Goal: Task Accomplishment & Management: Manage account settings

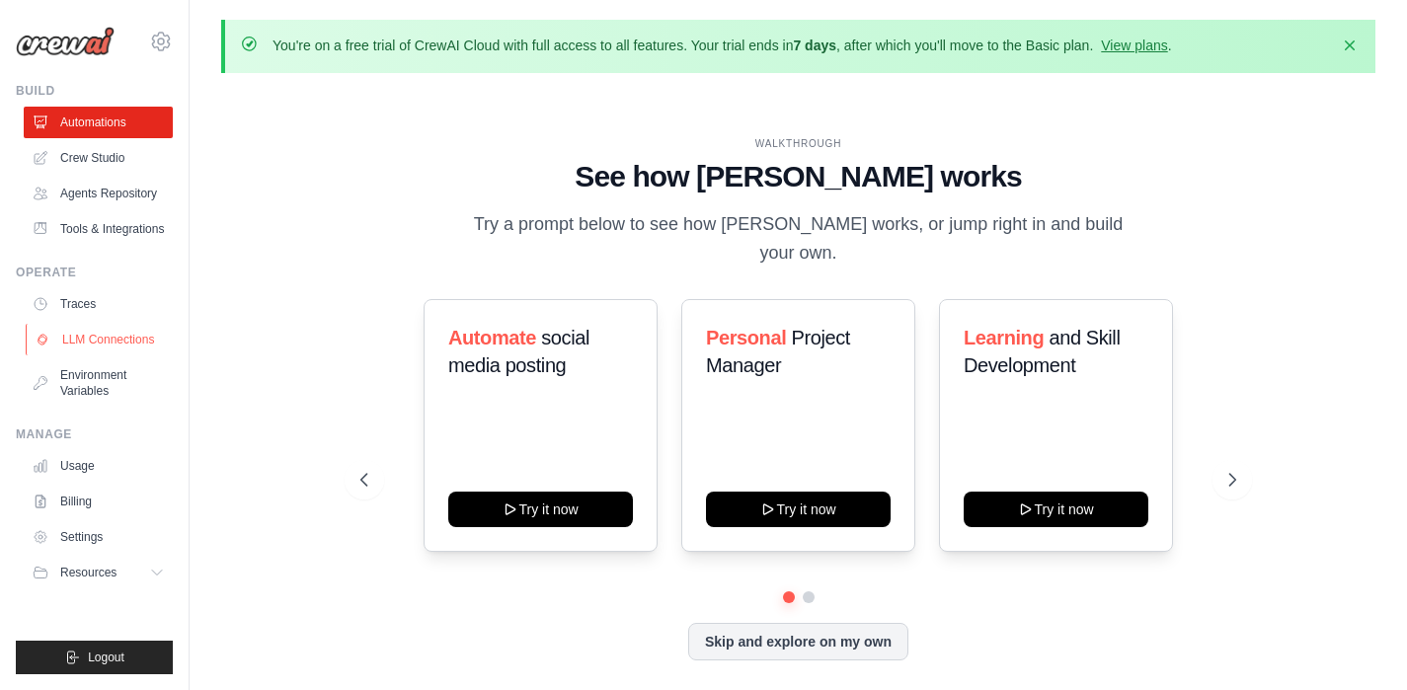
click at [115, 334] on link "LLM Connections" at bounding box center [100, 340] width 149 height 32
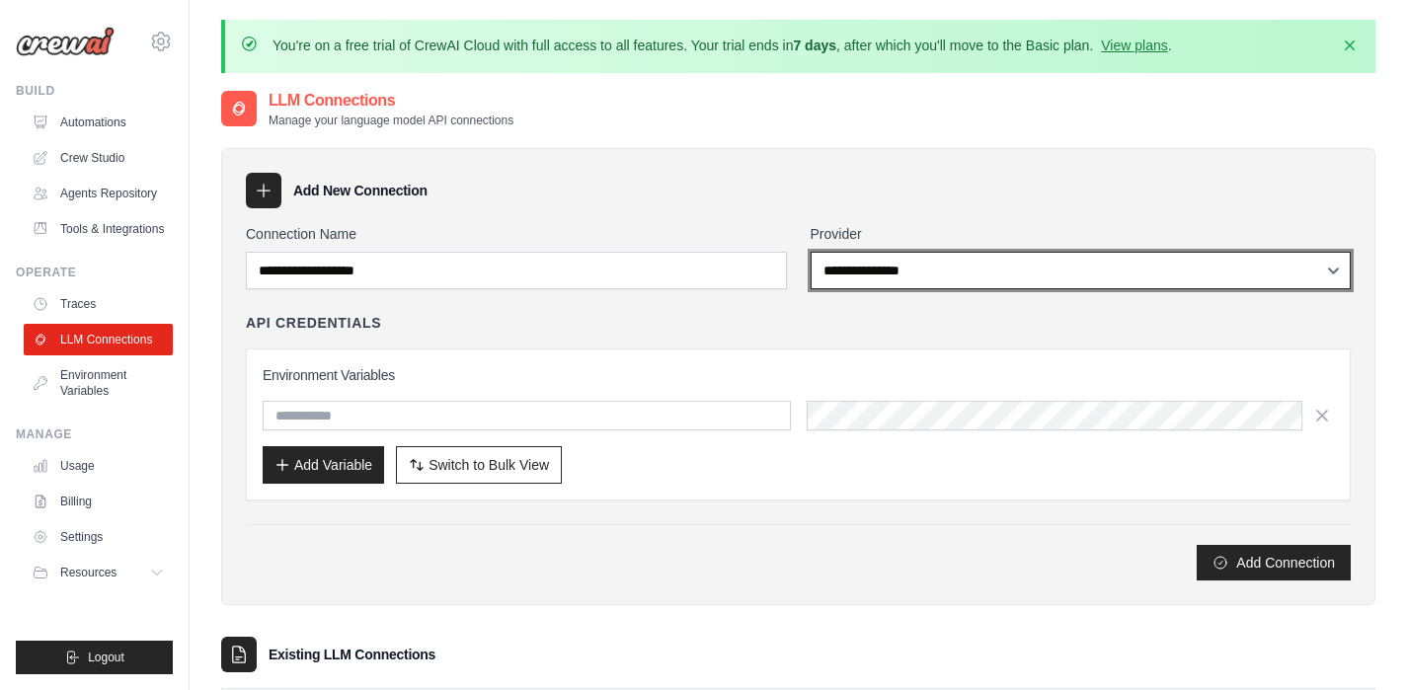
click at [947, 273] on select "**********" at bounding box center [1081, 271] width 541 height 38
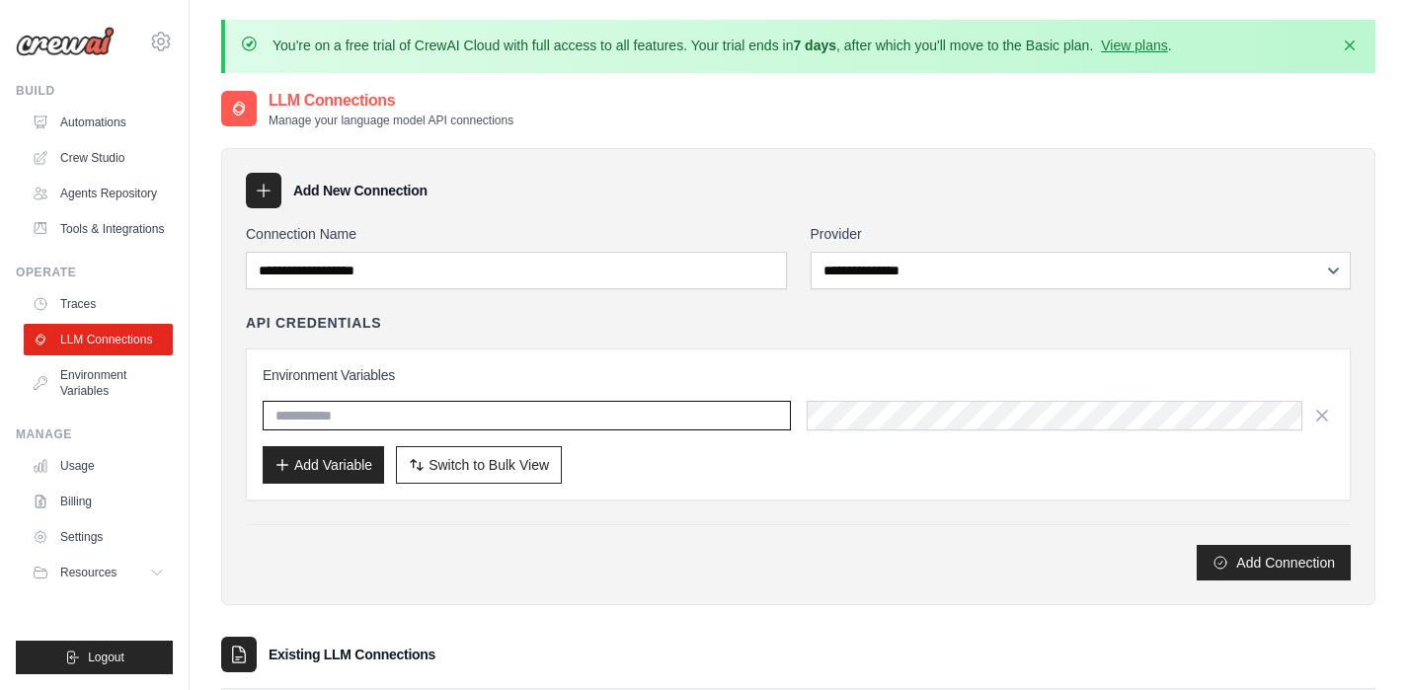
click at [535, 406] on input "text" at bounding box center [527, 416] width 528 height 30
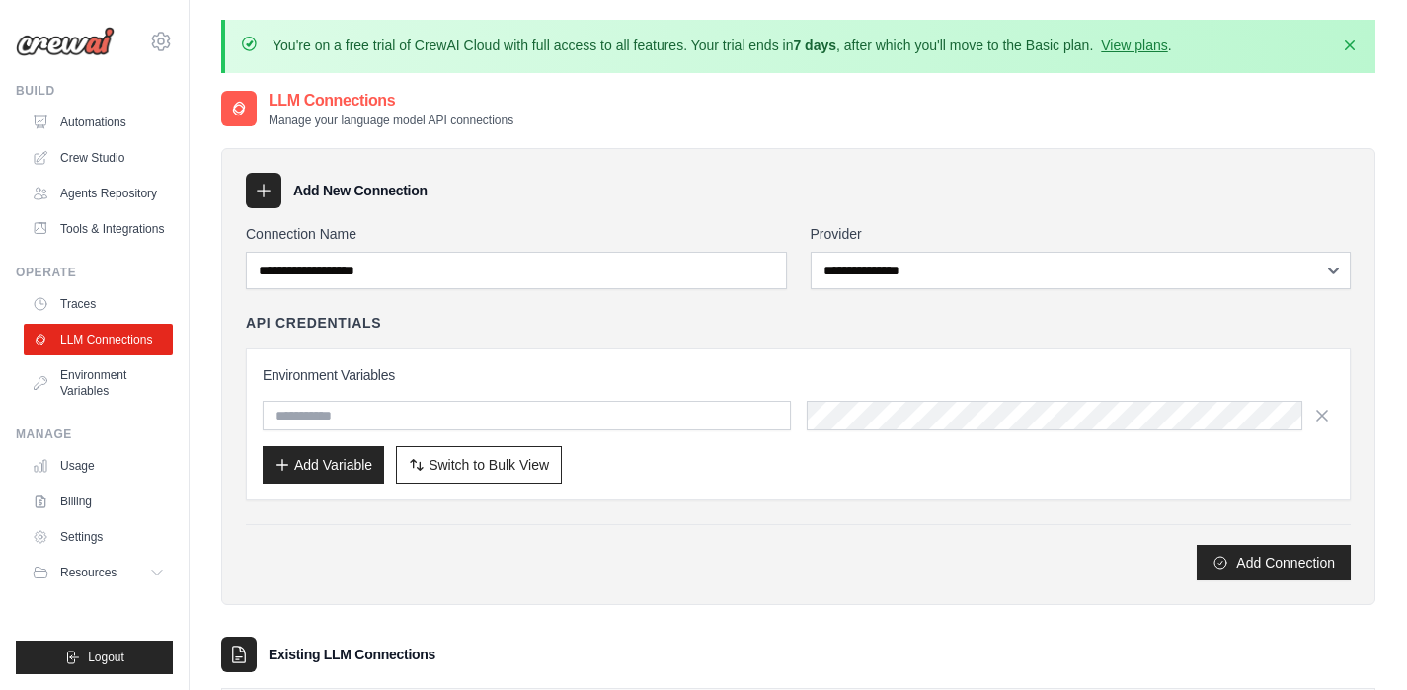
click at [980, 432] on div "Environment Variables Add Variable Switch to Bulk View Switch to Table View" at bounding box center [798, 424] width 1071 height 118
click at [94, 378] on link "Environment Variables" at bounding box center [100, 382] width 149 height 47
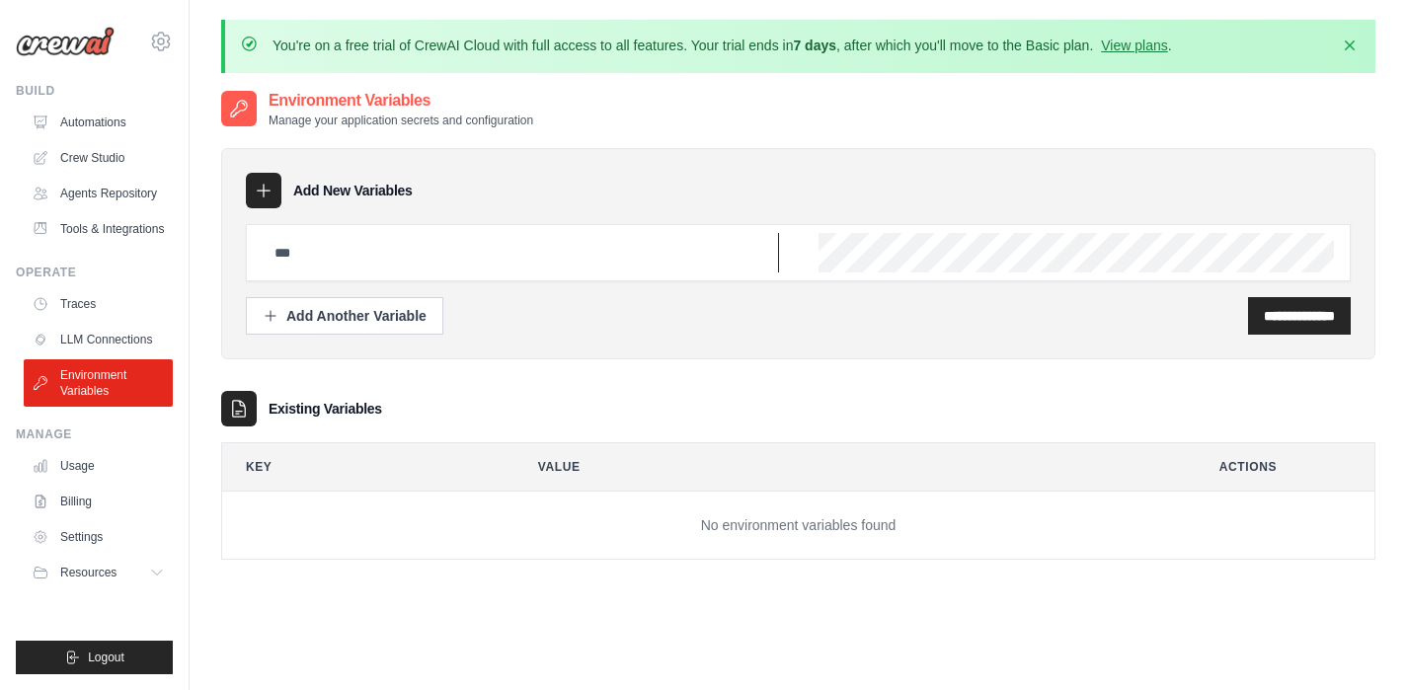
click at [331, 253] on input "text" at bounding box center [521, 252] width 516 height 39
click at [102, 118] on link "Automations" at bounding box center [100, 123] width 149 height 32
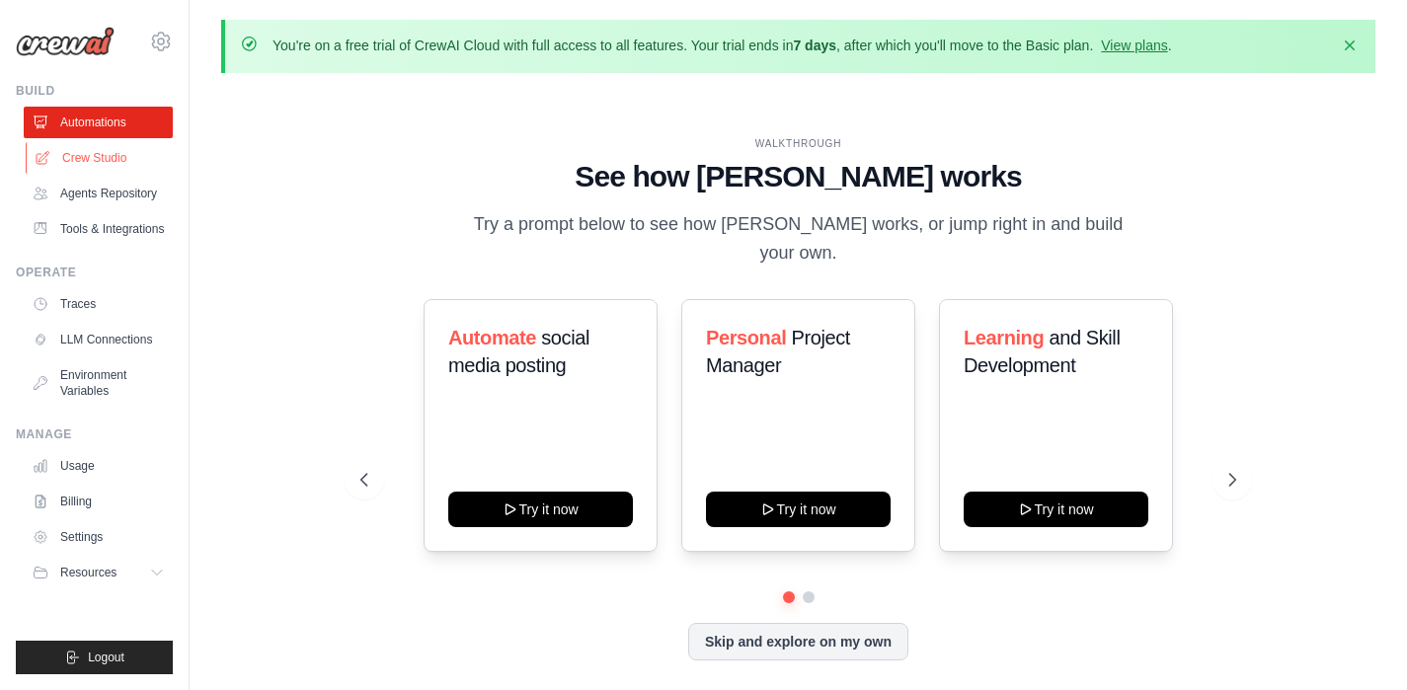
click at [97, 153] on link "Crew Studio" at bounding box center [100, 158] width 149 height 32
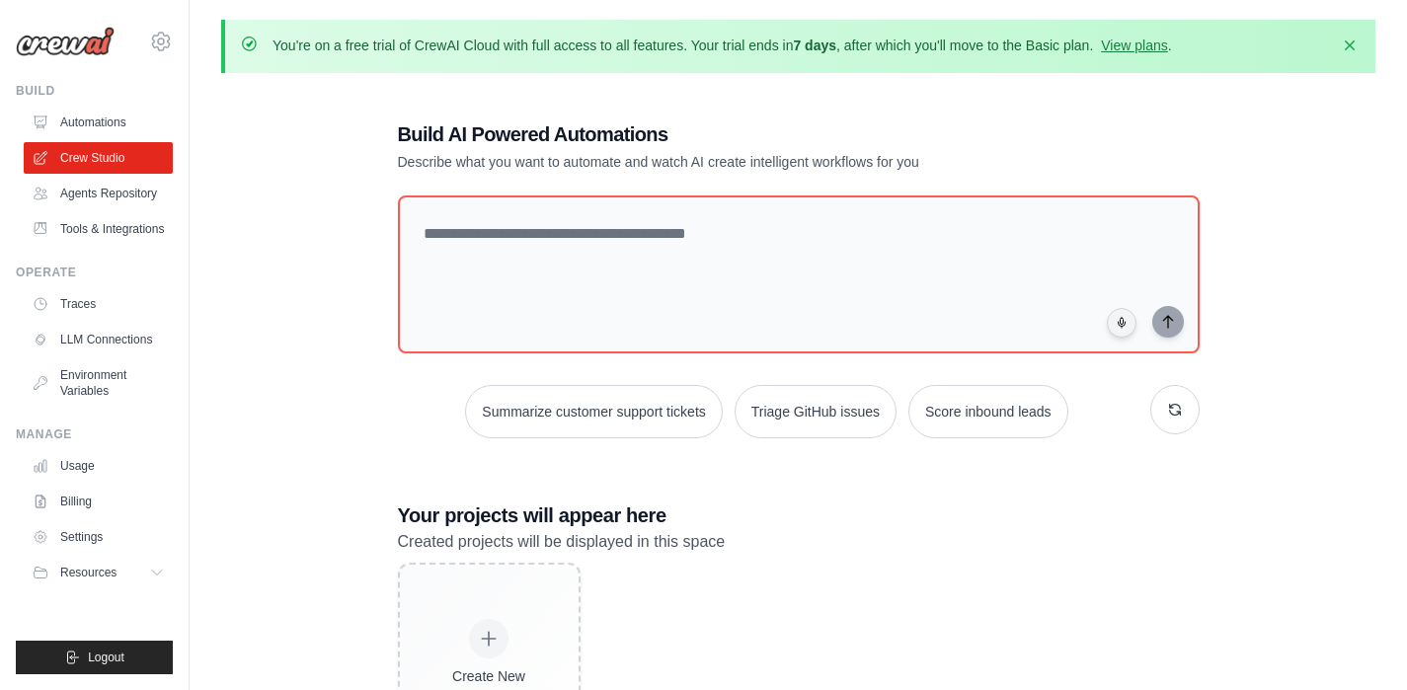
click at [109, 197] on link "Agents Repository" at bounding box center [98, 194] width 149 height 32
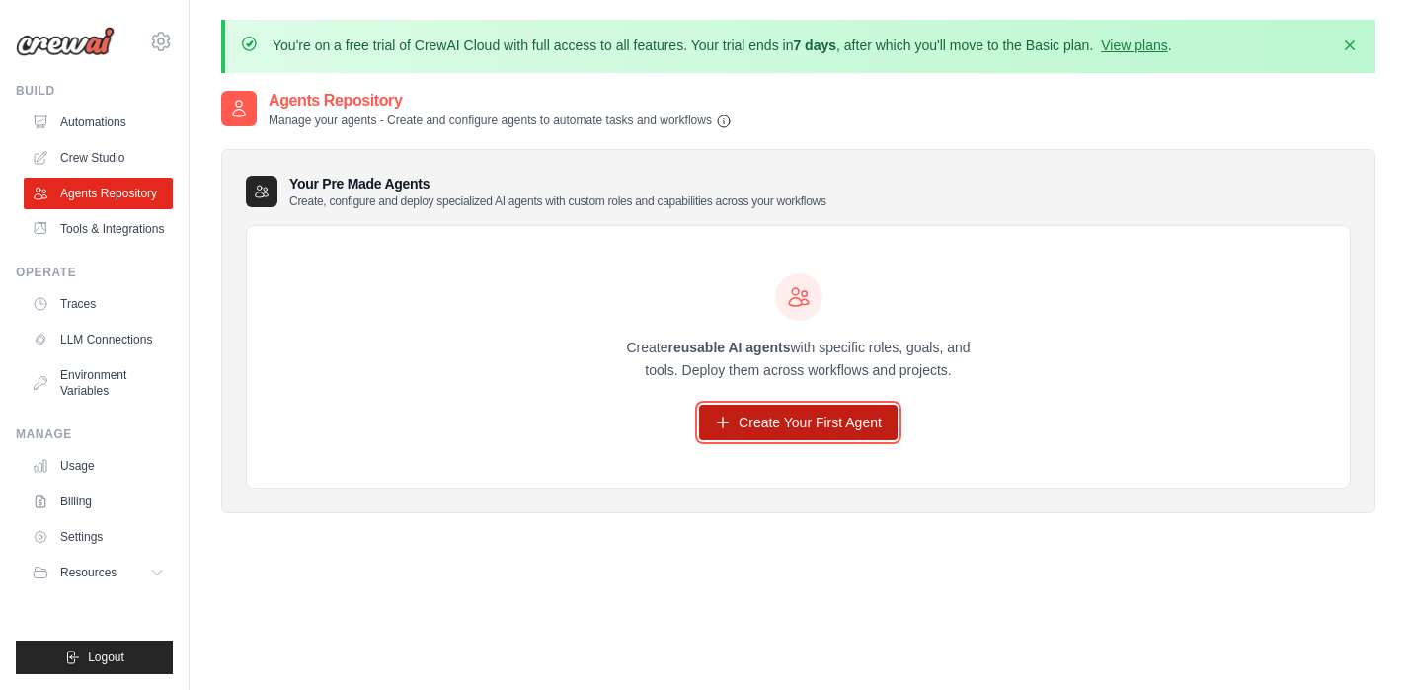
click at [836, 428] on link "Create Your First Agent" at bounding box center [798, 423] width 198 height 36
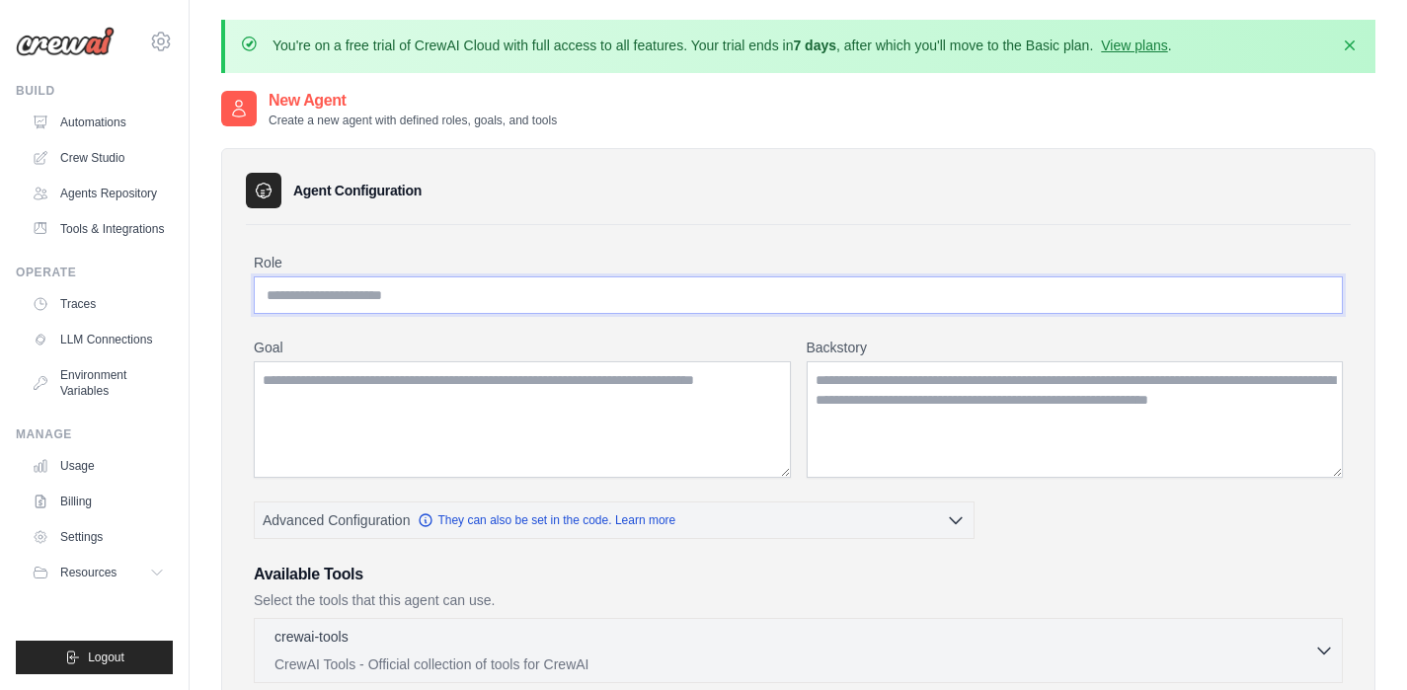
click at [349, 296] on input "Role" at bounding box center [798, 295] width 1089 height 38
click at [162, 46] on icon at bounding box center [161, 42] width 24 height 24
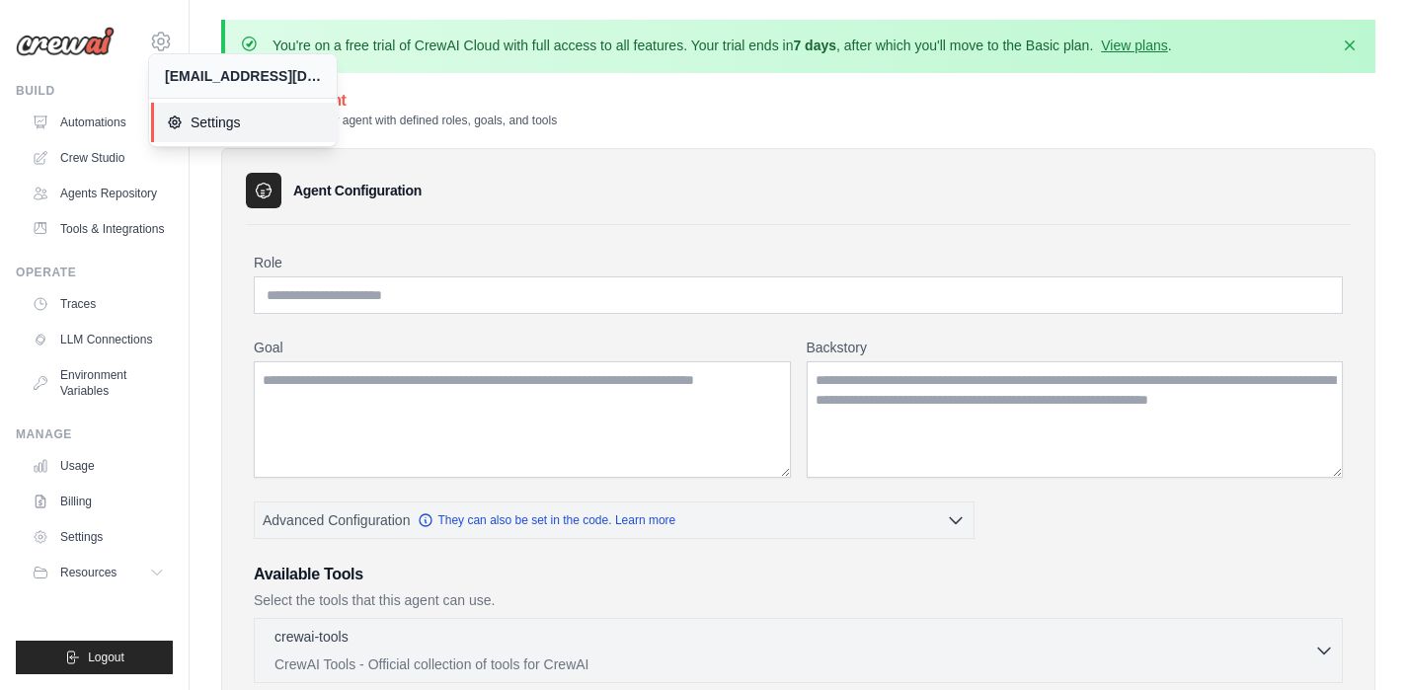
click at [227, 125] on span "Settings" at bounding box center [245, 123] width 156 height 20
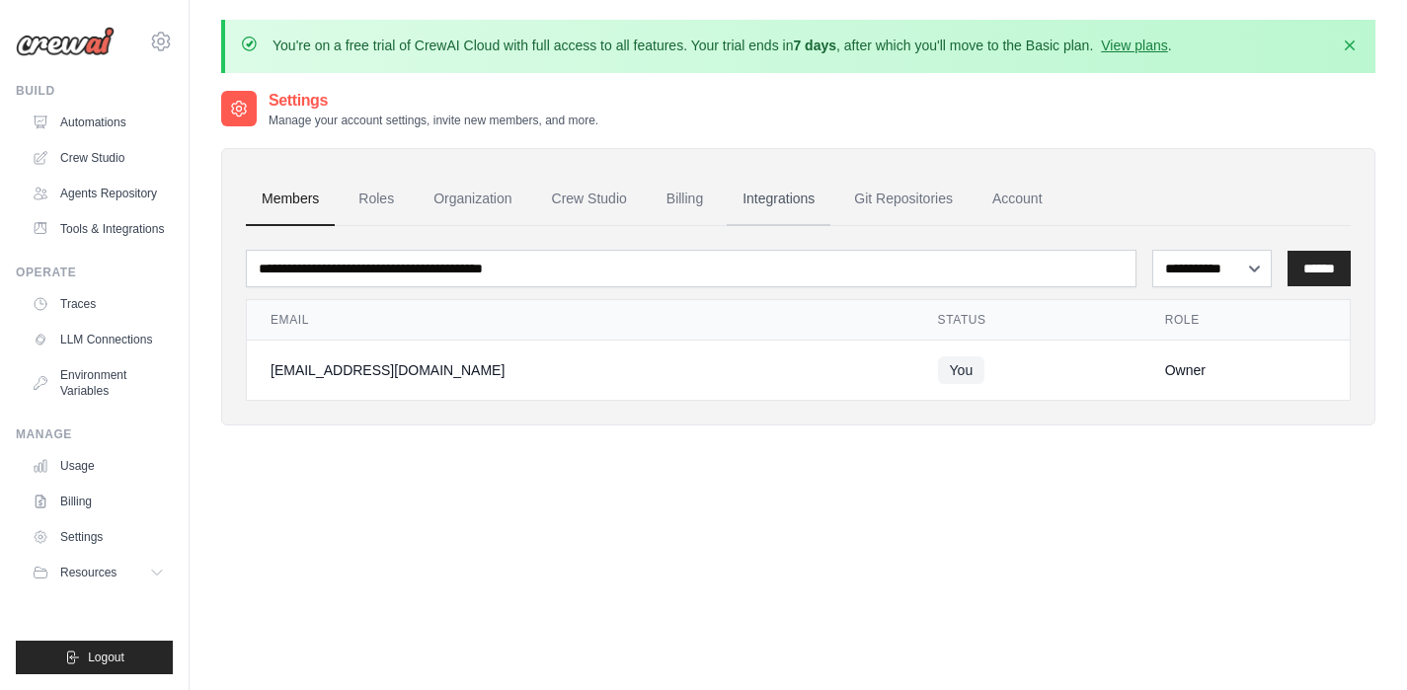
click at [768, 195] on link "Integrations" at bounding box center [779, 199] width 104 height 53
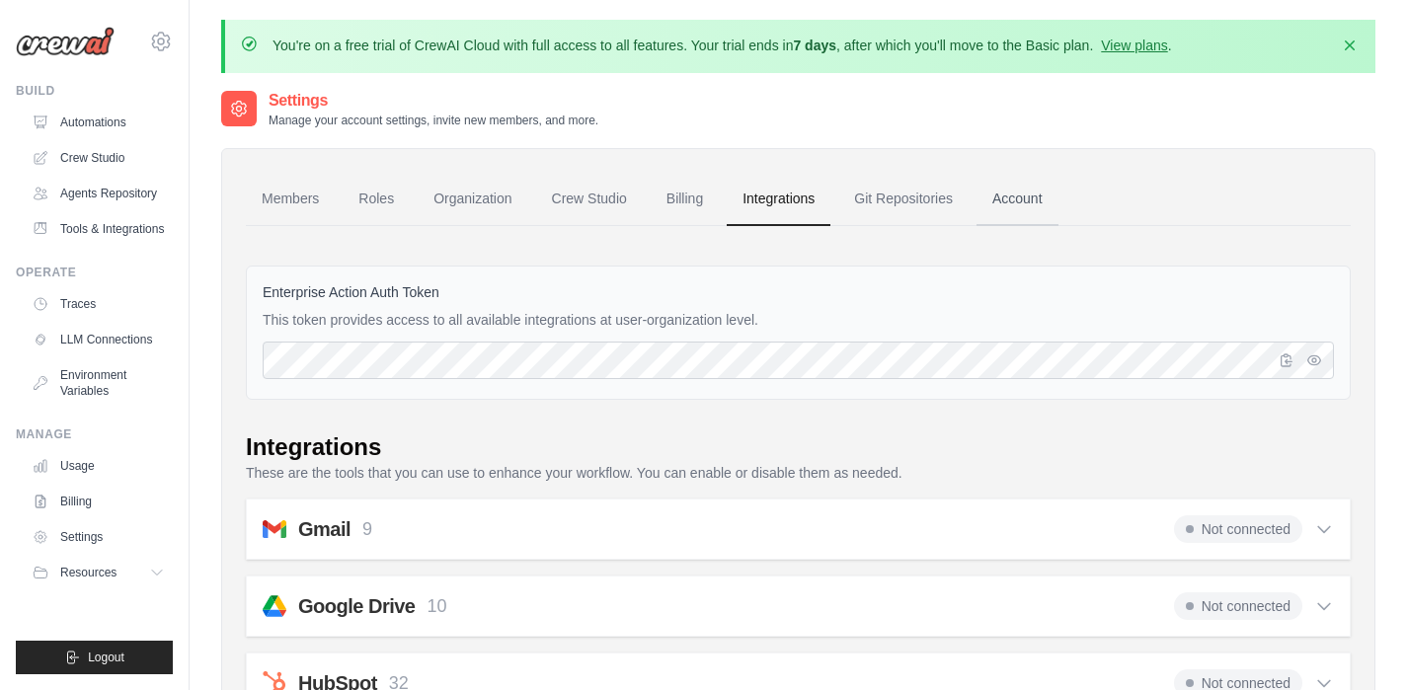
click at [1025, 195] on link "Account" at bounding box center [1018, 199] width 82 height 53
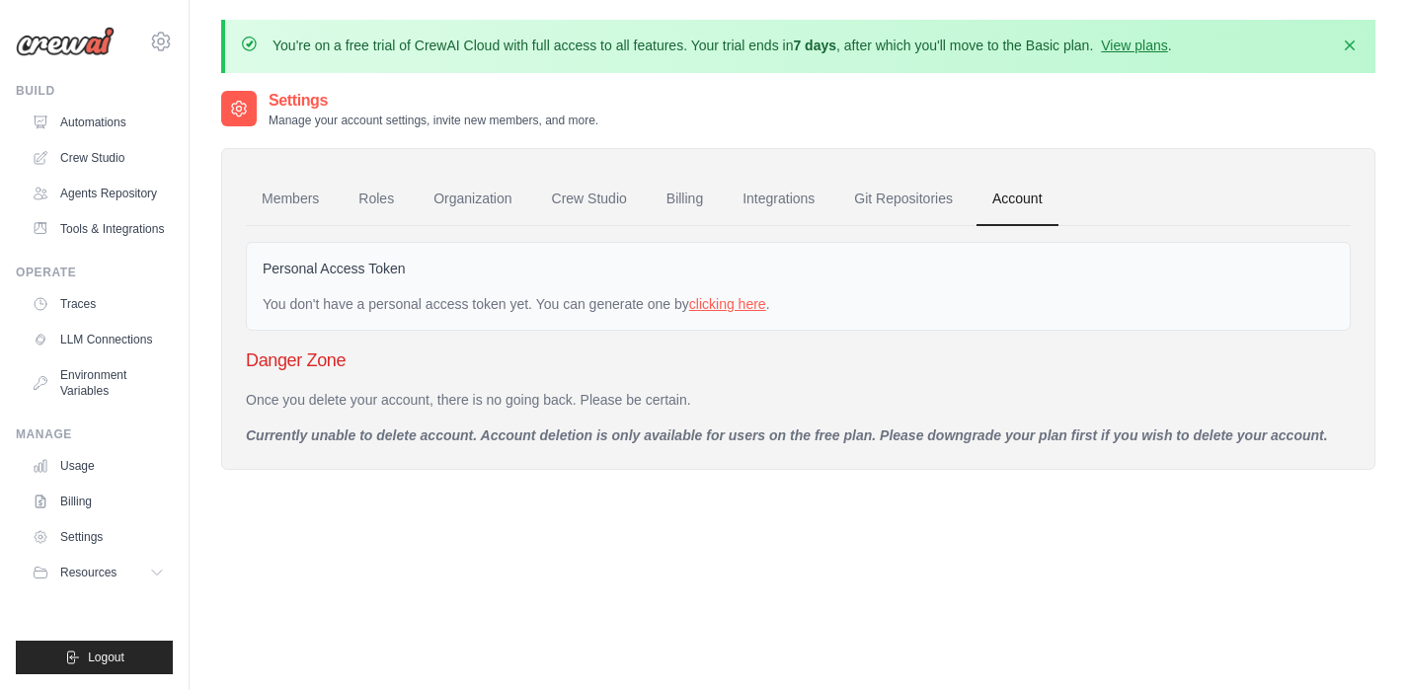
click at [745, 299] on link "clicking here" at bounding box center [727, 304] width 77 height 16
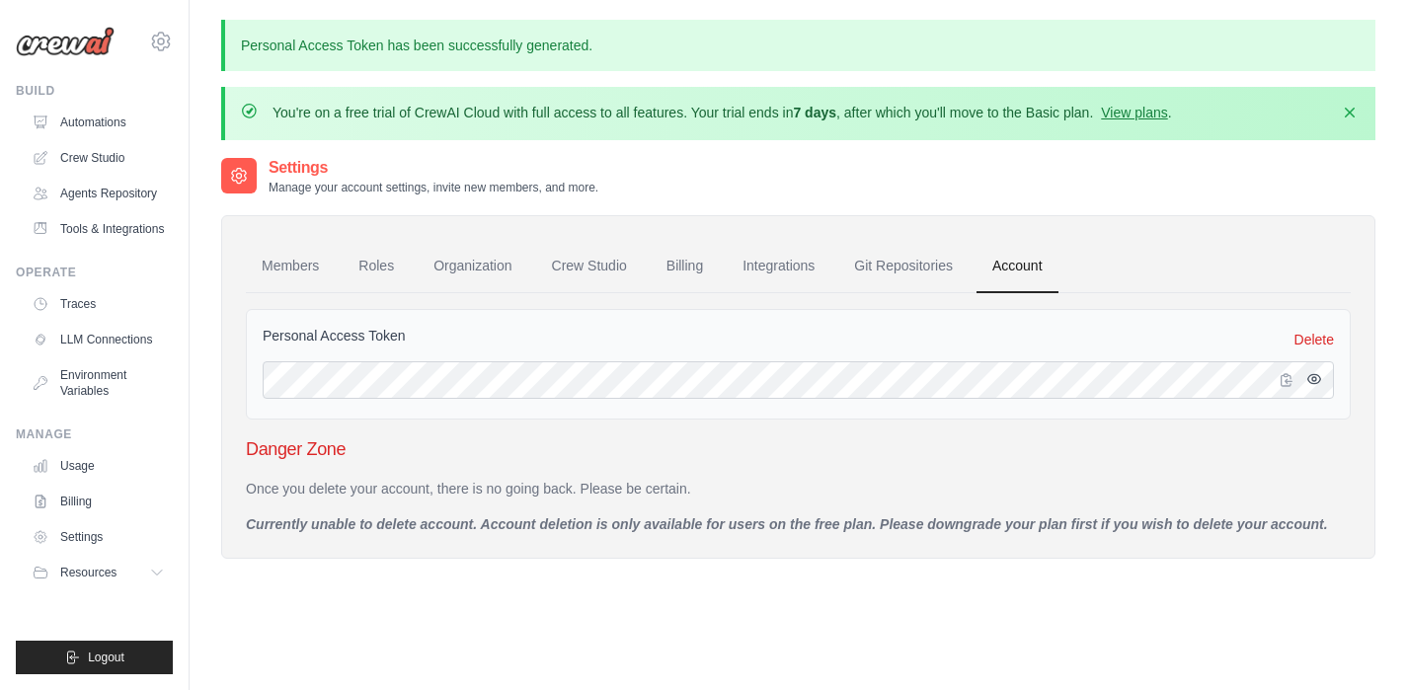
click at [1325, 386] on button "button" at bounding box center [1314, 379] width 24 height 24
click at [94, 540] on link "Settings" at bounding box center [100, 537] width 149 height 32
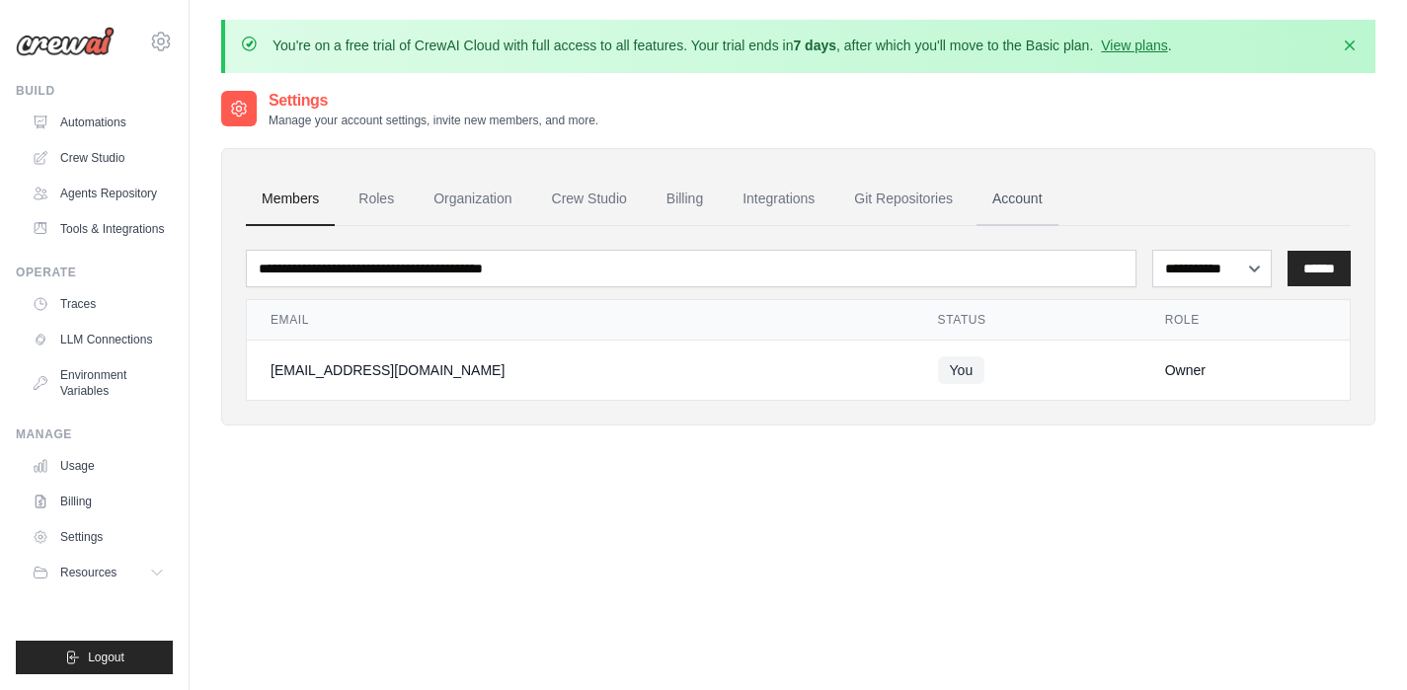
click at [1038, 202] on link "Account" at bounding box center [1018, 199] width 82 height 53
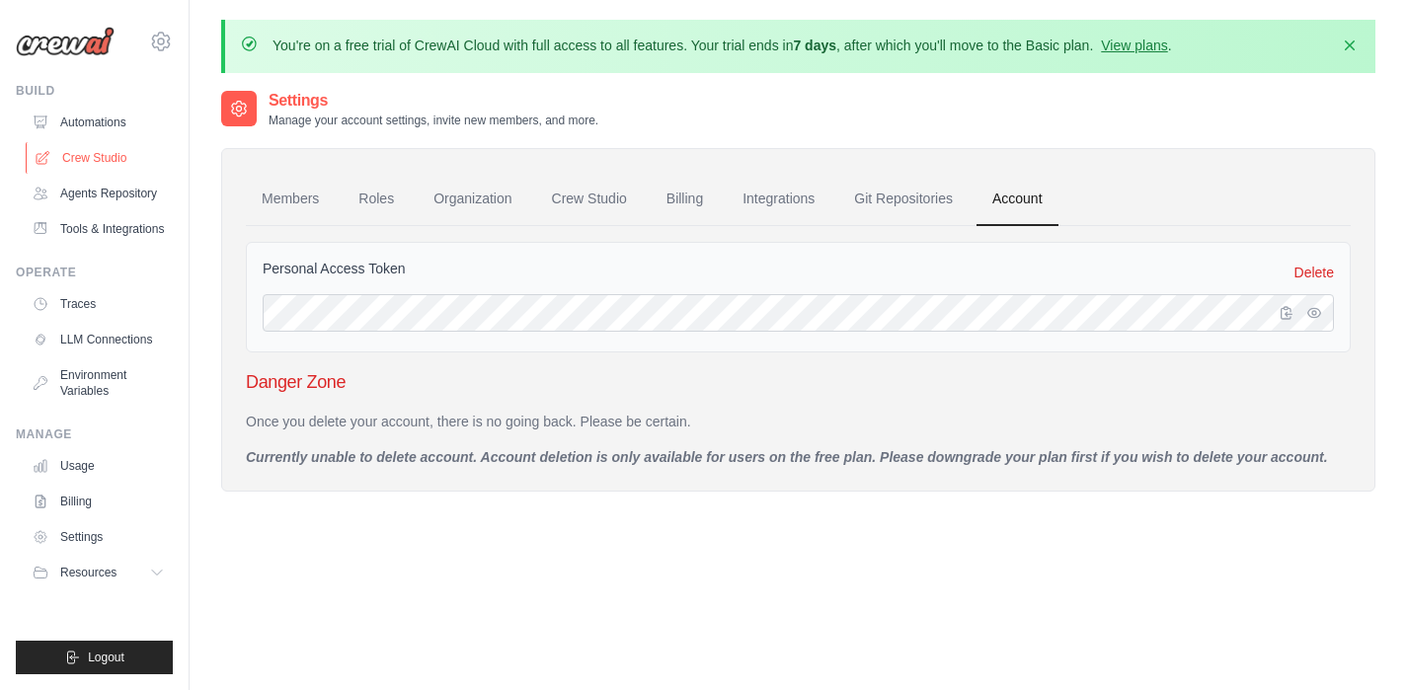
click at [105, 152] on link "Crew Studio" at bounding box center [100, 158] width 149 height 32
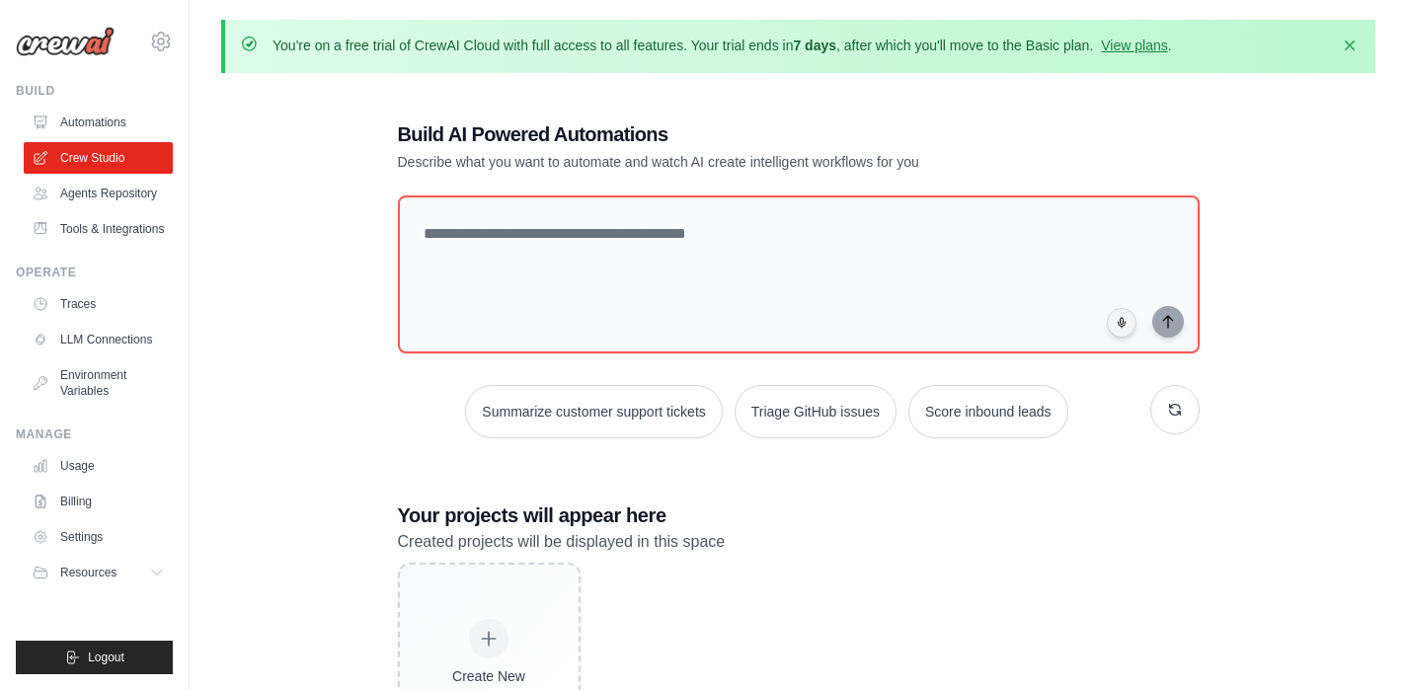
scroll to position [4, 0]
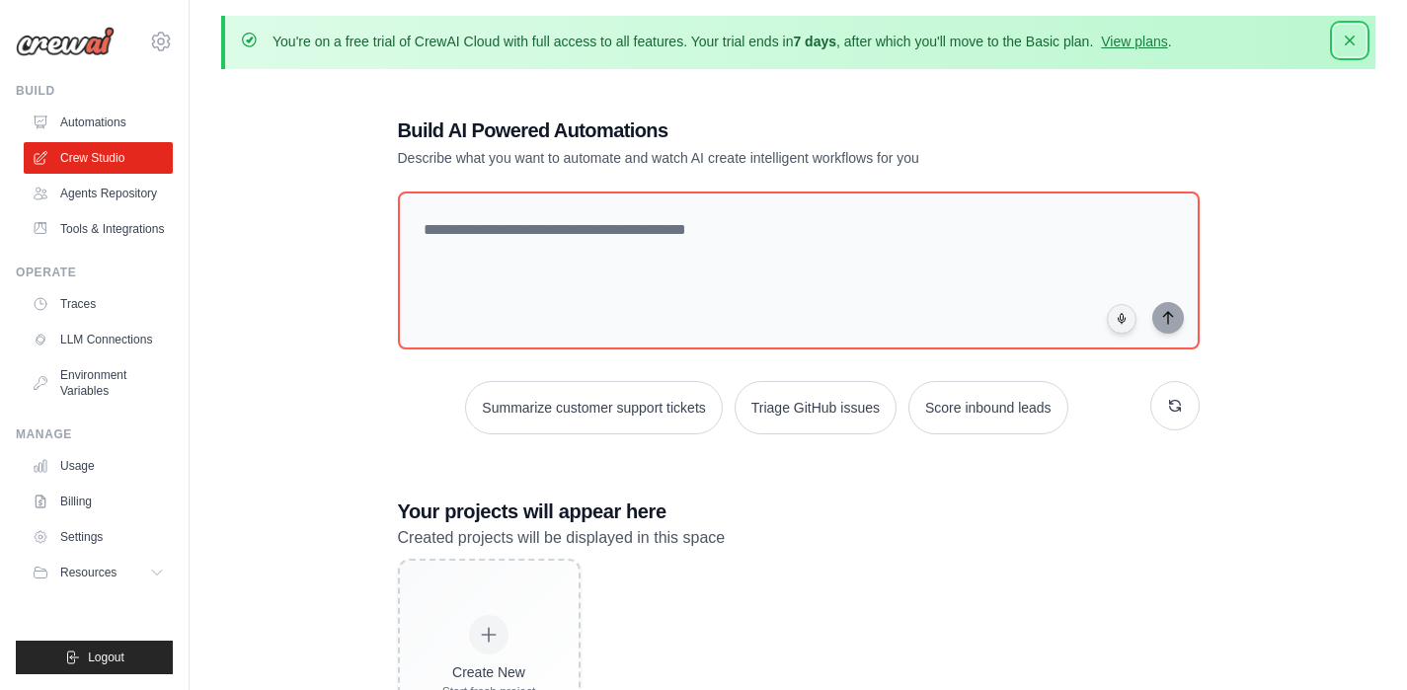
click at [1351, 40] on icon "button" at bounding box center [1350, 41] width 10 height 10
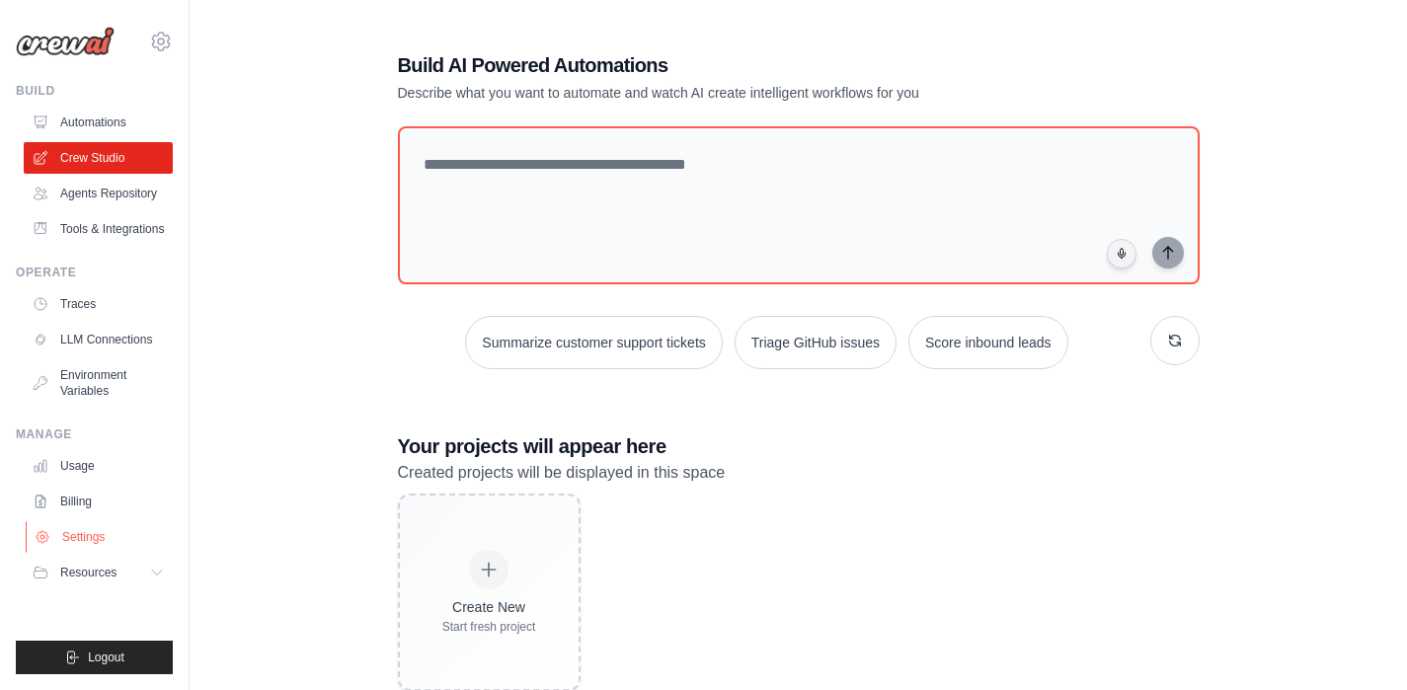
click at [99, 528] on link "Settings" at bounding box center [100, 537] width 149 height 32
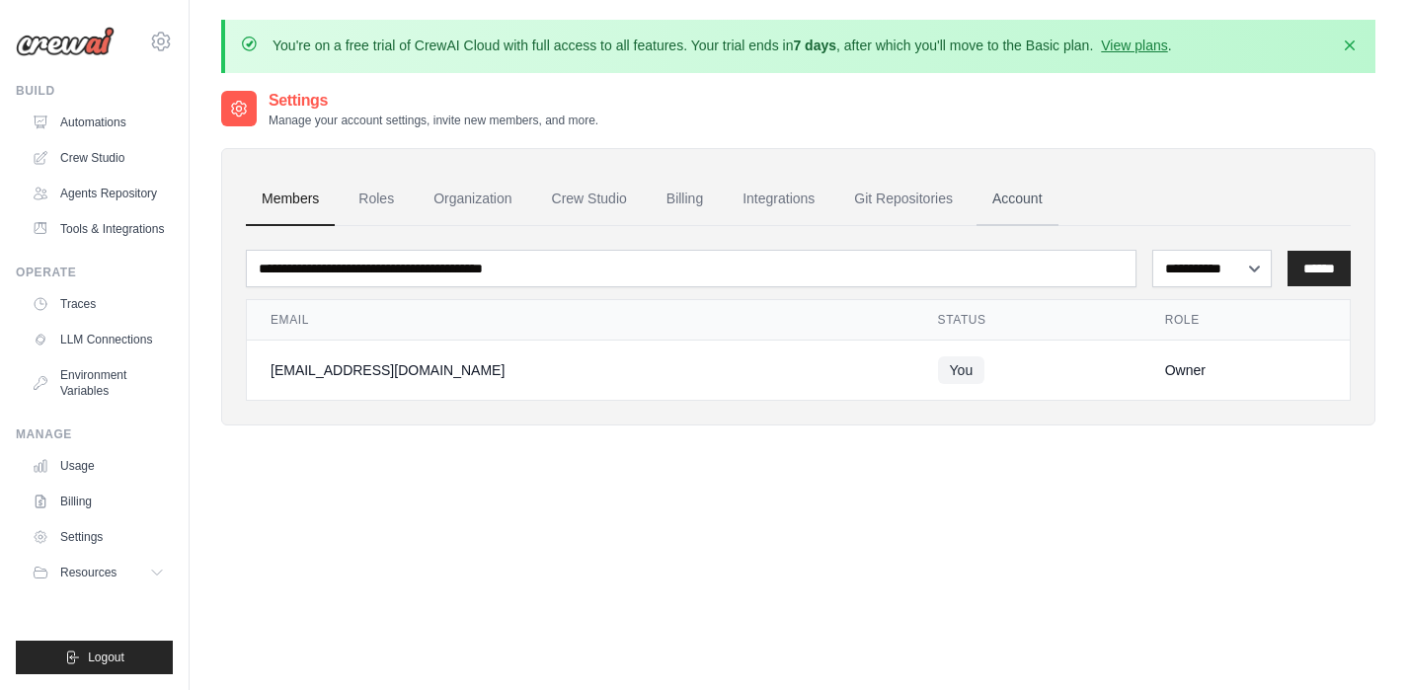
click at [1024, 203] on link "Account" at bounding box center [1018, 199] width 82 height 53
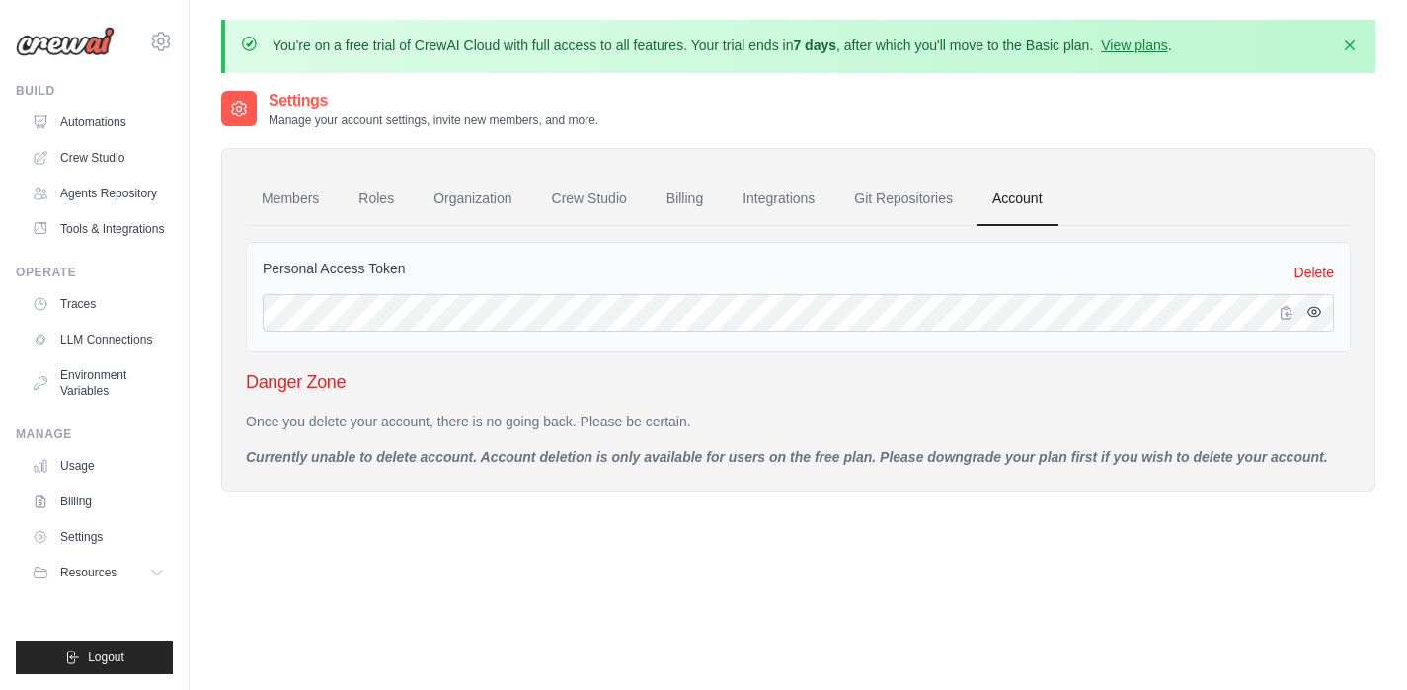
click at [1312, 316] on icon "button" at bounding box center [1314, 312] width 16 height 16
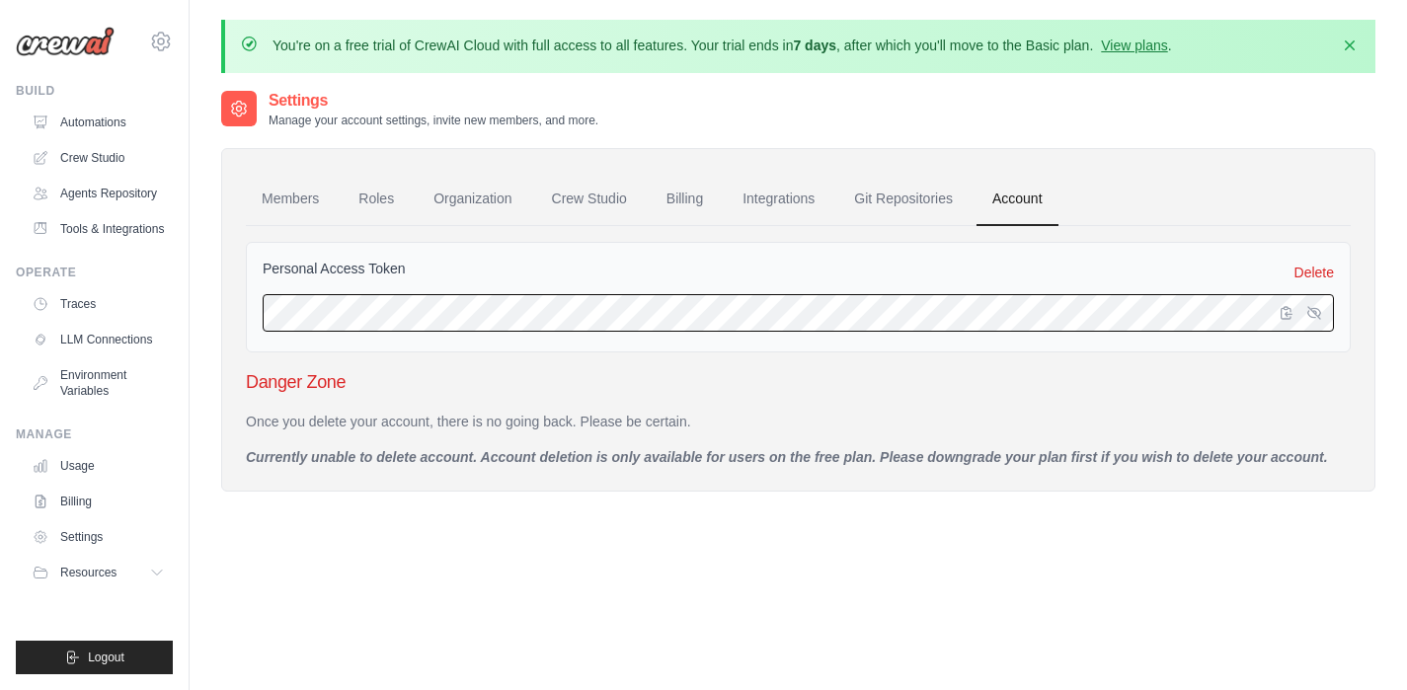
click at [0, 283] on html "nadris.xhhj@gmail.com Settings Build Automations" at bounding box center [703, 399] width 1407 height 799
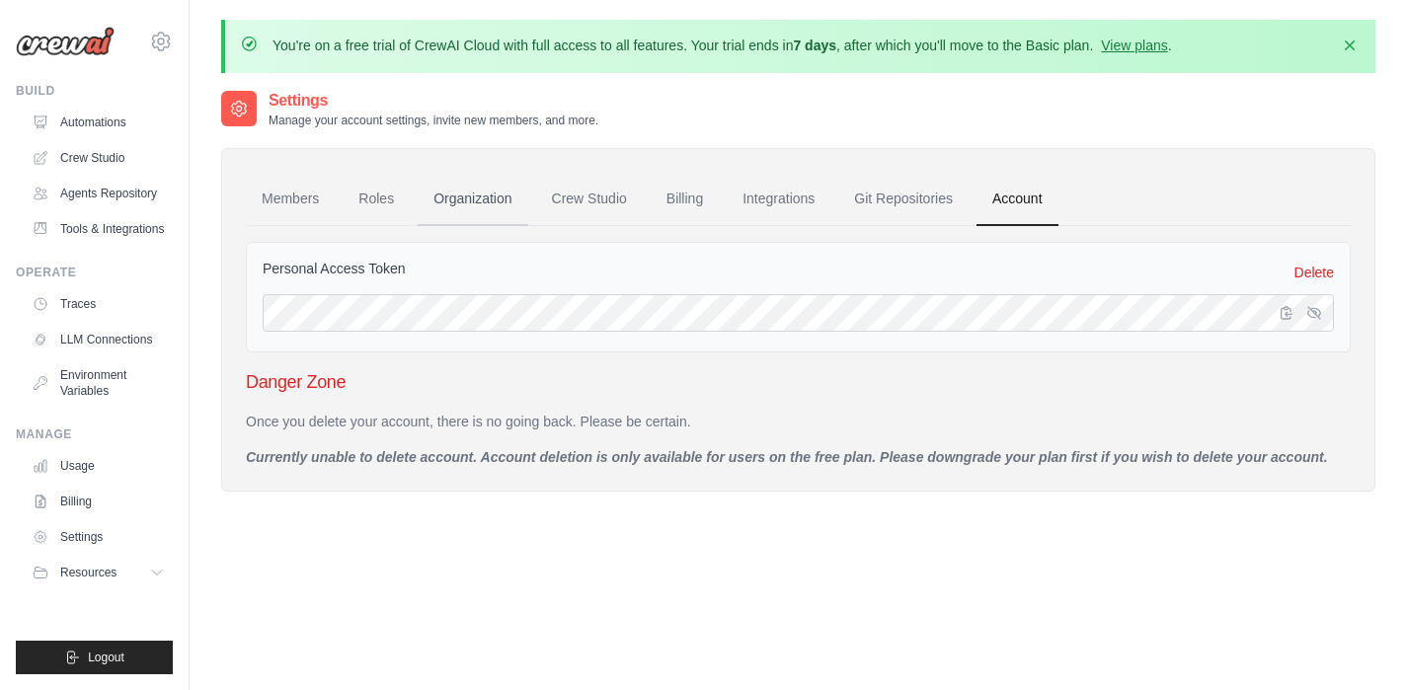
click at [495, 206] on link "Organization" at bounding box center [473, 199] width 110 height 53
click at [616, 184] on link "Crew Studio" at bounding box center [589, 199] width 107 height 53
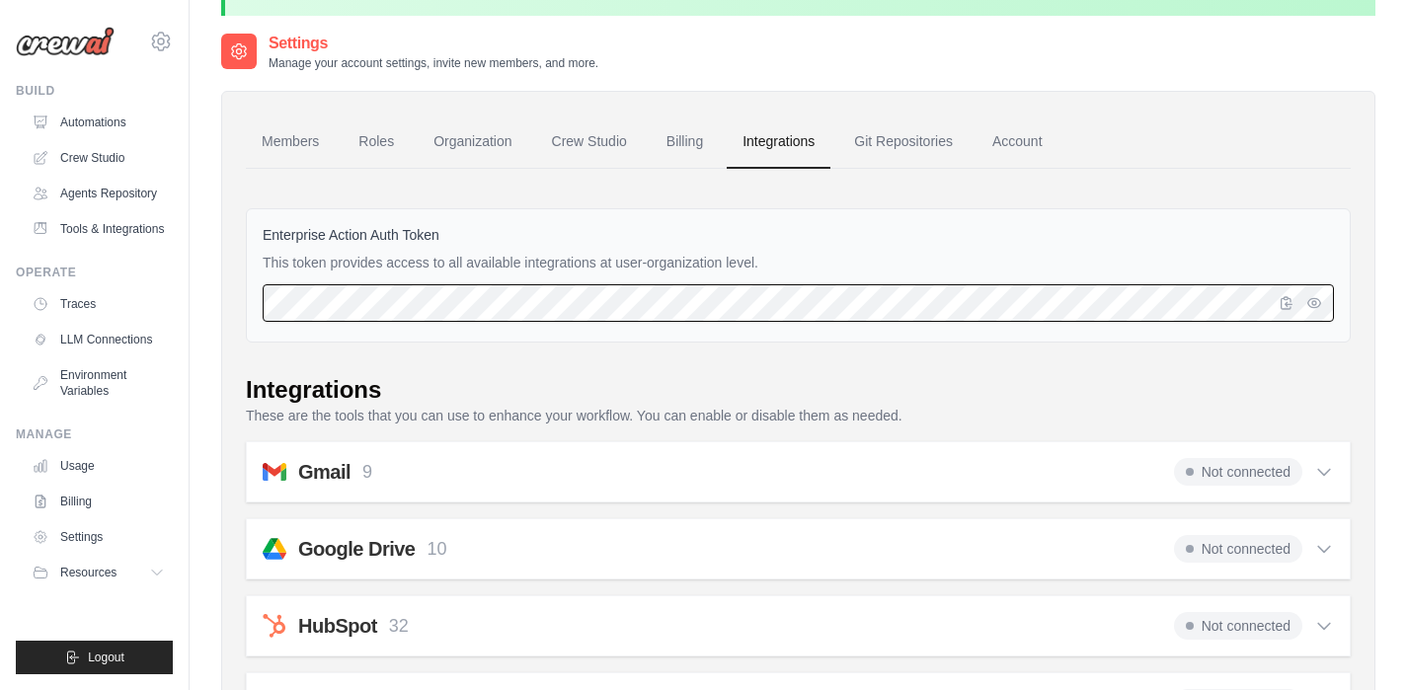
scroll to position [42, 0]
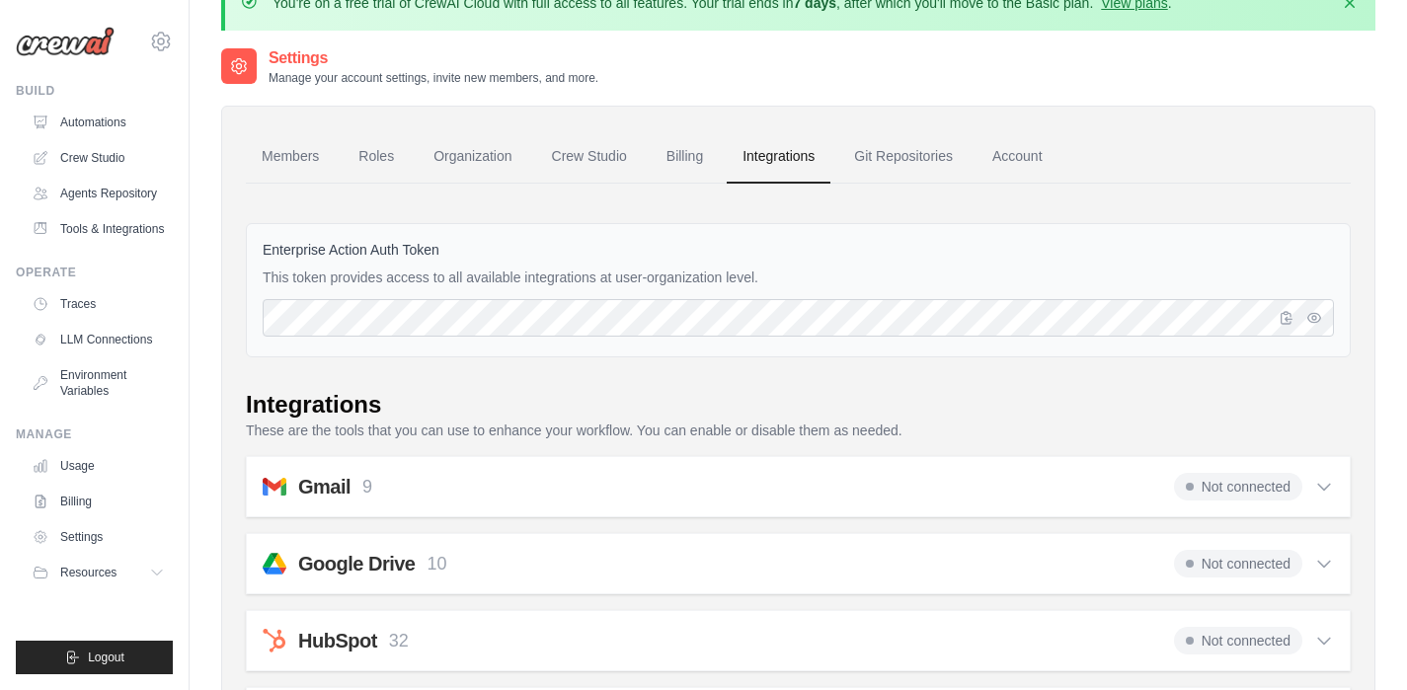
click at [1326, 319] on div at bounding box center [1304, 318] width 59 height 38
click at [1319, 318] on icon "button" at bounding box center [1314, 316] width 13 height 9
click at [91, 383] on link "Environment Variables" at bounding box center [100, 382] width 149 height 47
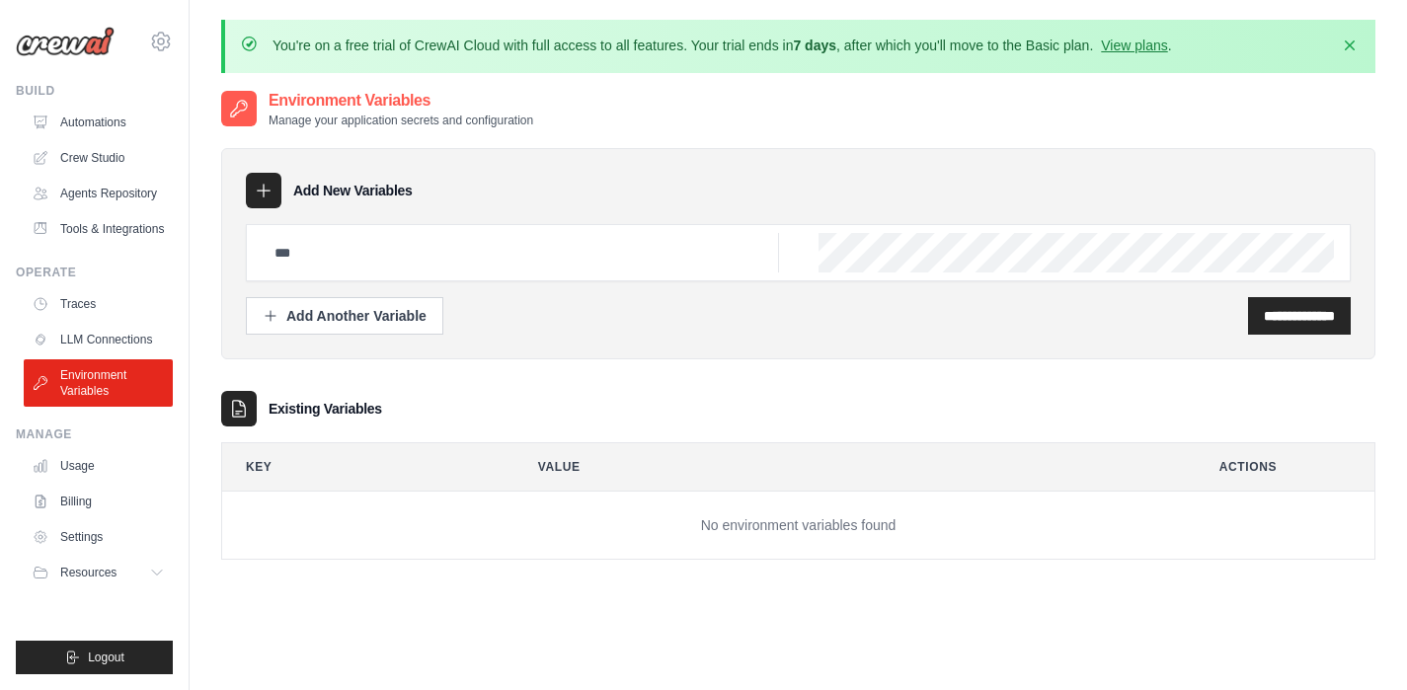
click at [626, 274] on div at bounding box center [798, 252] width 1105 height 57
click at [377, 320] on div "Add Another Variable" at bounding box center [345, 315] width 164 height 20
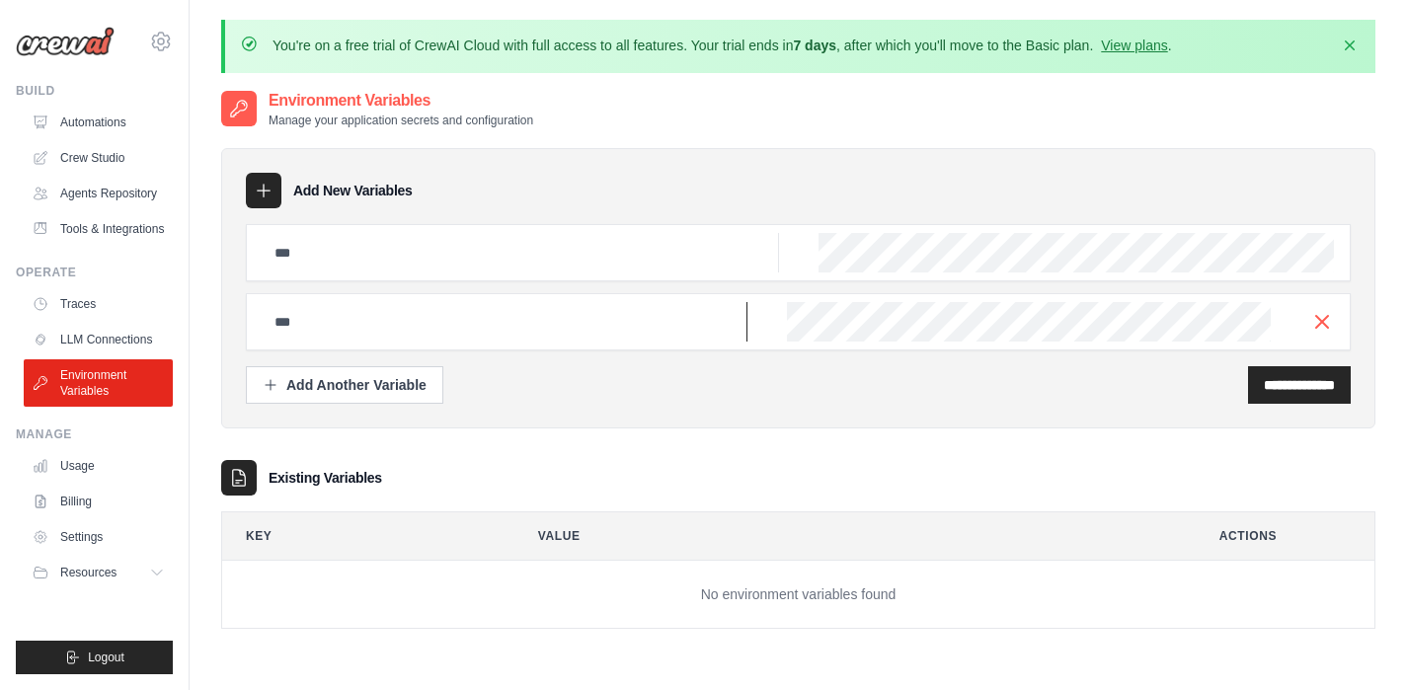
click at [708, 316] on input "text" at bounding box center [505, 321] width 485 height 39
click at [342, 194] on h3 "Add New Variables" at bounding box center [352, 191] width 119 height 20
click at [378, 307] on input "text" at bounding box center [505, 321] width 485 height 39
click at [88, 203] on link "Agents Repository" at bounding box center [100, 194] width 149 height 32
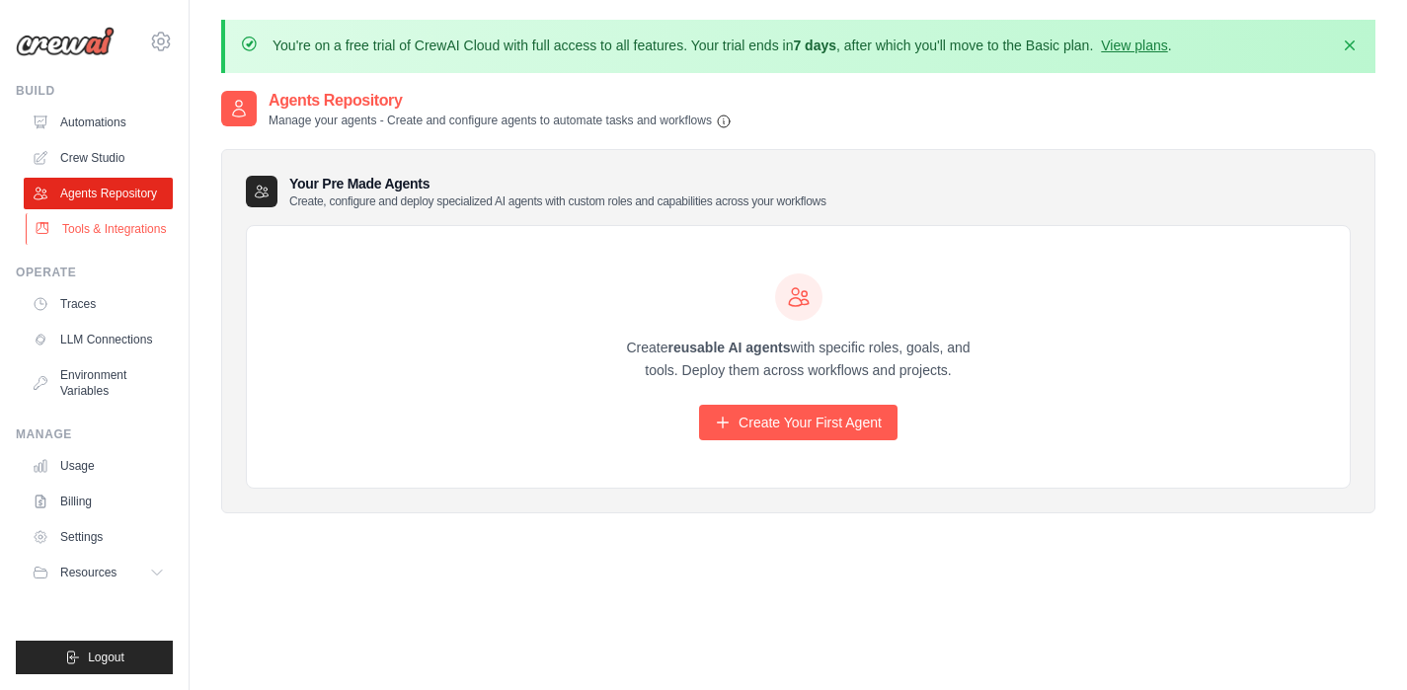
click at [90, 226] on link "Tools & Integrations" at bounding box center [100, 229] width 149 height 32
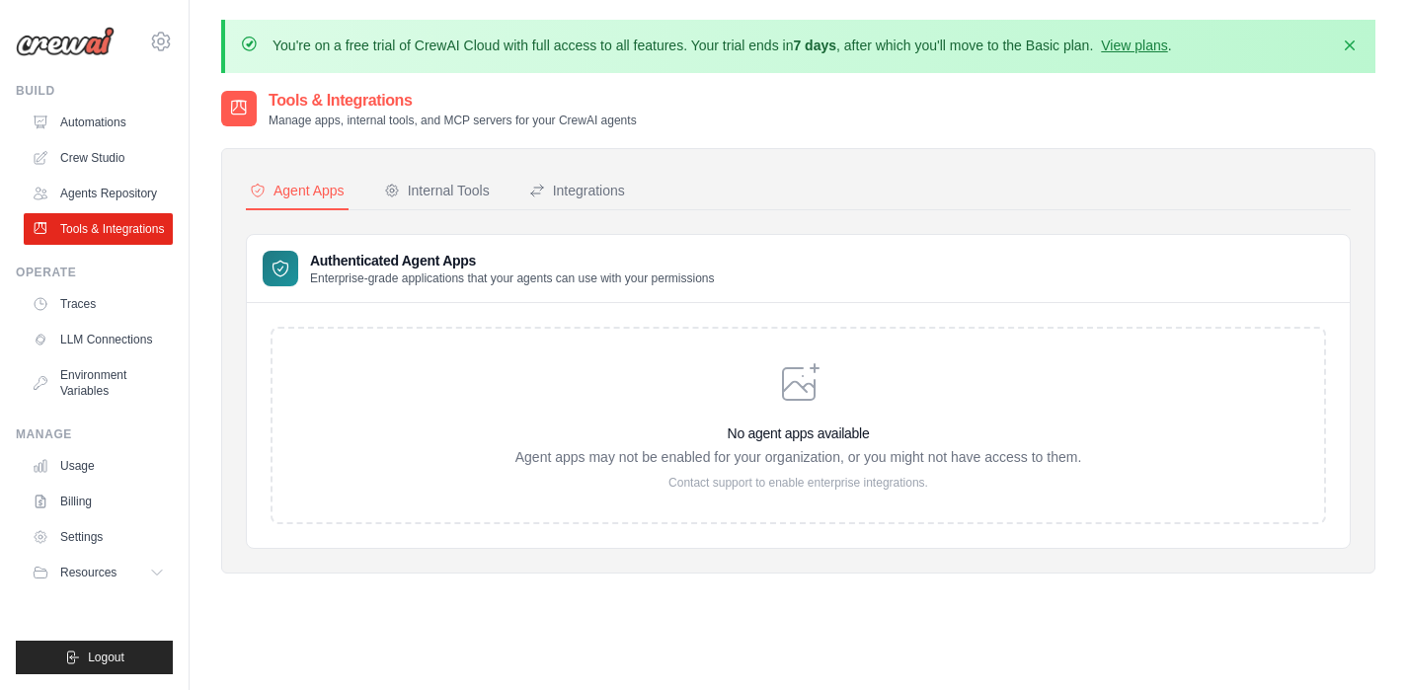
click at [810, 384] on icon at bounding box center [801, 382] width 36 height 36
click at [794, 379] on icon at bounding box center [798, 383] width 47 height 47
click at [342, 271] on p "Enterprise-grade applications that your agents can use with your permissions" at bounding box center [512, 279] width 405 height 16
click at [284, 265] on icon at bounding box center [281, 269] width 20 height 20
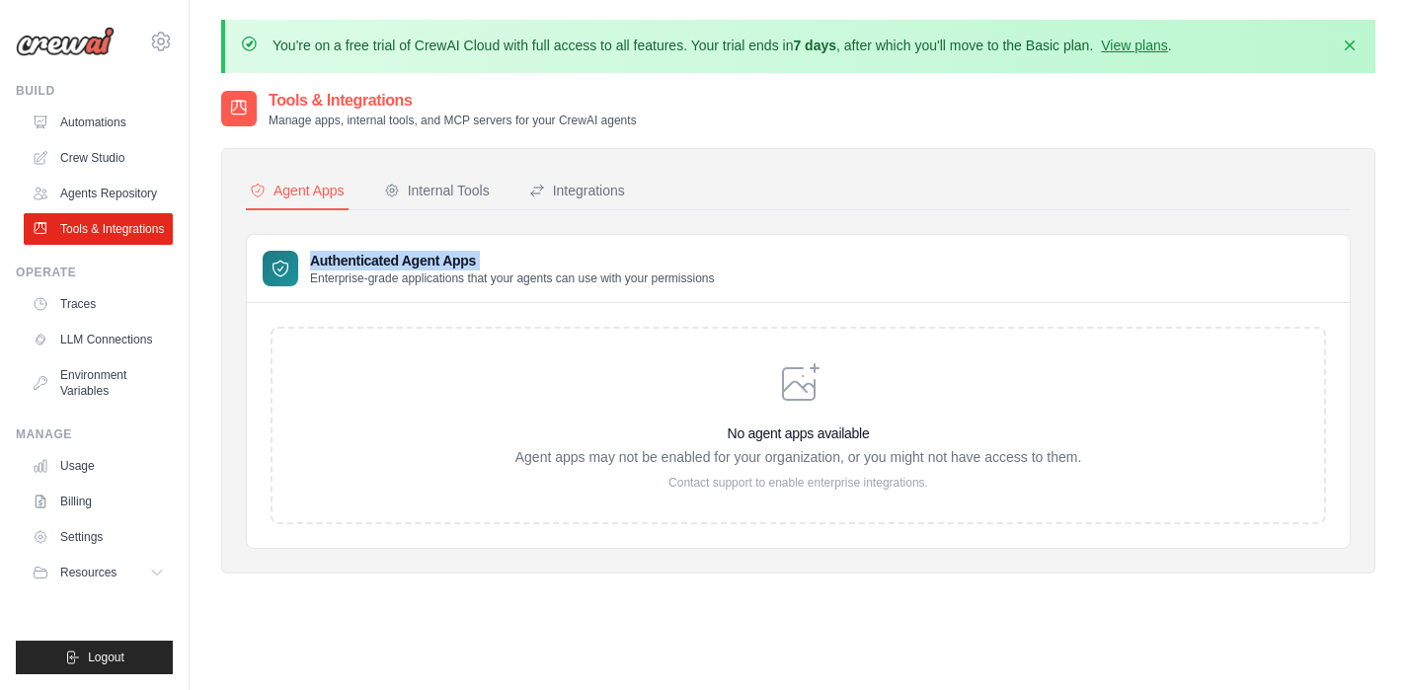
click at [284, 265] on icon at bounding box center [281, 269] width 20 height 20
click at [317, 203] on button "Agent Apps" at bounding box center [297, 192] width 103 height 38
click at [316, 194] on div "Agent Apps" at bounding box center [297, 191] width 95 height 20
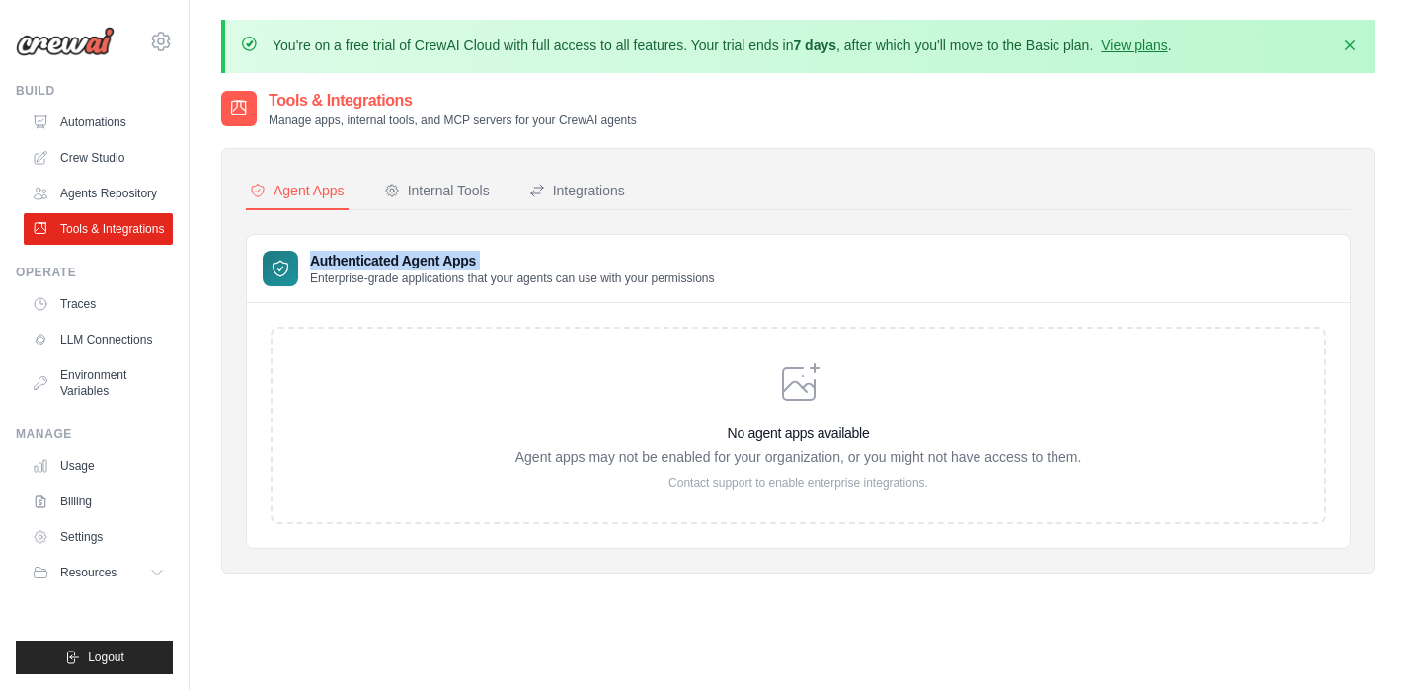
click at [408, 253] on h3 "Authenticated Agent Apps" at bounding box center [512, 261] width 405 height 20
click at [122, 125] on link "Automations" at bounding box center [100, 123] width 149 height 32
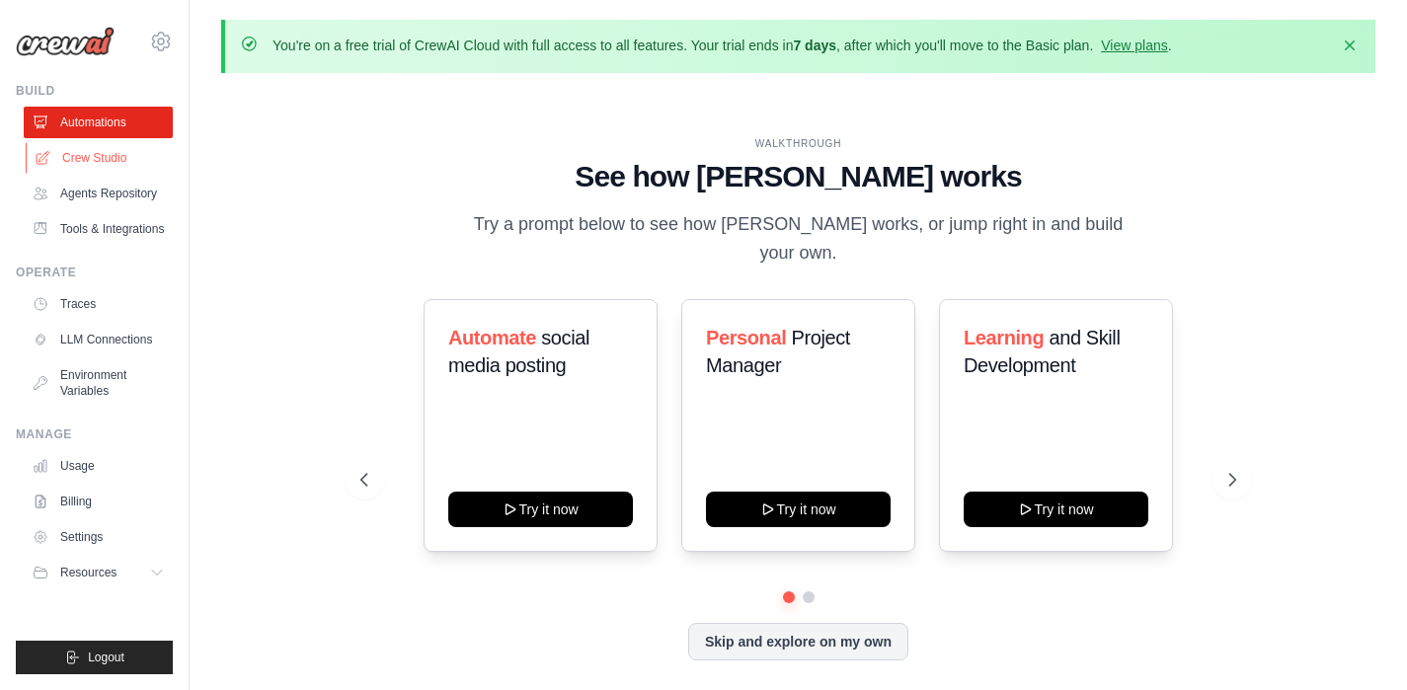
click at [121, 154] on link "Crew Studio" at bounding box center [100, 158] width 149 height 32
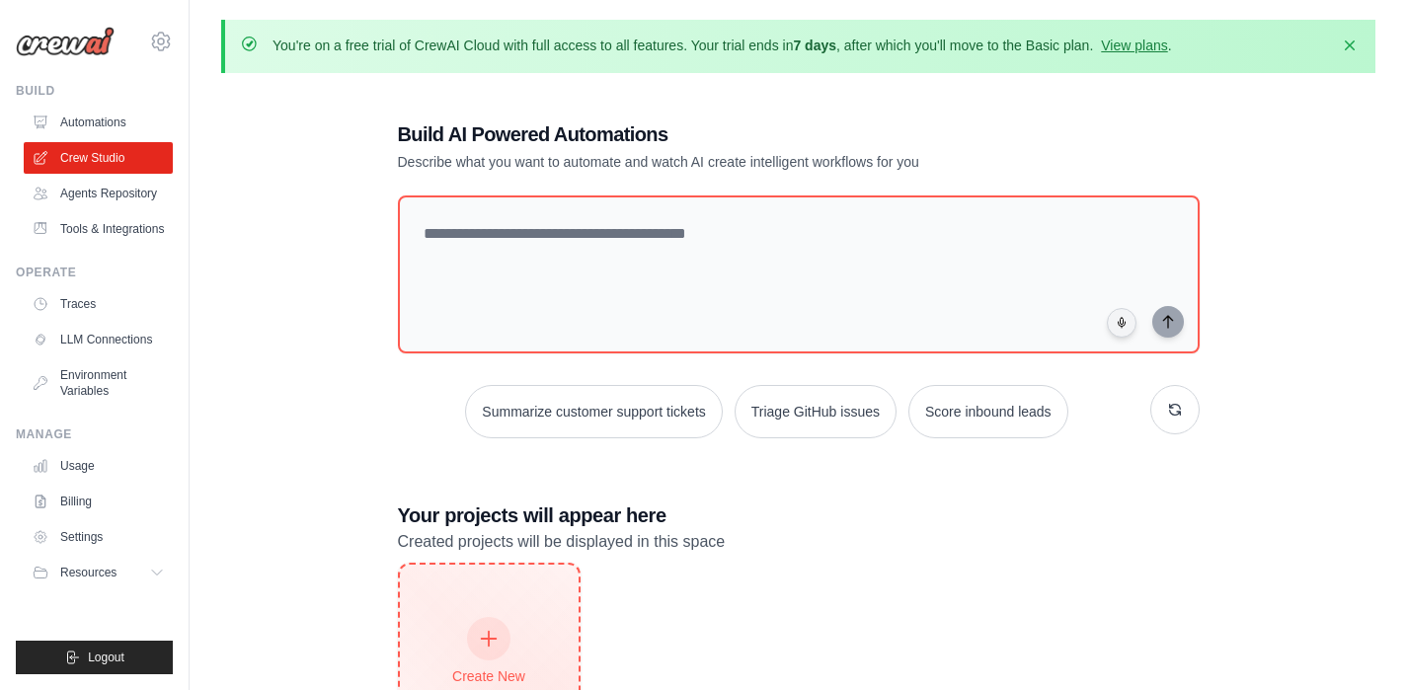
click at [494, 621] on div at bounding box center [488, 638] width 43 height 43
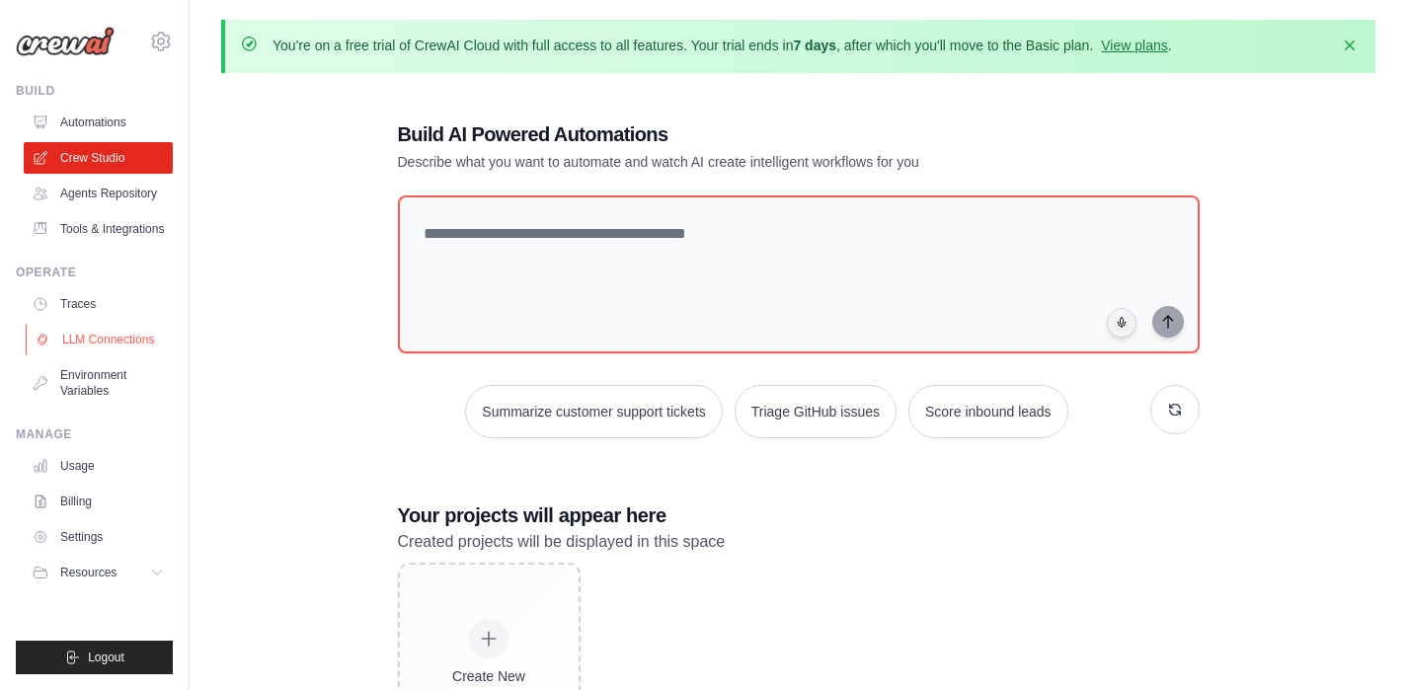
click at [94, 336] on link "LLM Connections" at bounding box center [100, 340] width 149 height 32
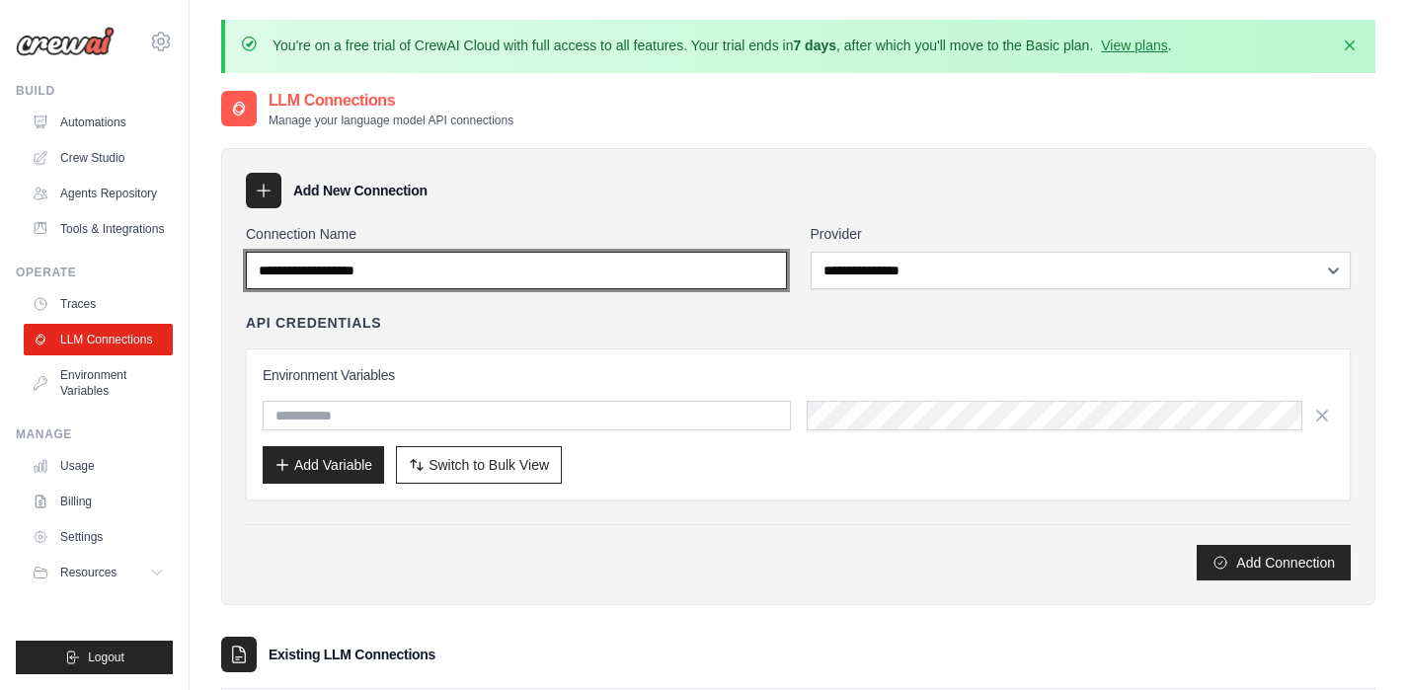
click at [570, 274] on input "Connection Name" at bounding box center [516, 271] width 541 height 38
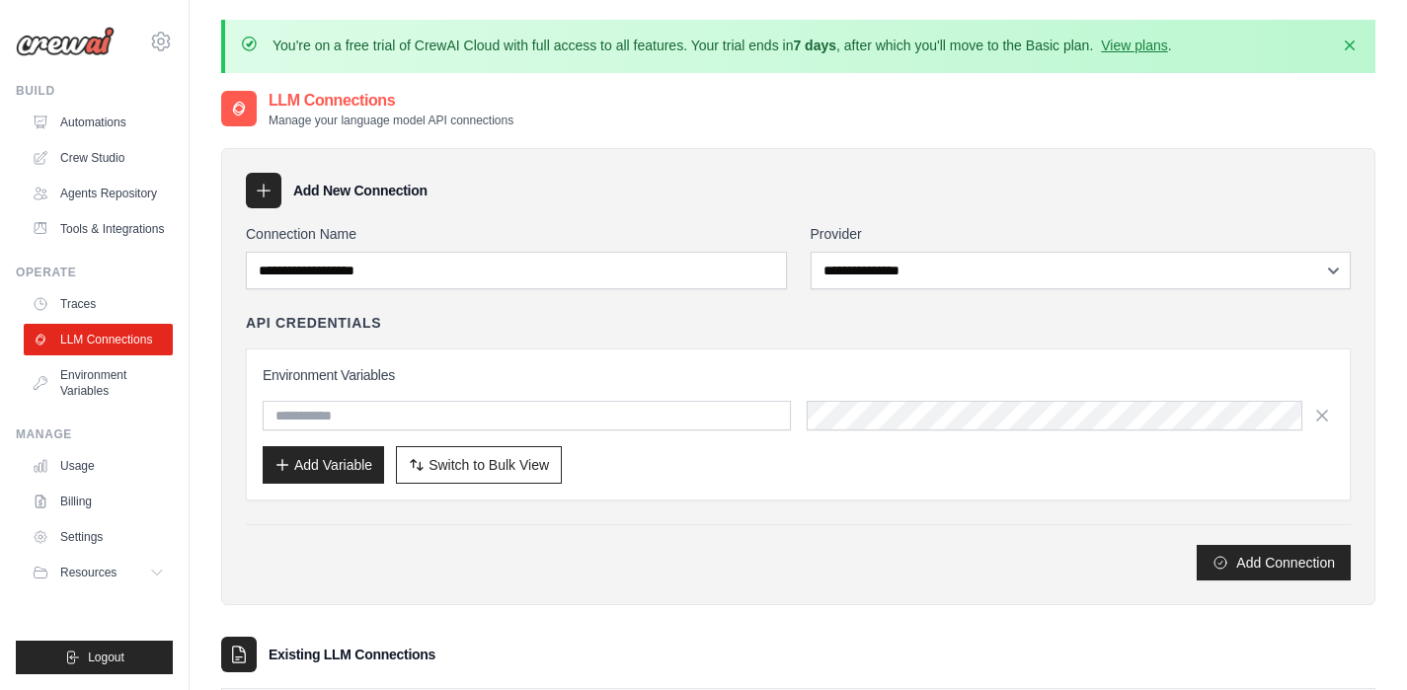
click at [479, 372] on h3 "Environment Variables" at bounding box center [798, 375] width 1071 height 20
click at [471, 396] on div "Environment Variables Add Variable Switch to Bulk View Switch to Table View" at bounding box center [798, 424] width 1071 height 118
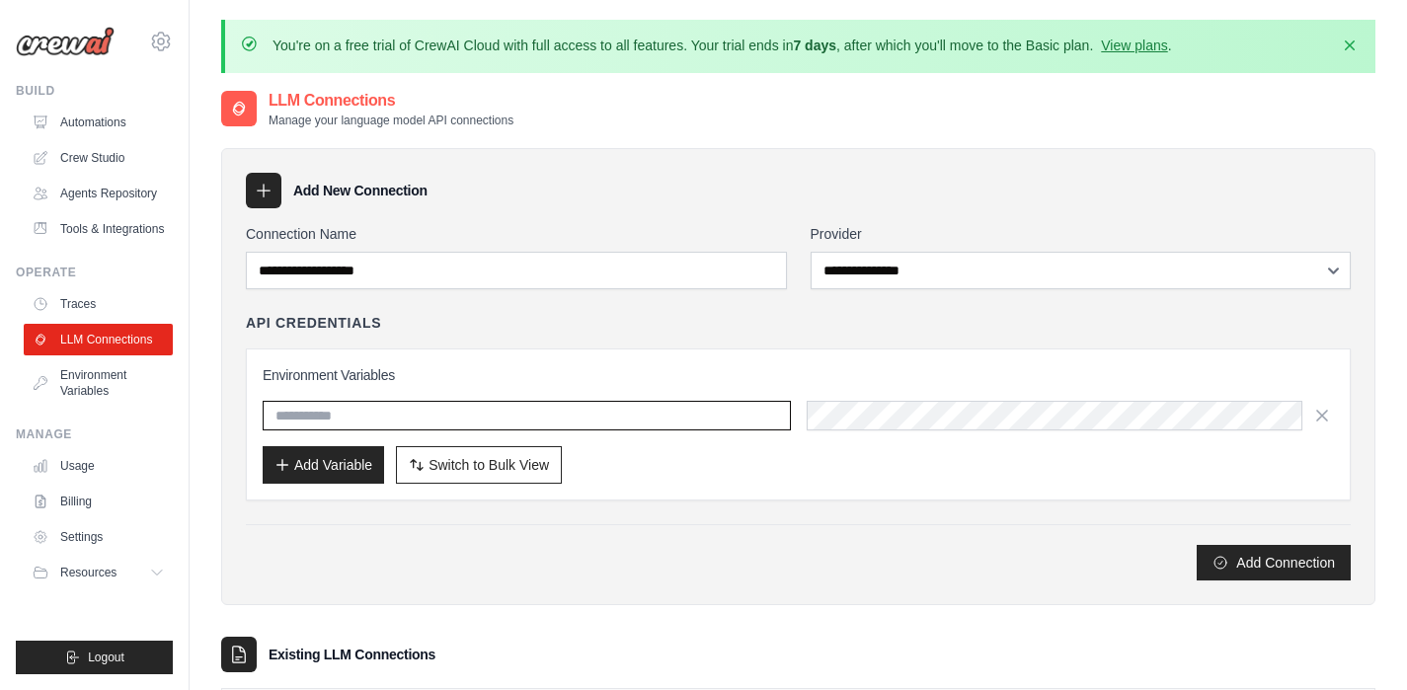
click at [470, 412] on input "text" at bounding box center [527, 416] width 528 height 30
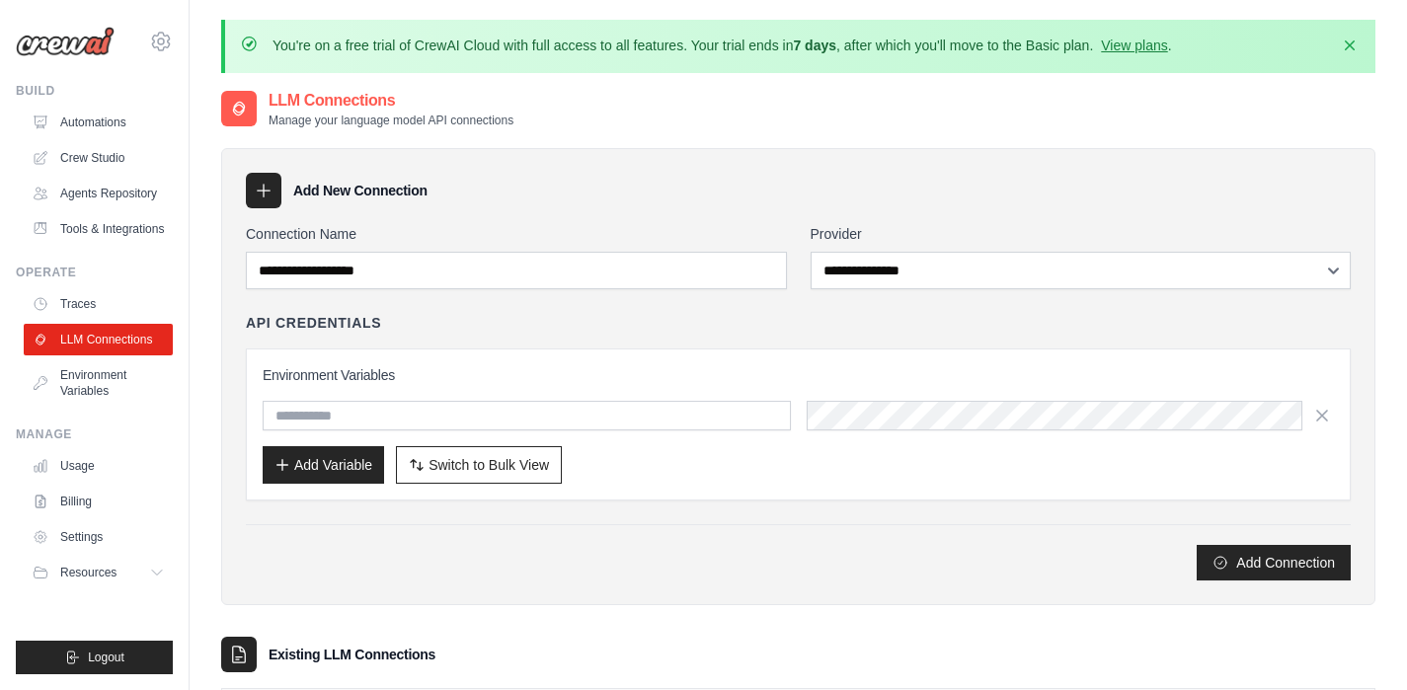
click at [263, 197] on icon at bounding box center [264, 191] width 20 height 20
click at [270, 164] on div "**********" at bounding box center [798, 376] width 1154 height 457
click at [268, 188] on icon at bounding box center [264, 191] width 20 height 20
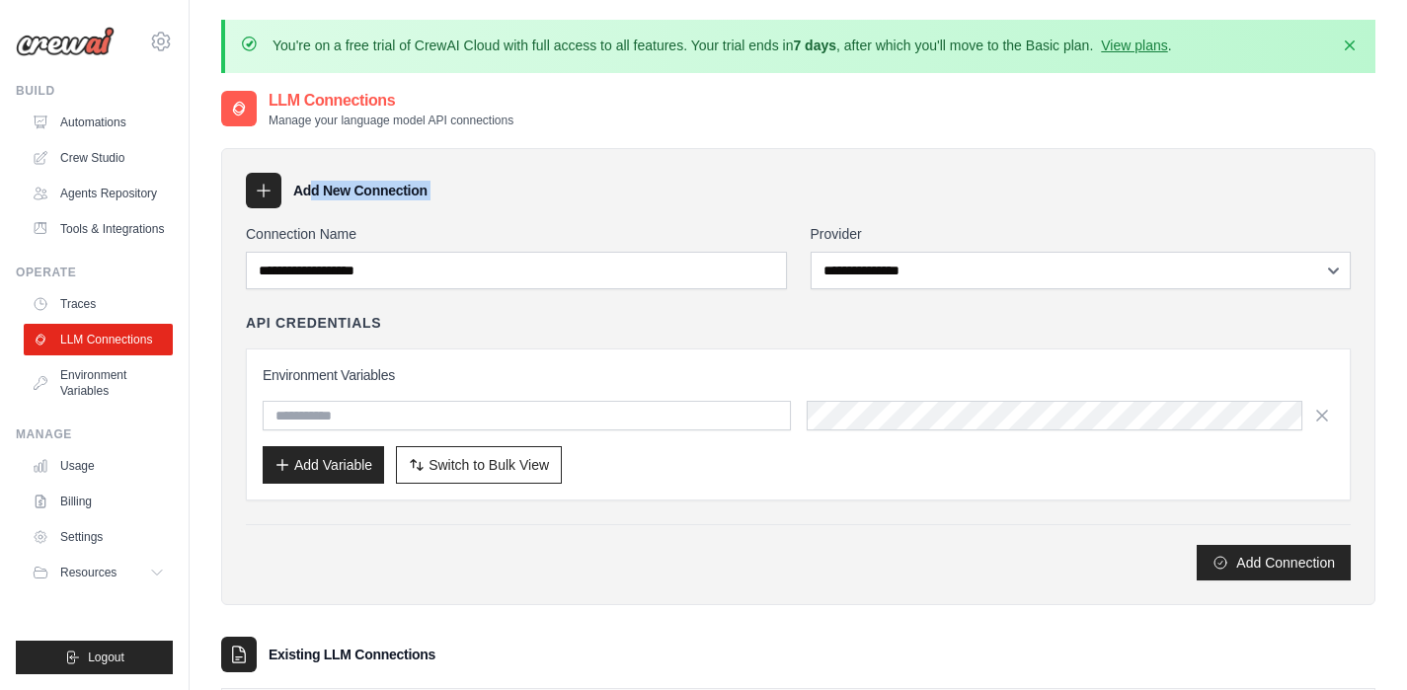
click at [268, 188] on icon at bounding box center [264, 191] width 20 height 20
click at [336, 464] on button "Add Variable" at bounding box center [323, 464] width 121 height 38
click at [263, 190] on icon at bounding box center [264, 191] width 13 height 13
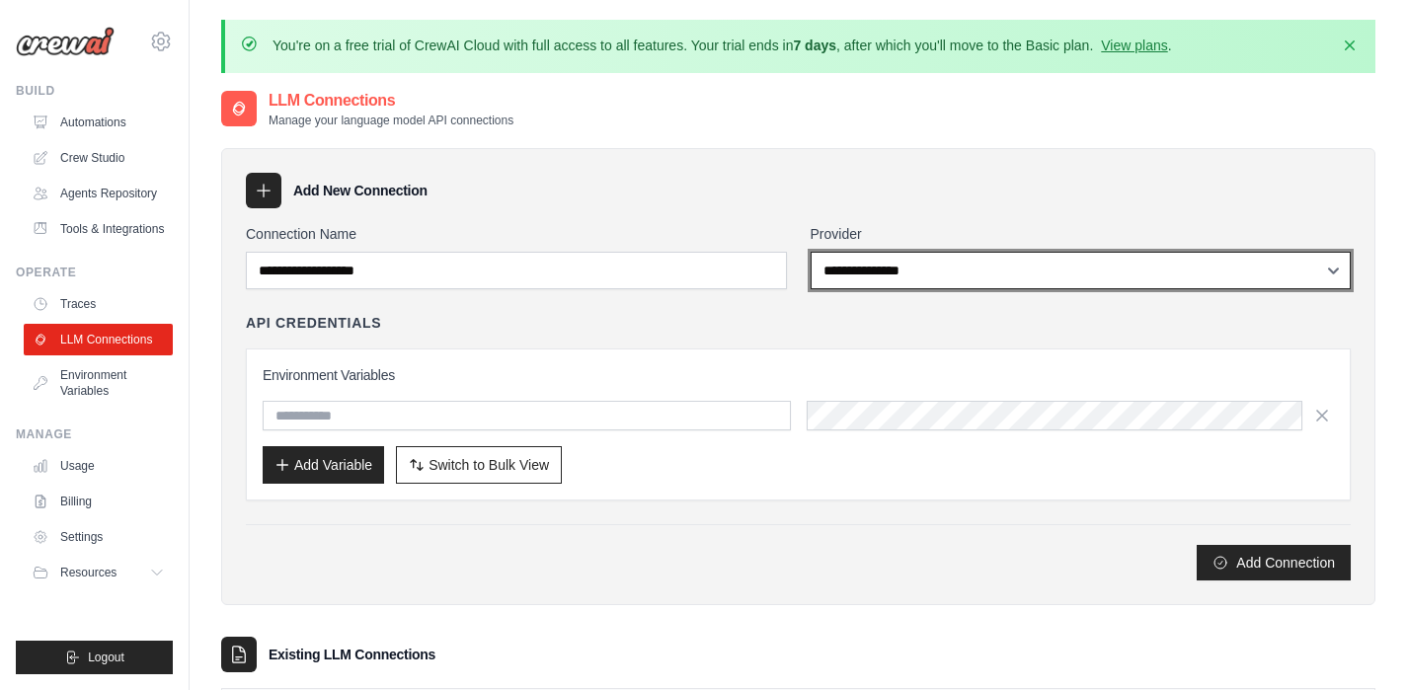
click at [879, 282] on select "**********" at bounding box center [1081, 271] width 541 height 38
select select "******"
click at [811, 252] on select "**********" at bounding box center [1081, 271] width 541 height 38
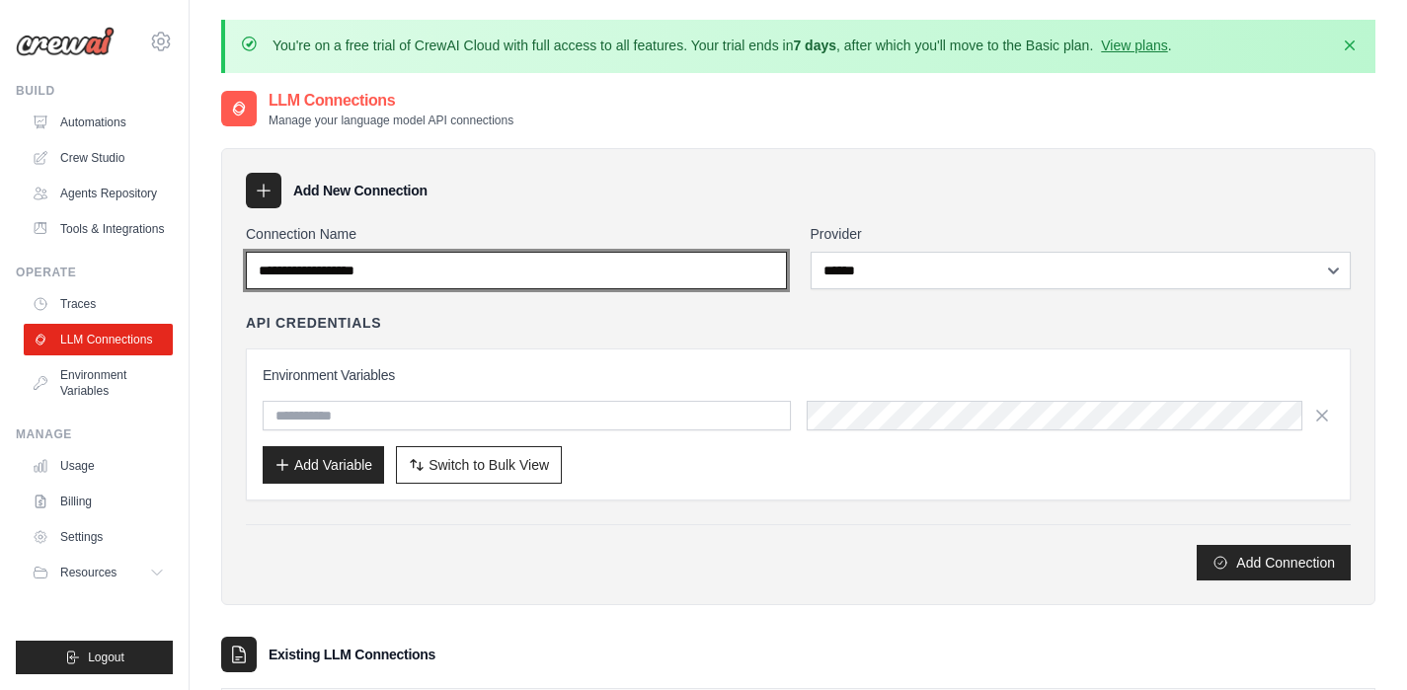
click at [619, 275] on input "Connection Name" at bounding box center [516, 271] width 541 height 38
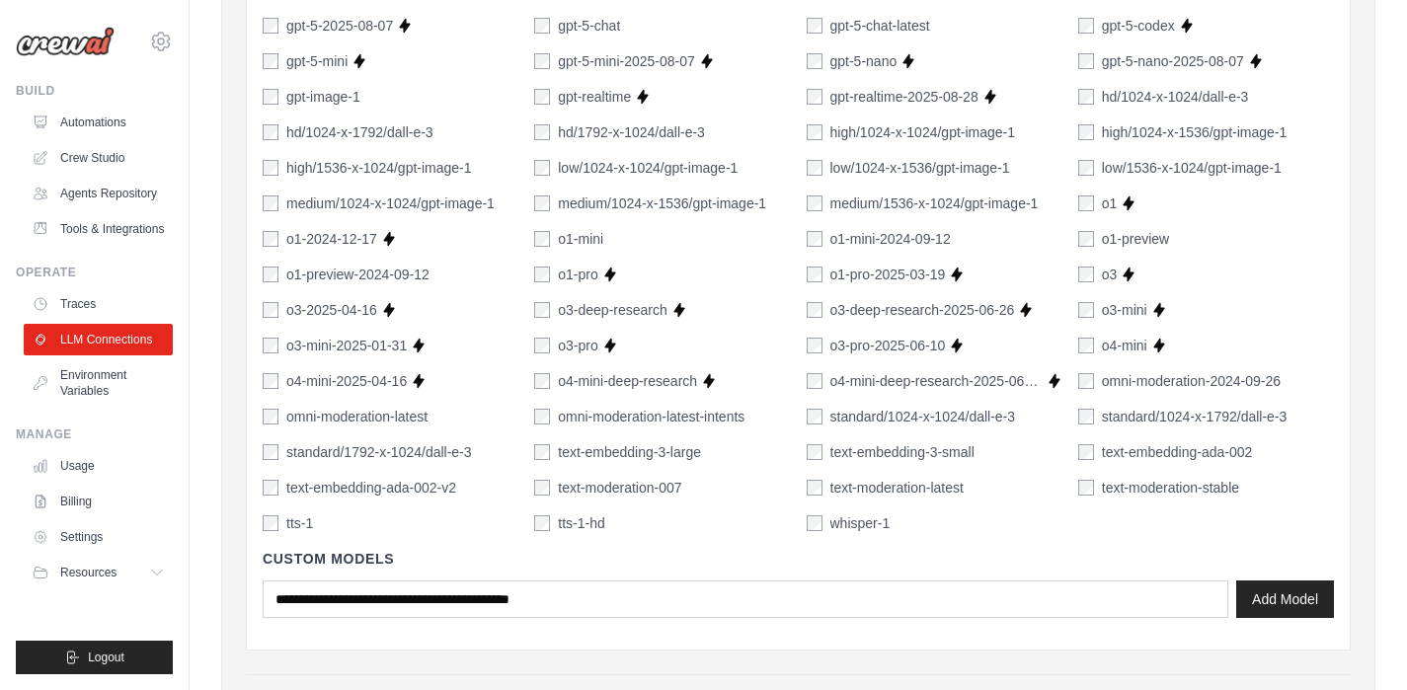
scroll to position [1528, 0]
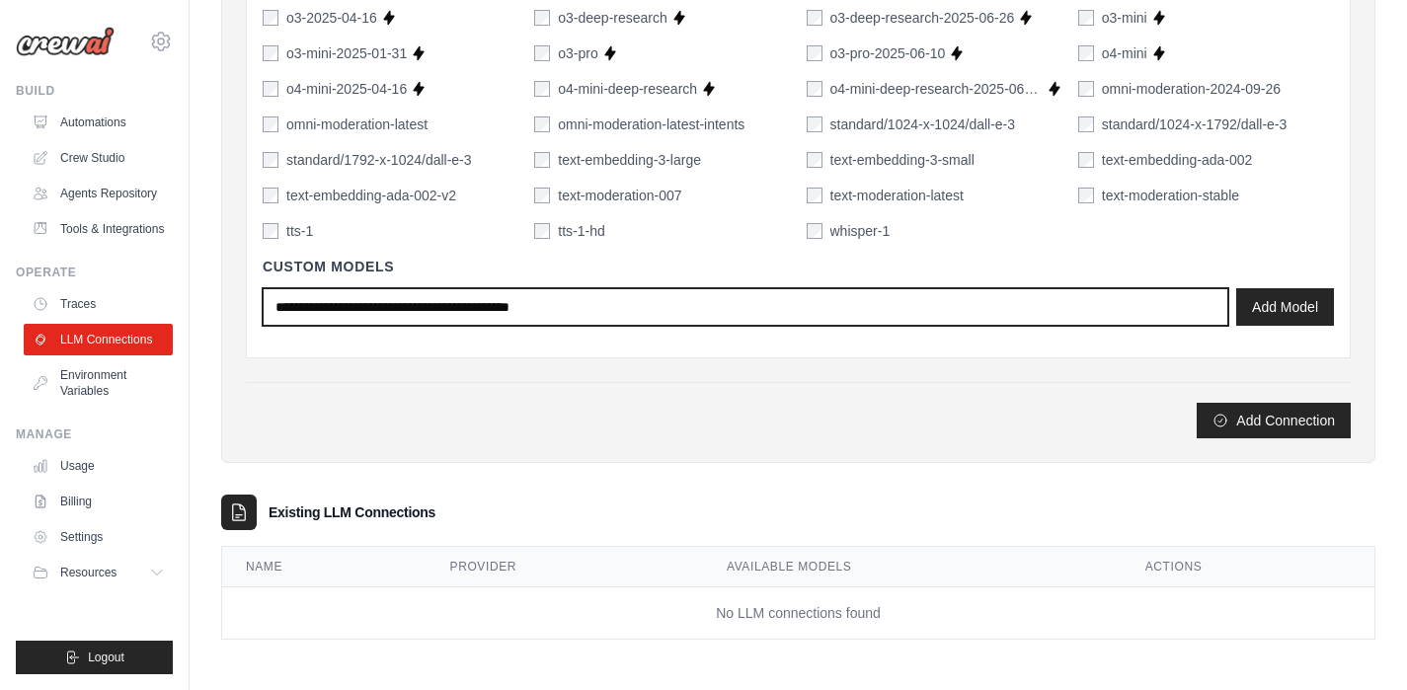
click at [485, 302] on input "text" at bounding box center [746, 307] width 966 height 38
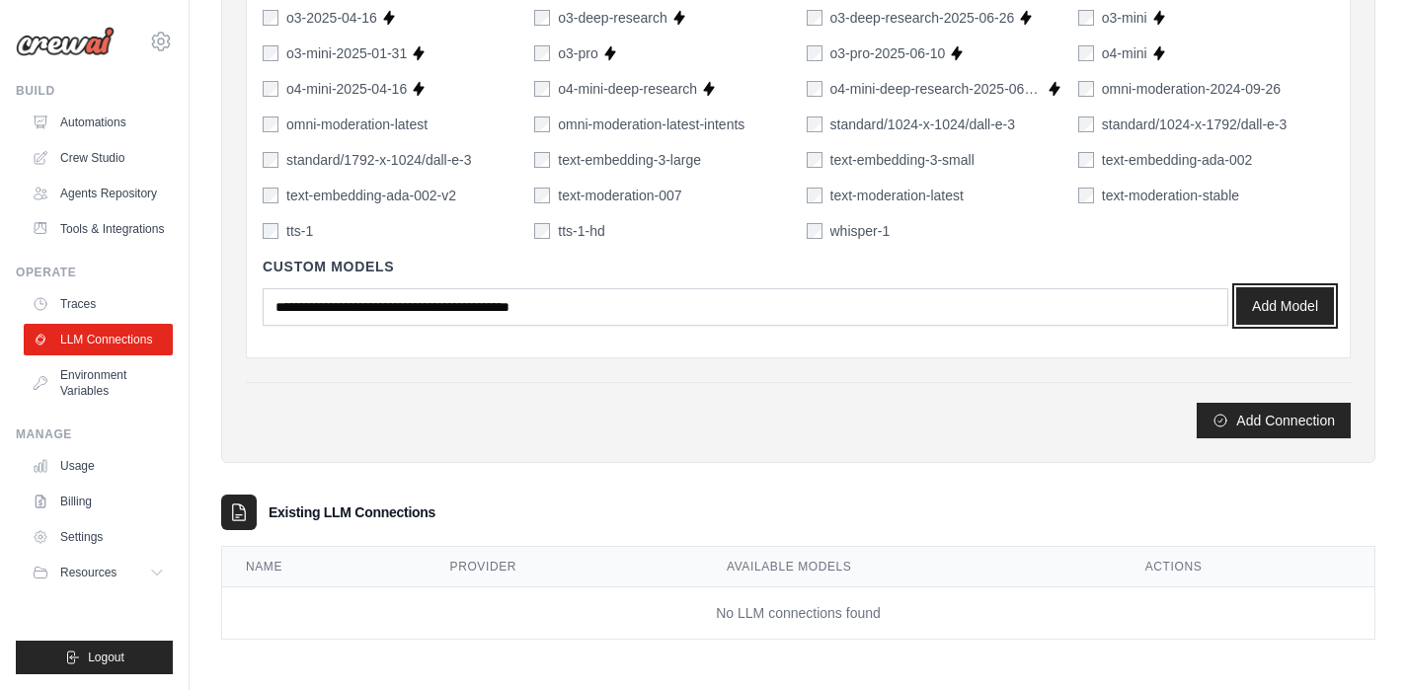
click at [1253, 307] on button "Add Model" at bounding box center [1285, 306] width 98 height 38
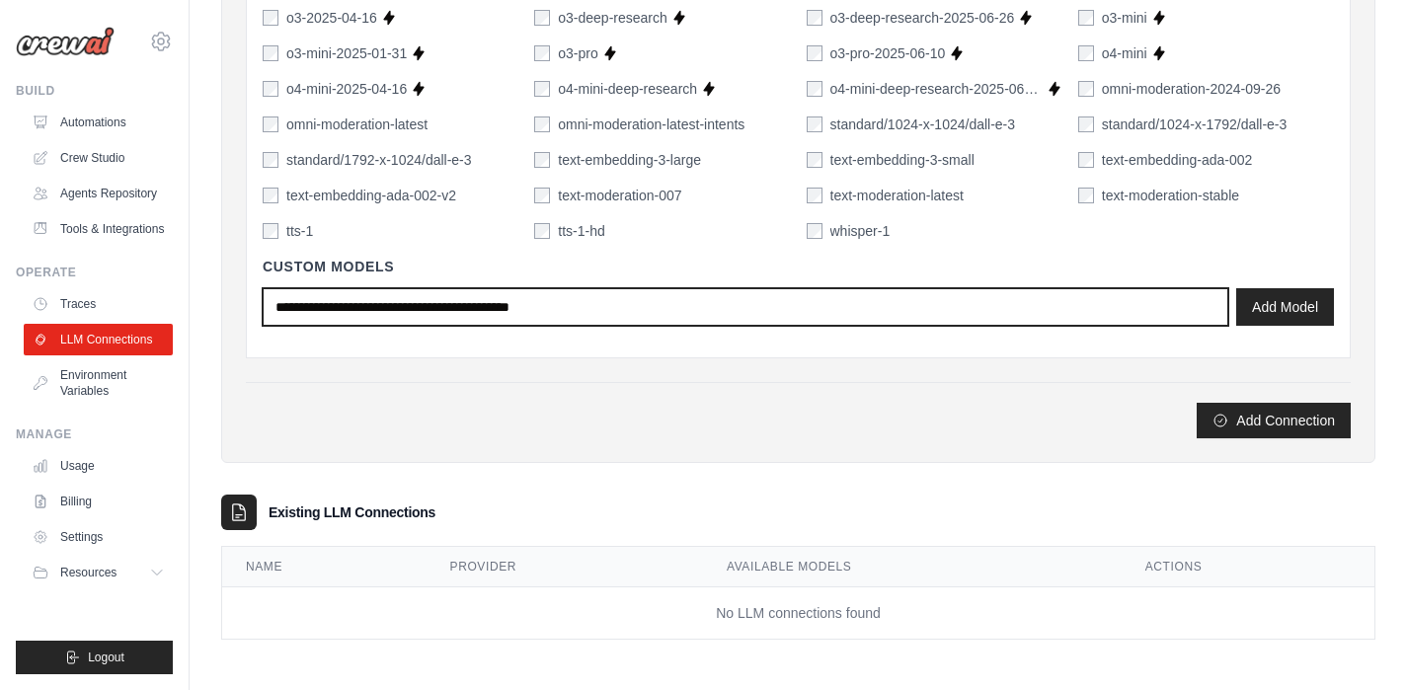
click at [418, 299] on input "text" at bounding box center [746, 307] width 966 height 38
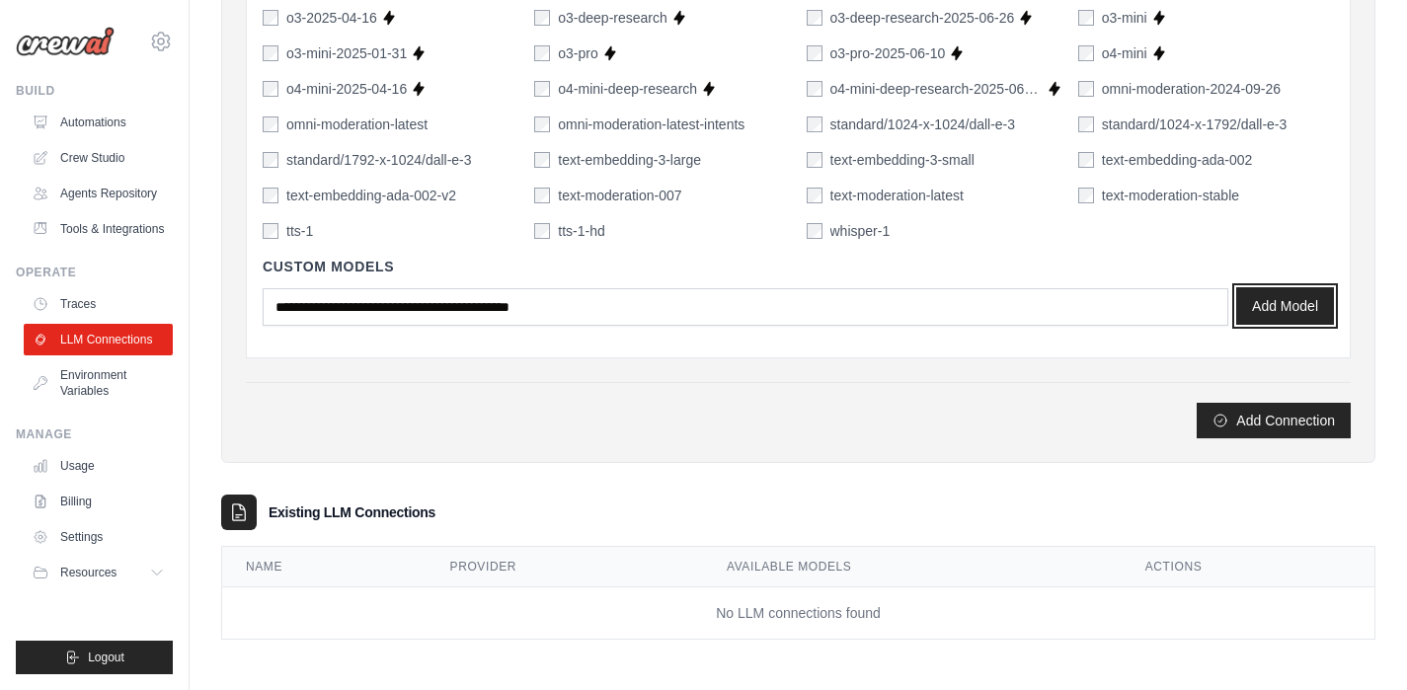
click at [1272, 303] on button "Add Model" at bounding box center [1285, 306] width 98 height 38
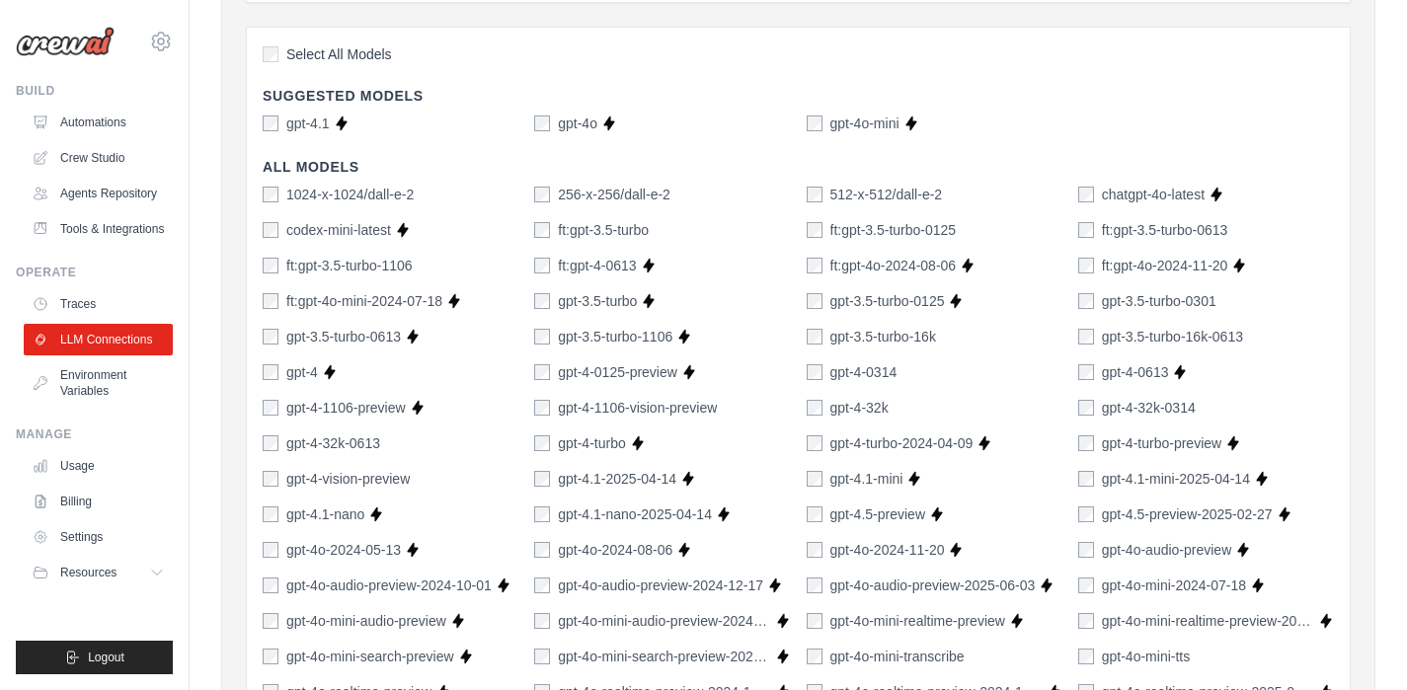
scroll to position [78, 0]
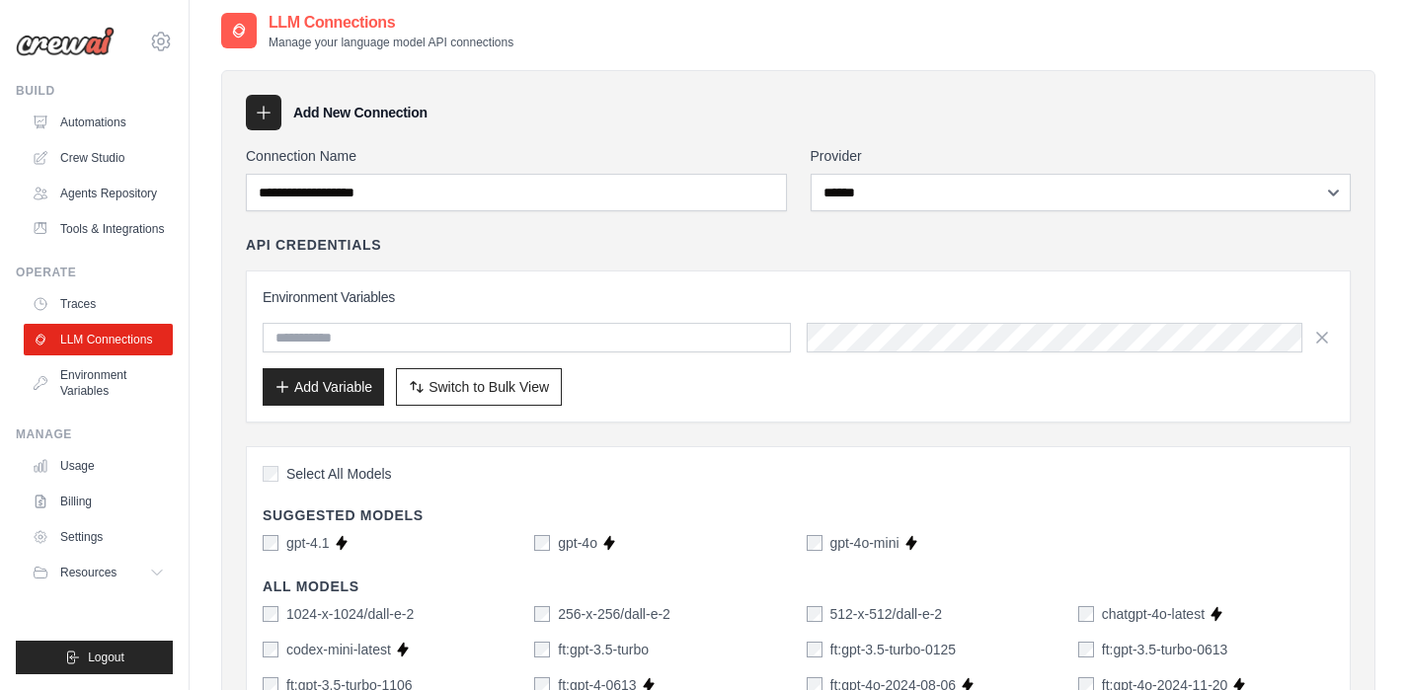
click at [434, 512] on h4 "Suggested Models" at bounding box center [798, 516] width 1071 height 20
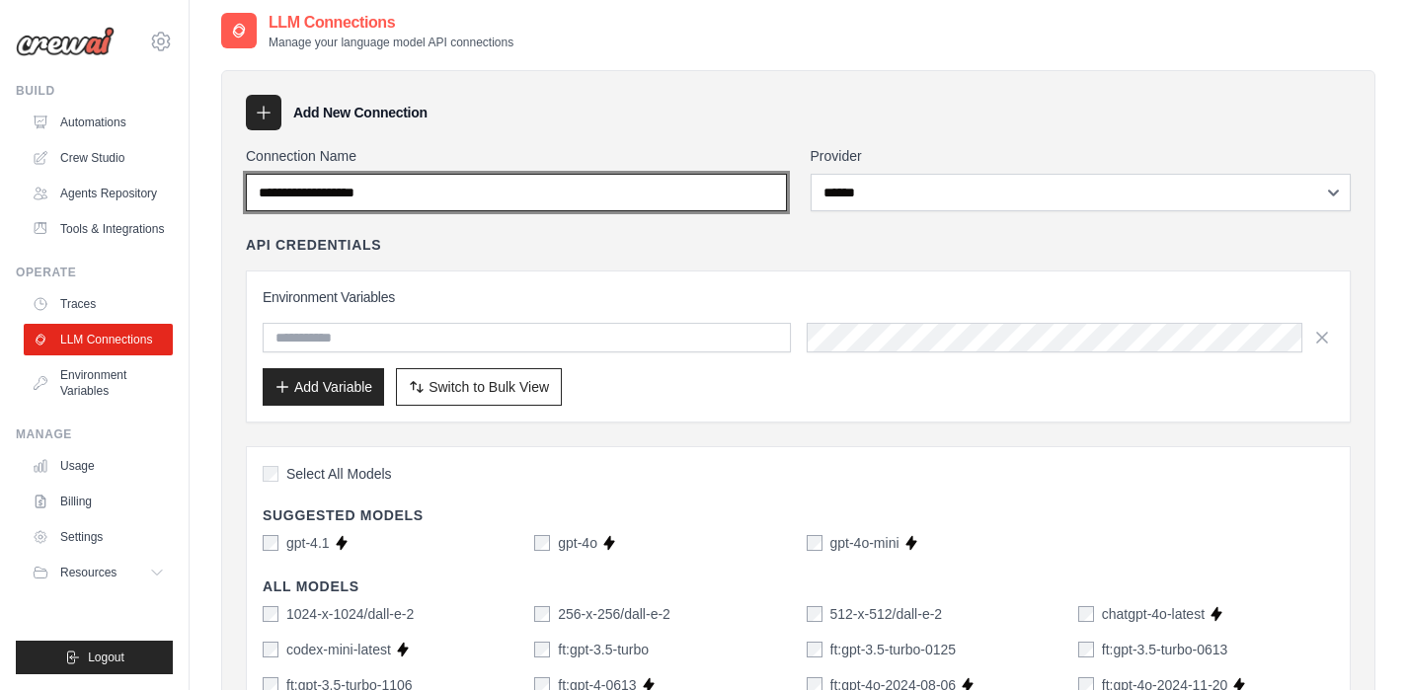
click at [670, 194] on input "Connection Name" at bounding box center [516, 193] width 541 height 38
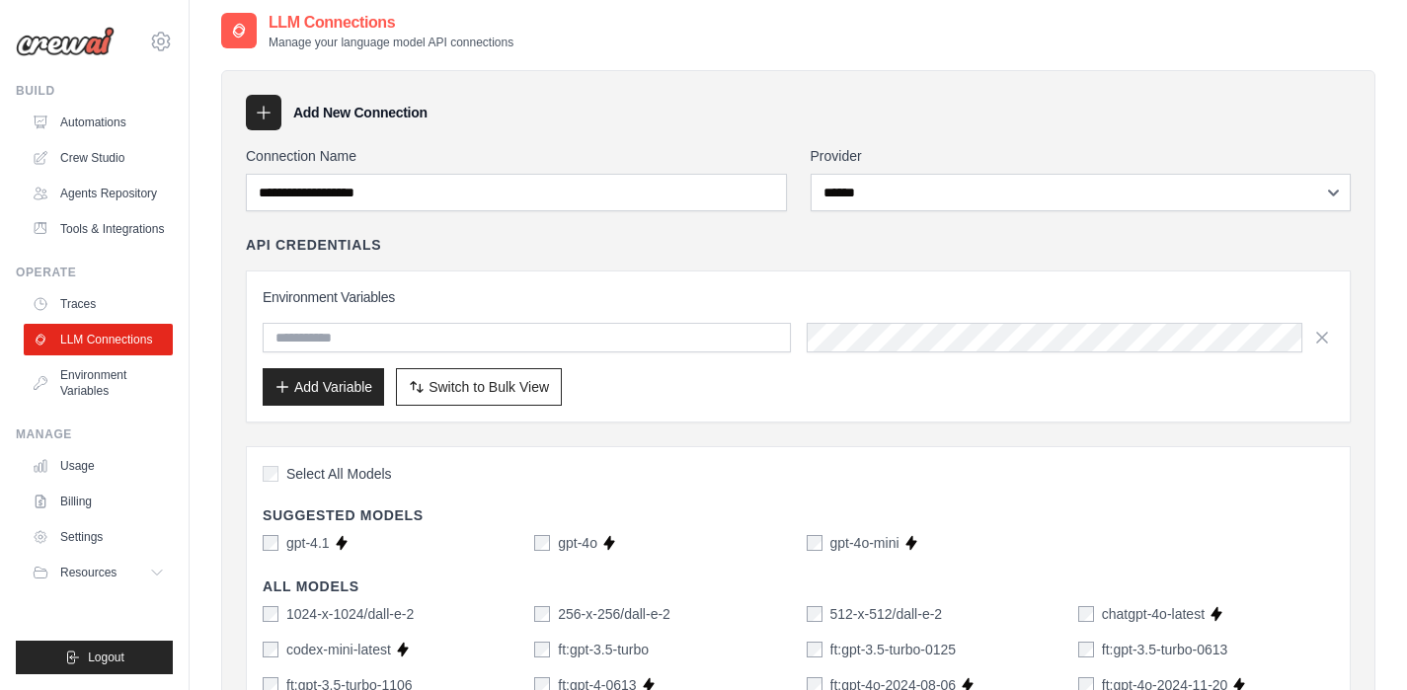
click at [252, 111] on div at bounding box center [264, 113] width 36 height 36
click at [261, 121] on div at bounding box center [264, 113] width 36 height 36
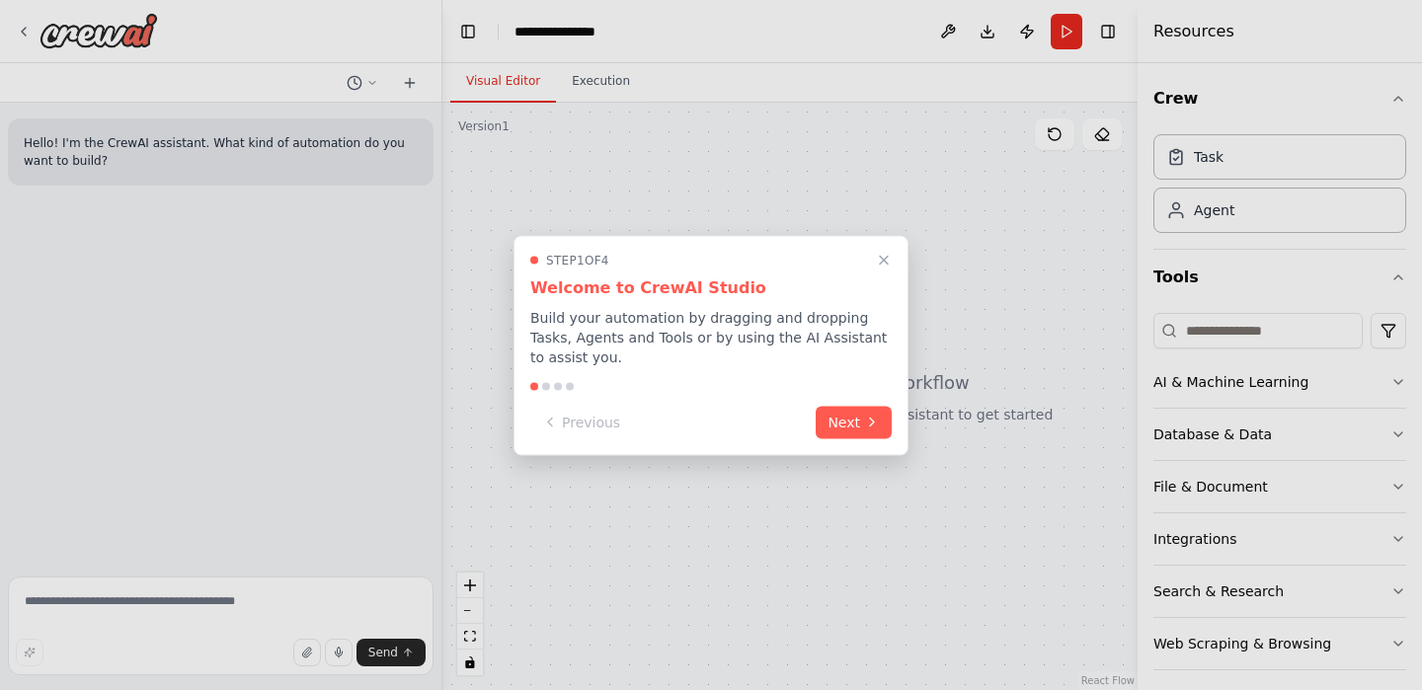
click at [516, 161] on div at bounding box center [711, 345] width 1422 height 690
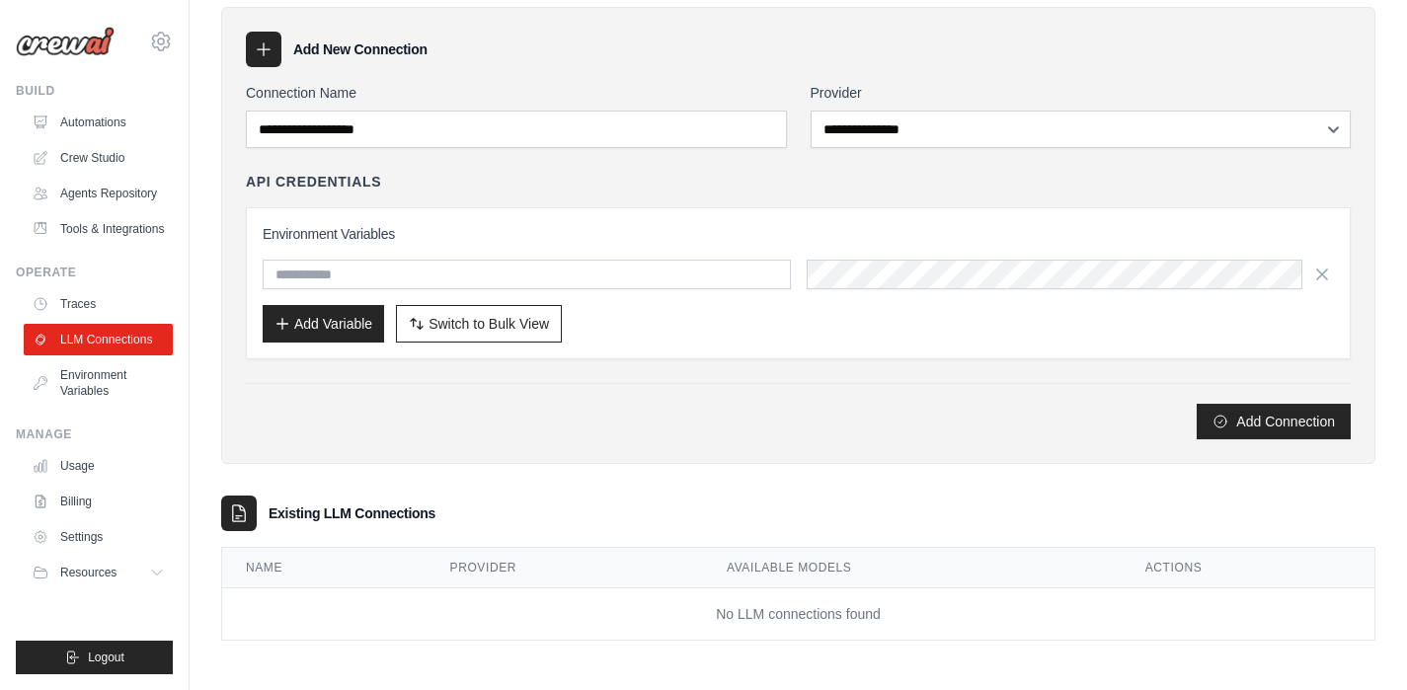
scroll to position [142, 0]
click at [878, 563] on th "Available Models" at bounding box center [912, 567] width 419 height 40
click at [247, 511] on icon at bounding box center [239, 513] width 20 height 20
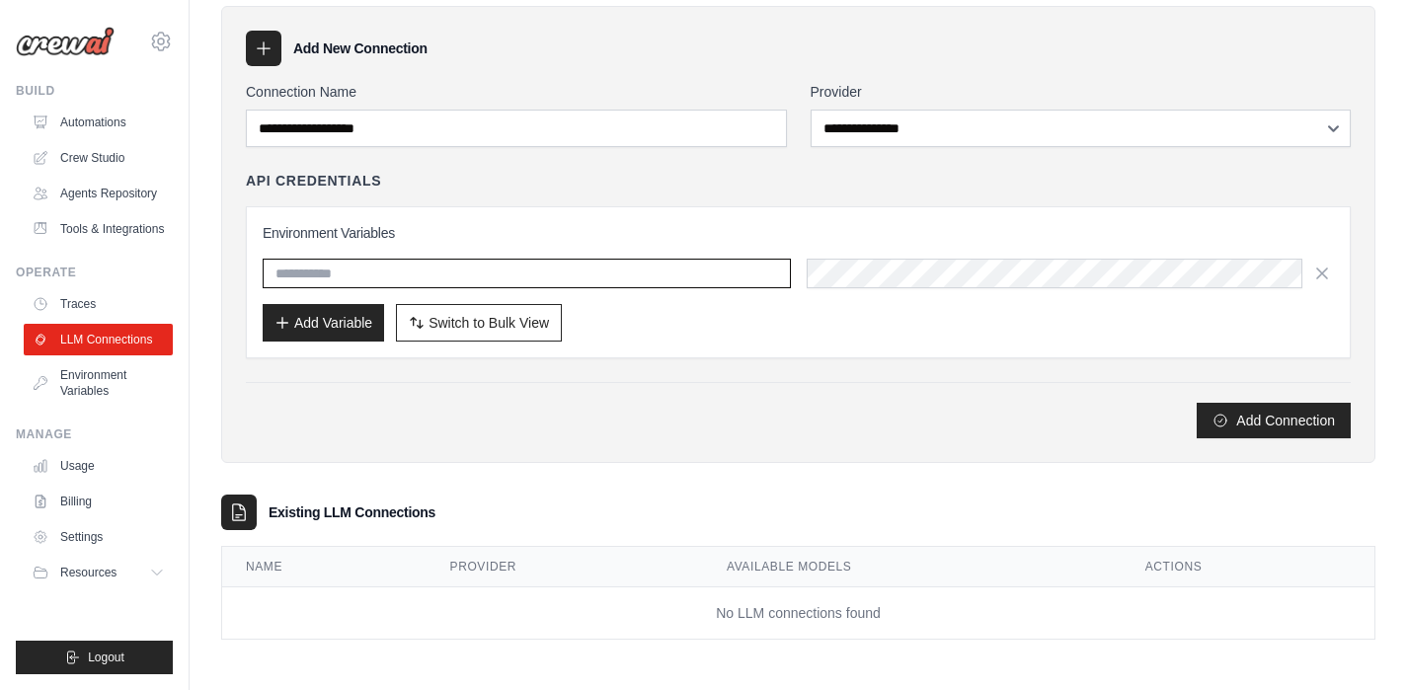
click at [404, 276] on input "text" at bounding box center [527, 274] width 528 height 30
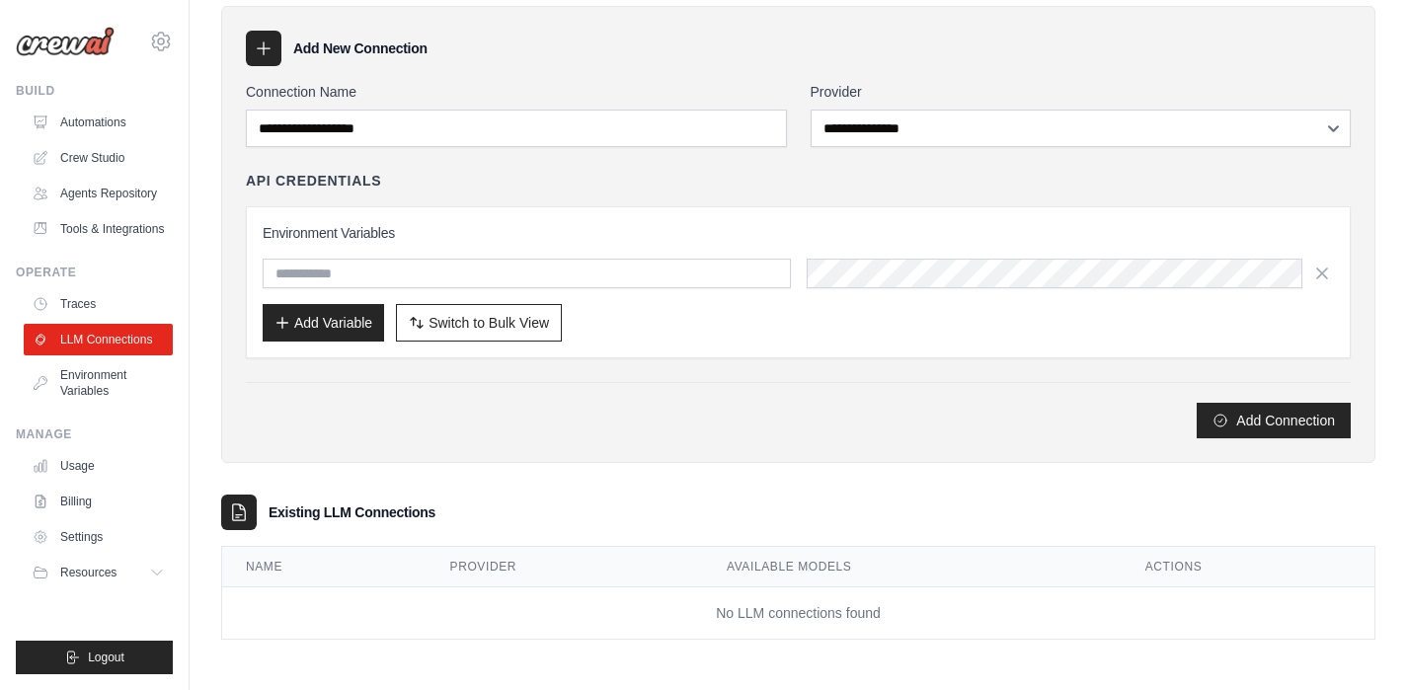
click at [489, 229] on h3 "Environment Variables" at bounding box center [798, 233] width 1071 height 20
drag, startPoint x: 404, startPoint y: 175, endPoint x: 267, endPoint y: 168, distance: 137.4
click at [267, 168] on div "**********" at bounding box center [798, 260] width 1105 height 356
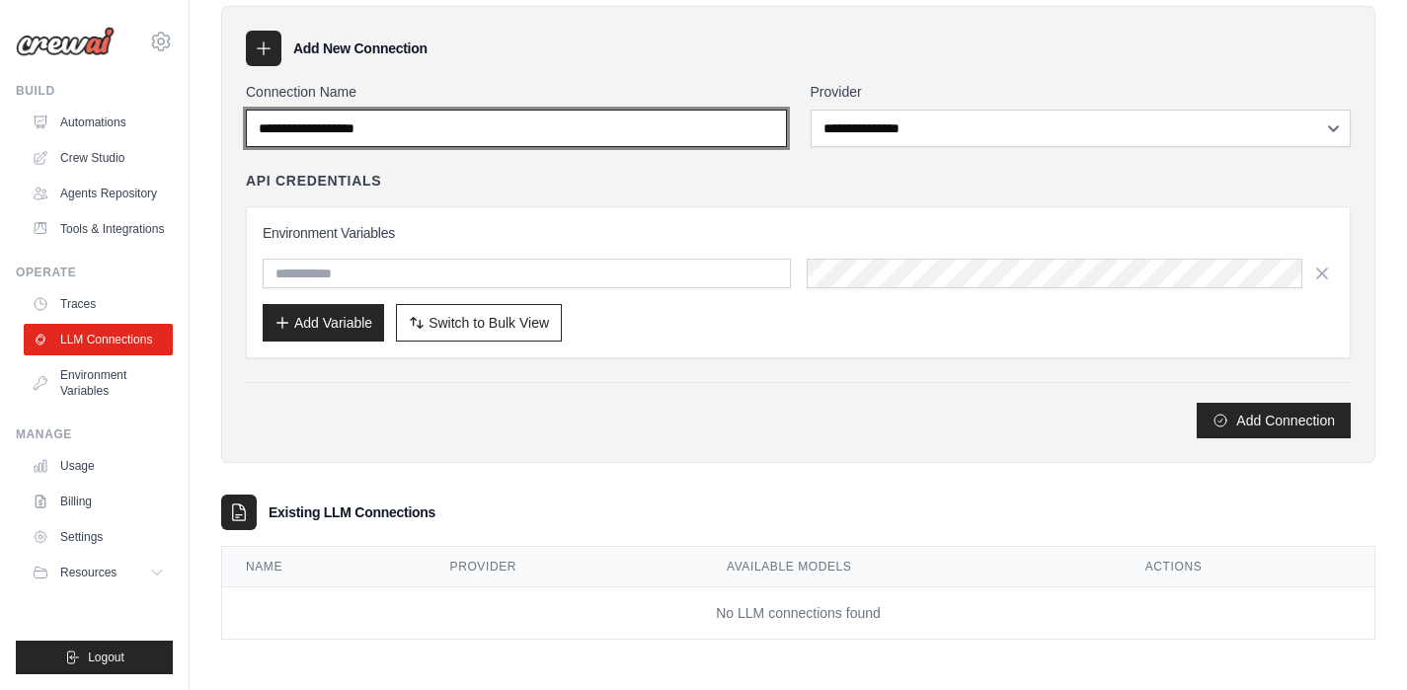
click at [399, 140] on input "Connection Name" at bounding box center [516, 129] width 541 height 38
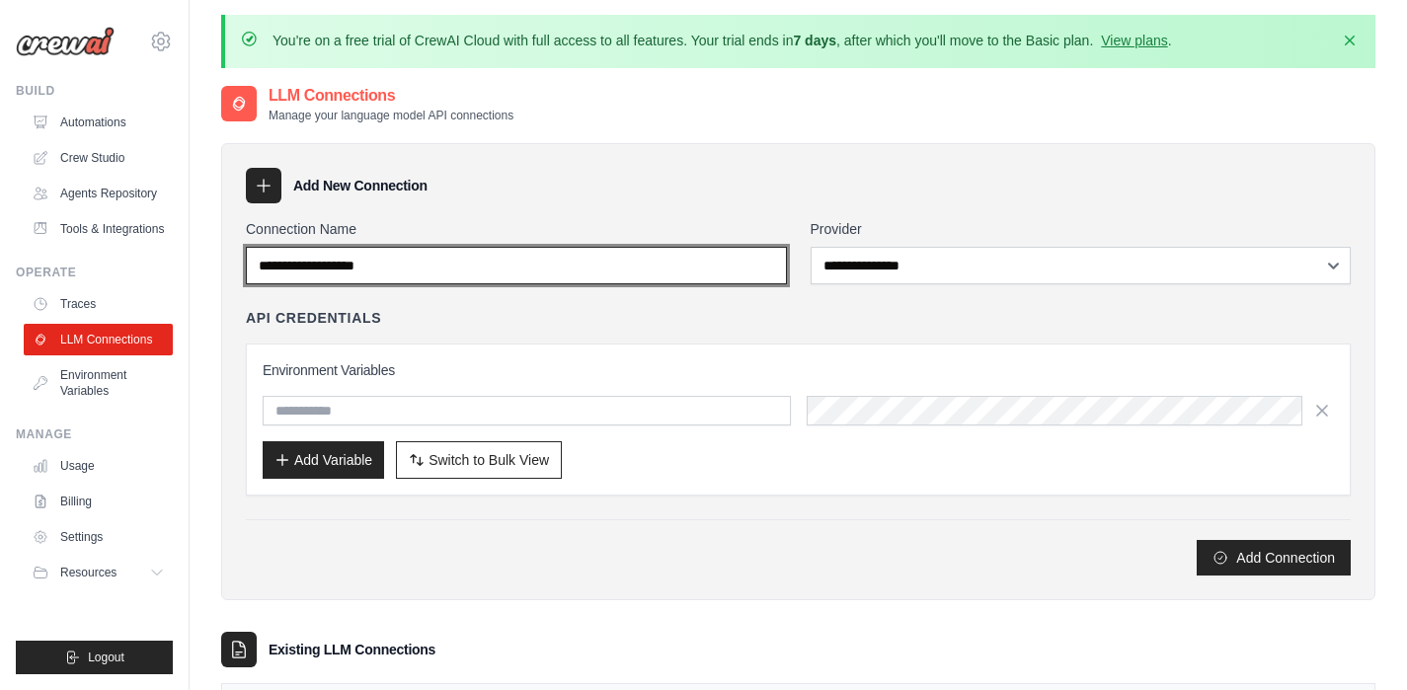
scroll to position [0, 0]
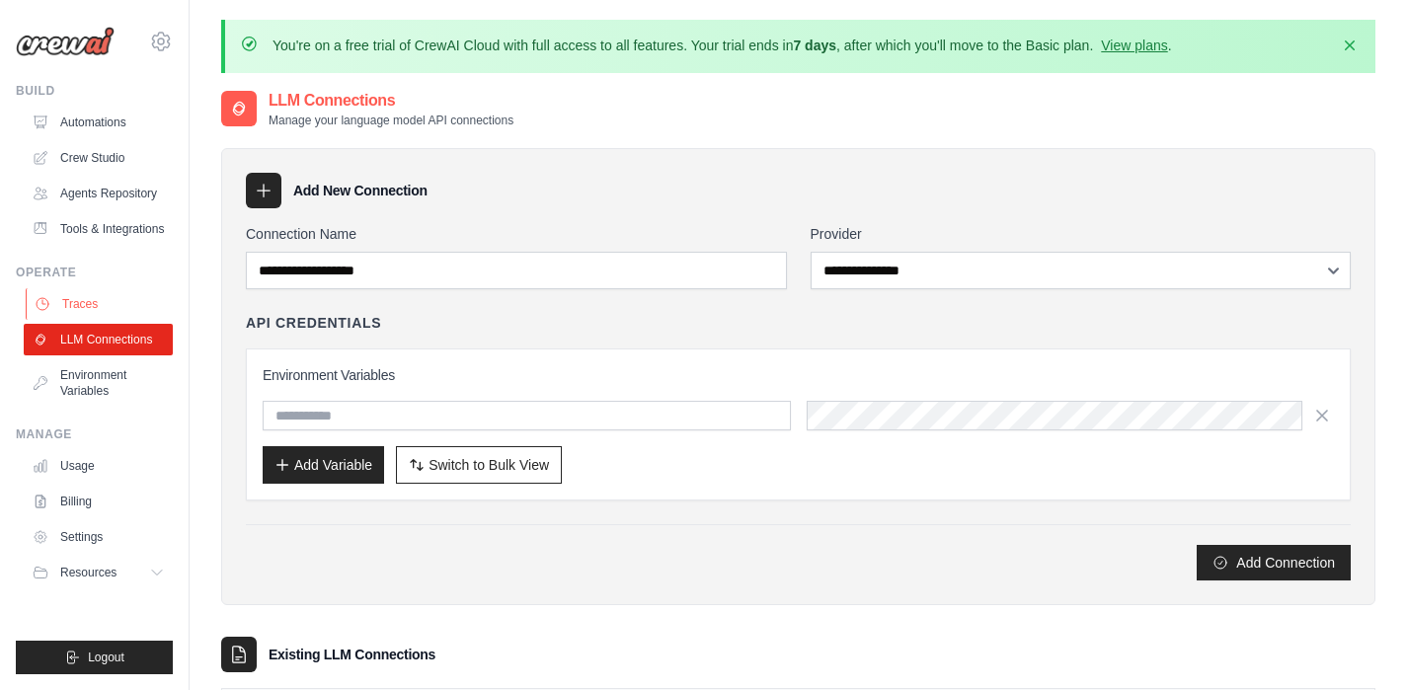
click at [86, 307] on link "Traces" at bounding box center [100, 304] width 149 height 32
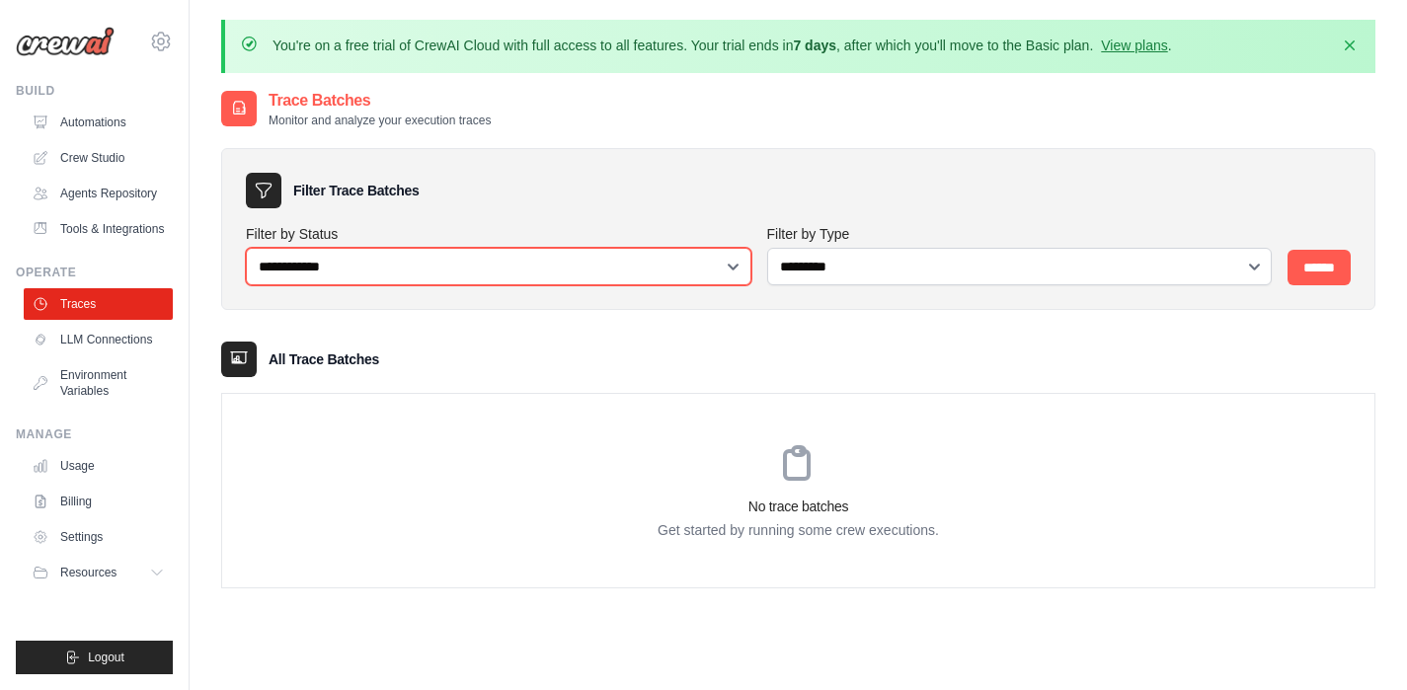
click at [317, 271] on select "**********" at bounding box center [499, 267] width 506 height 38
select select "*********"
click at [246, 248] on select "**********" at bounding box center [499, 267] width 506 height 38
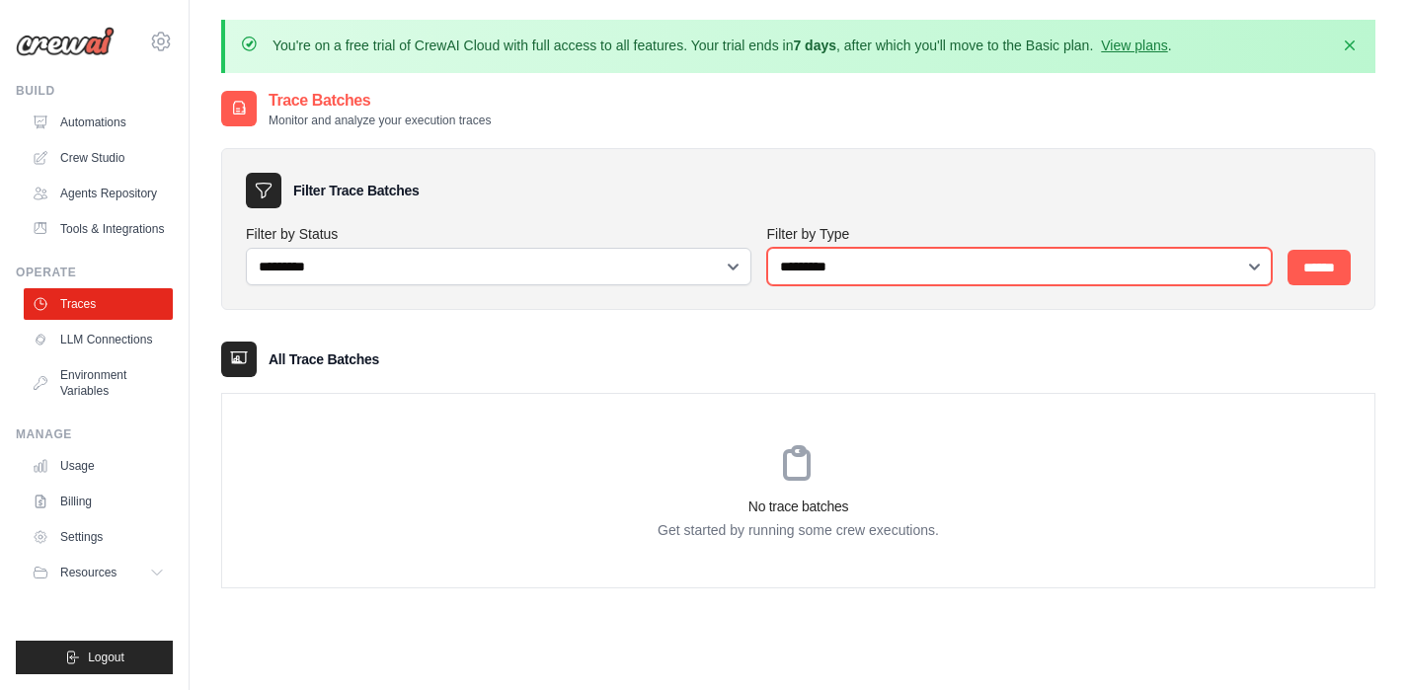
click at [828, 268] on select "**********" at bounding box center [1020, 267] width 506 height 38
click at [913, 264] on select "**********" at bounding box center [1020, 267] width 506 height 38
click at [767, 248] on select "**********" at bounding box center [1020, 267] width 506 height 38
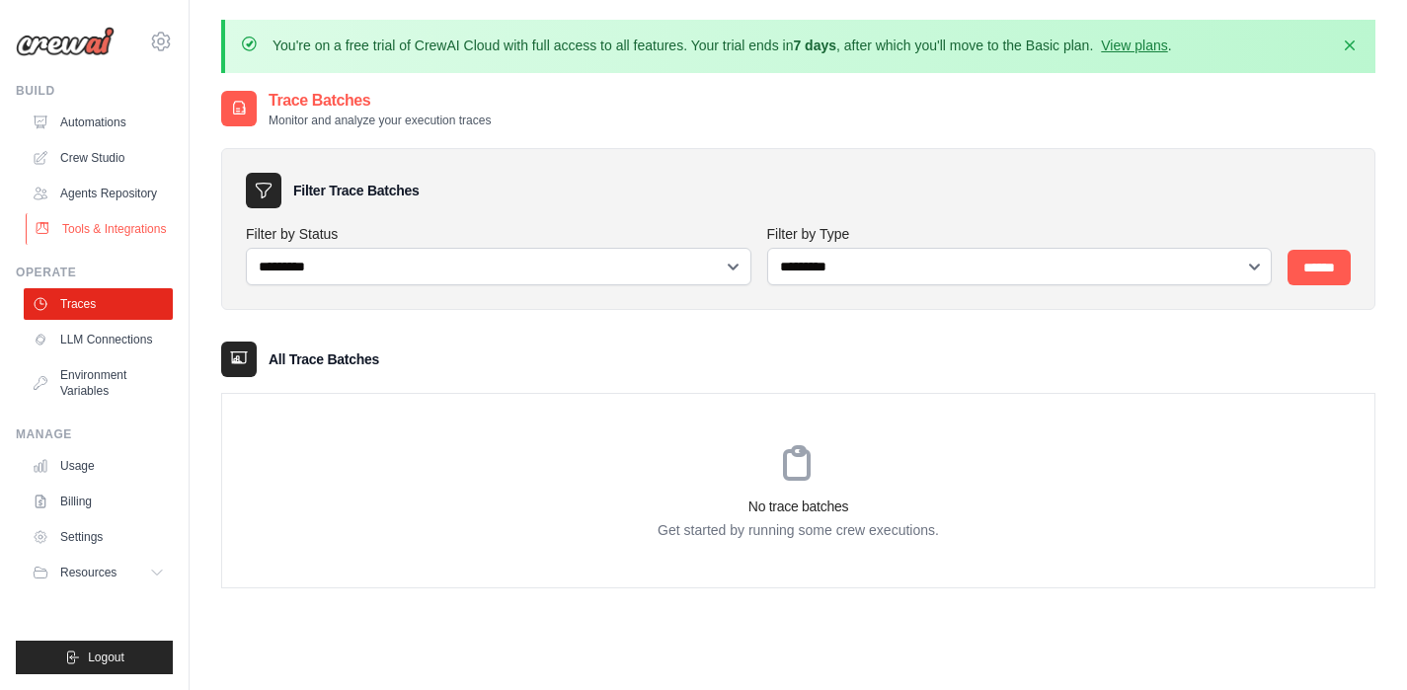
click at [111, 224] on link "Tools & Integrations" at bounding box center [100, 229] width 149 height 32
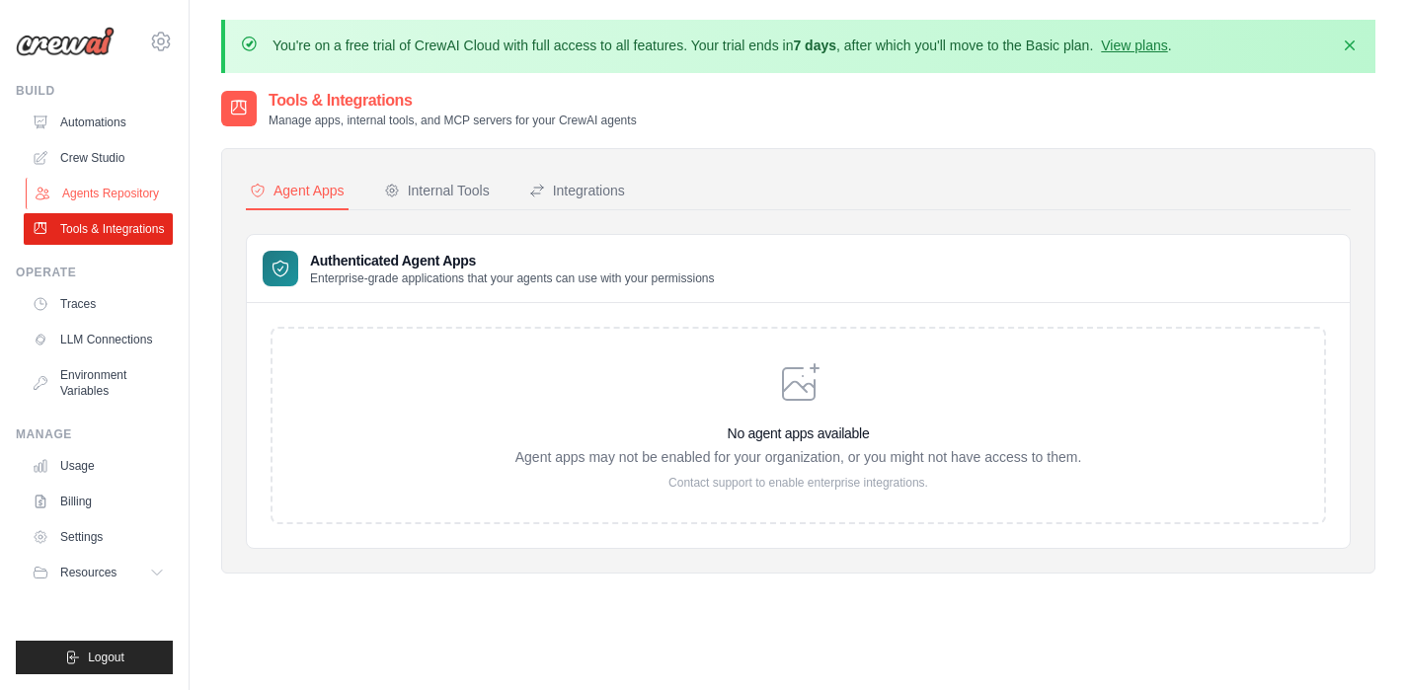
click at [111, 179] on link "Agents Repository" at bounding box center [100, 194] width 149 height 32
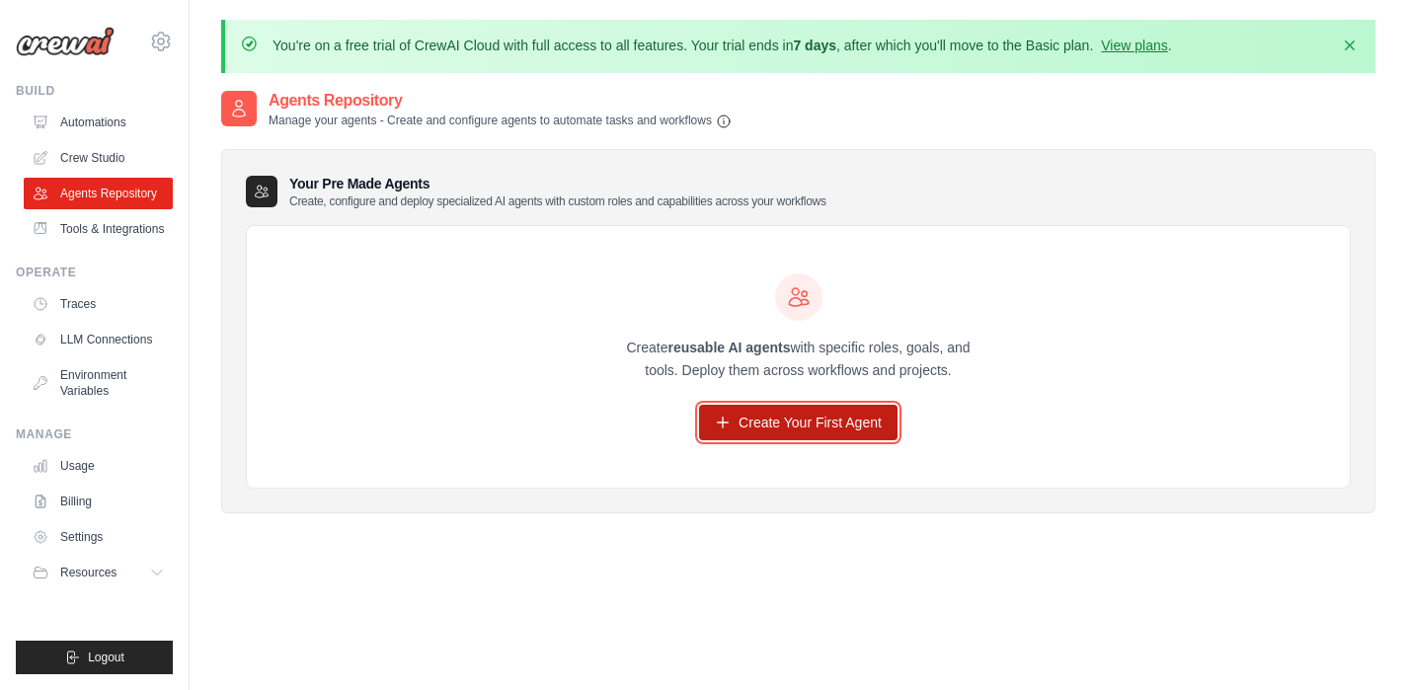
click at [815, 421] on link "Create Your First Agent" at bounding box center [798, 423] width 198 height 36
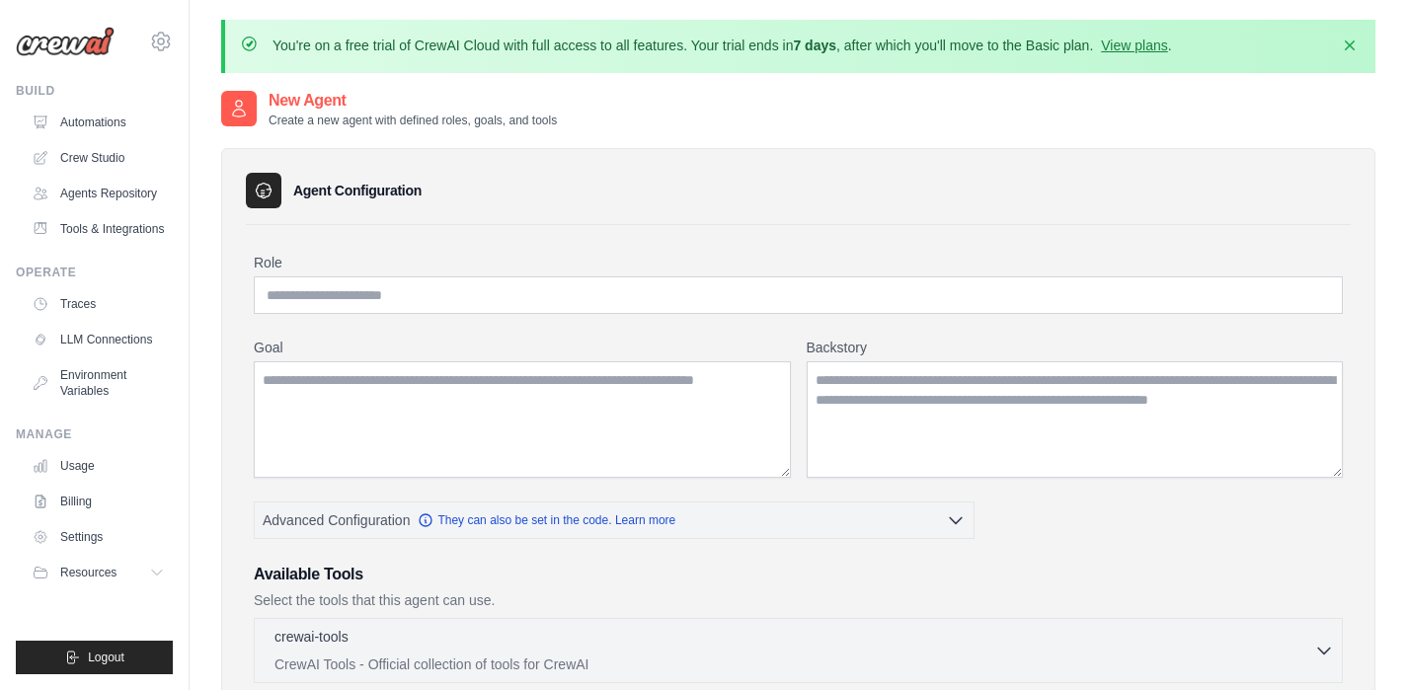
click at [497, 317] on div "Role Goal Backstory Advanced Configuration They can also be set in the code. Le…" at bounding box center [798, 697] width 1089 height 889
click at [488, 299] on input "Role" at bounding box center [798, 295] width 1089 height 38
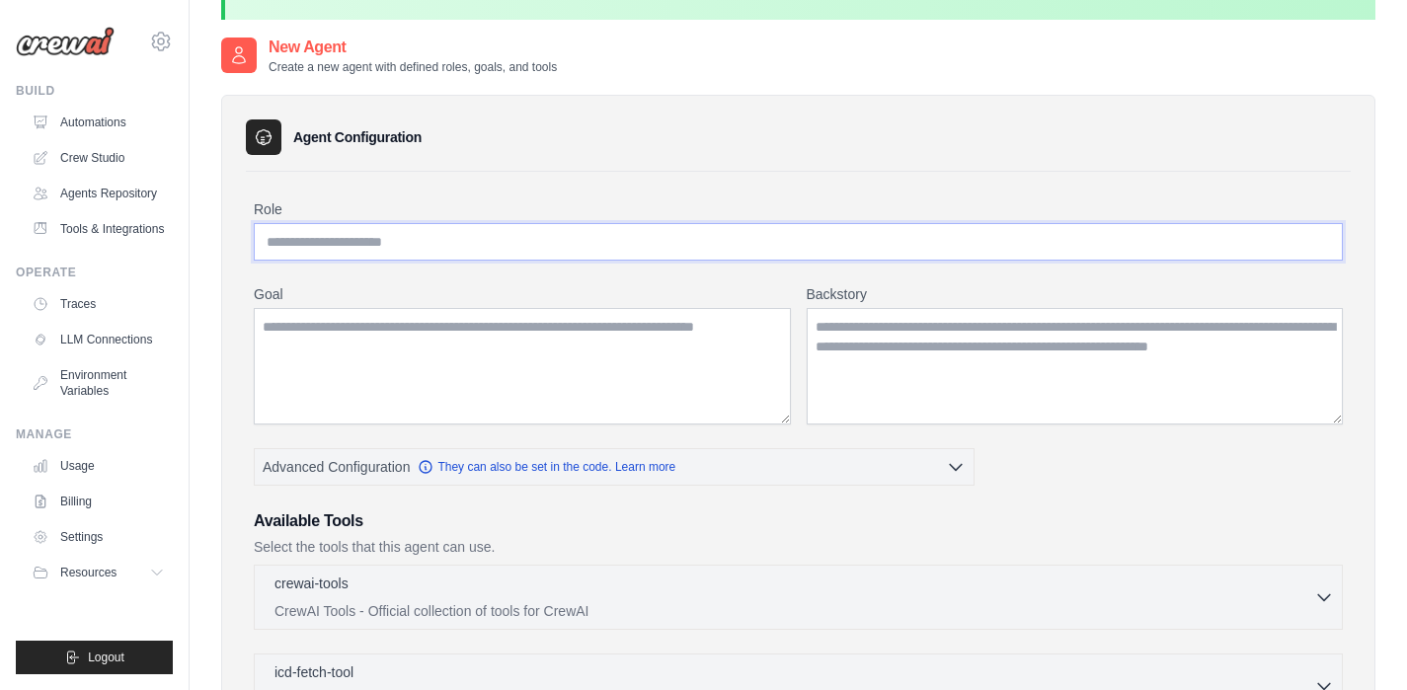
scroll to position [36, 0]
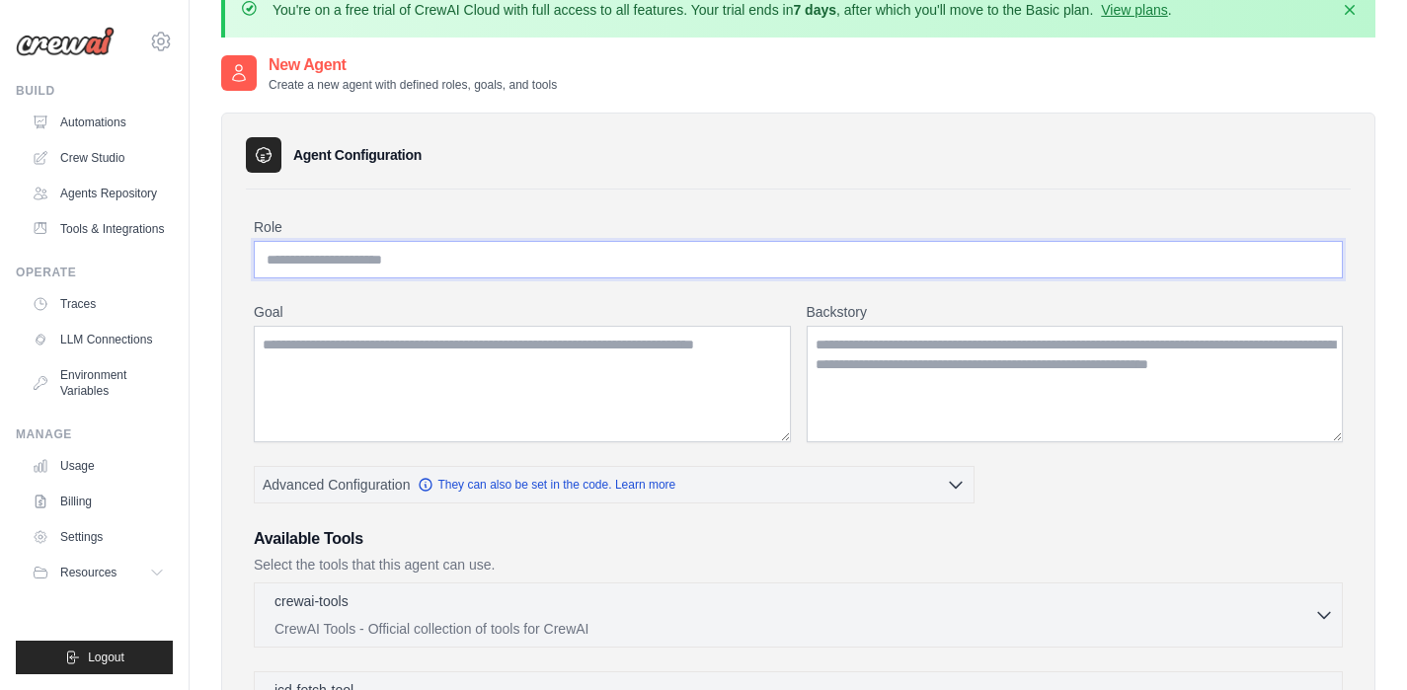
click at [479, 257] on input "Role" at bounding box center [798, 260] width 1089 height 38
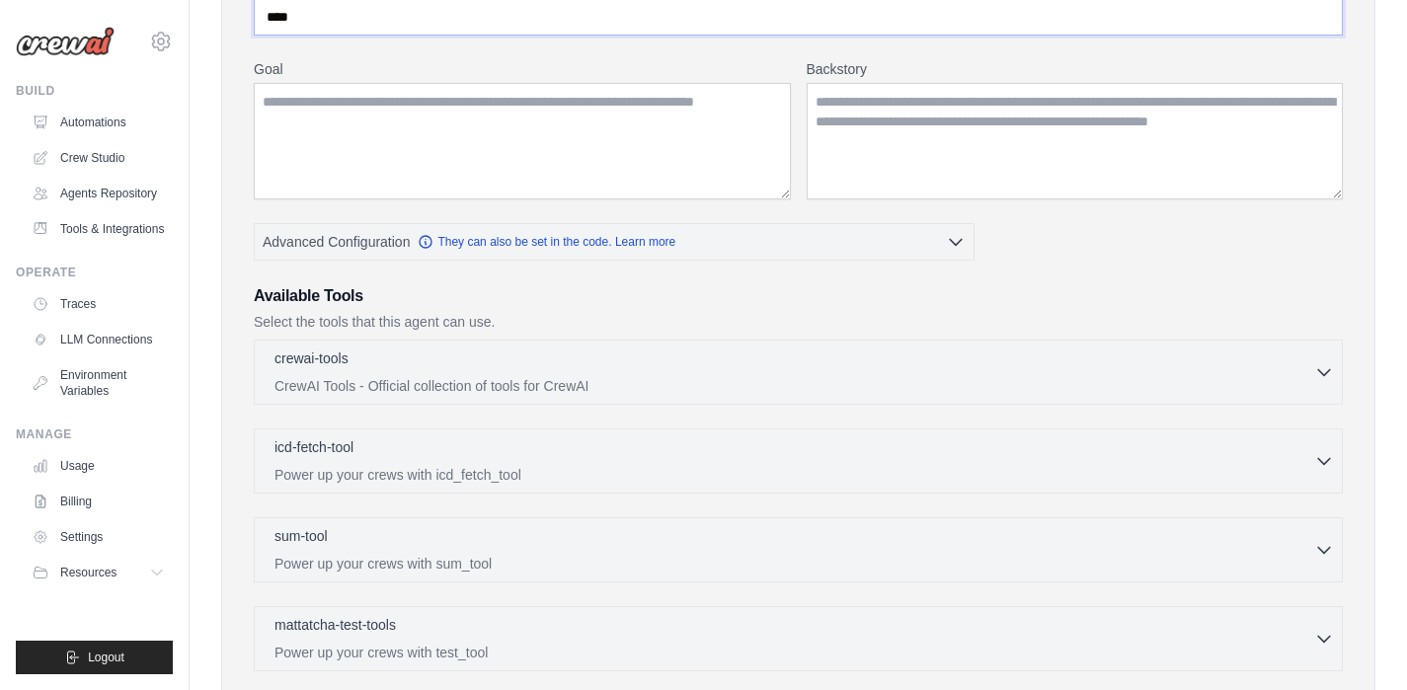
scroll to position [588, 0]
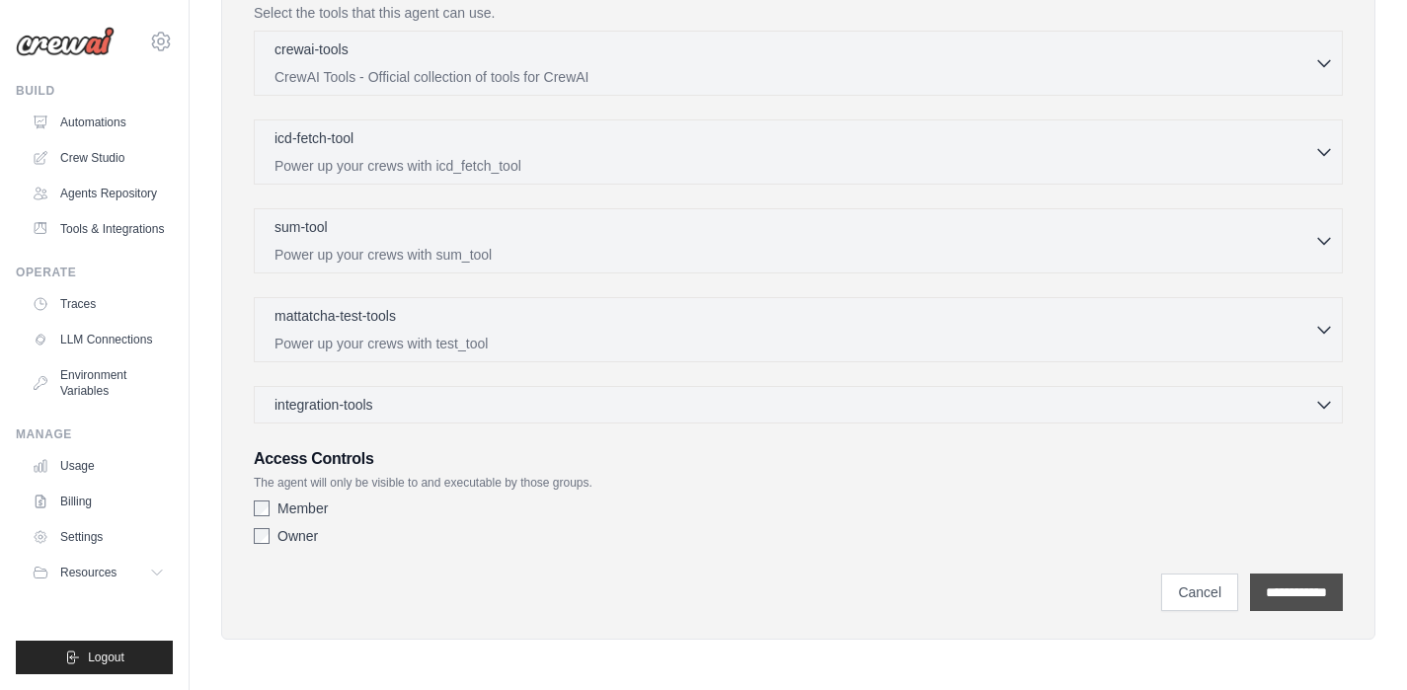
type input "****"
click at [1330, 600] on input "**********" at bounding box center [1296, 593] width 93 height 38
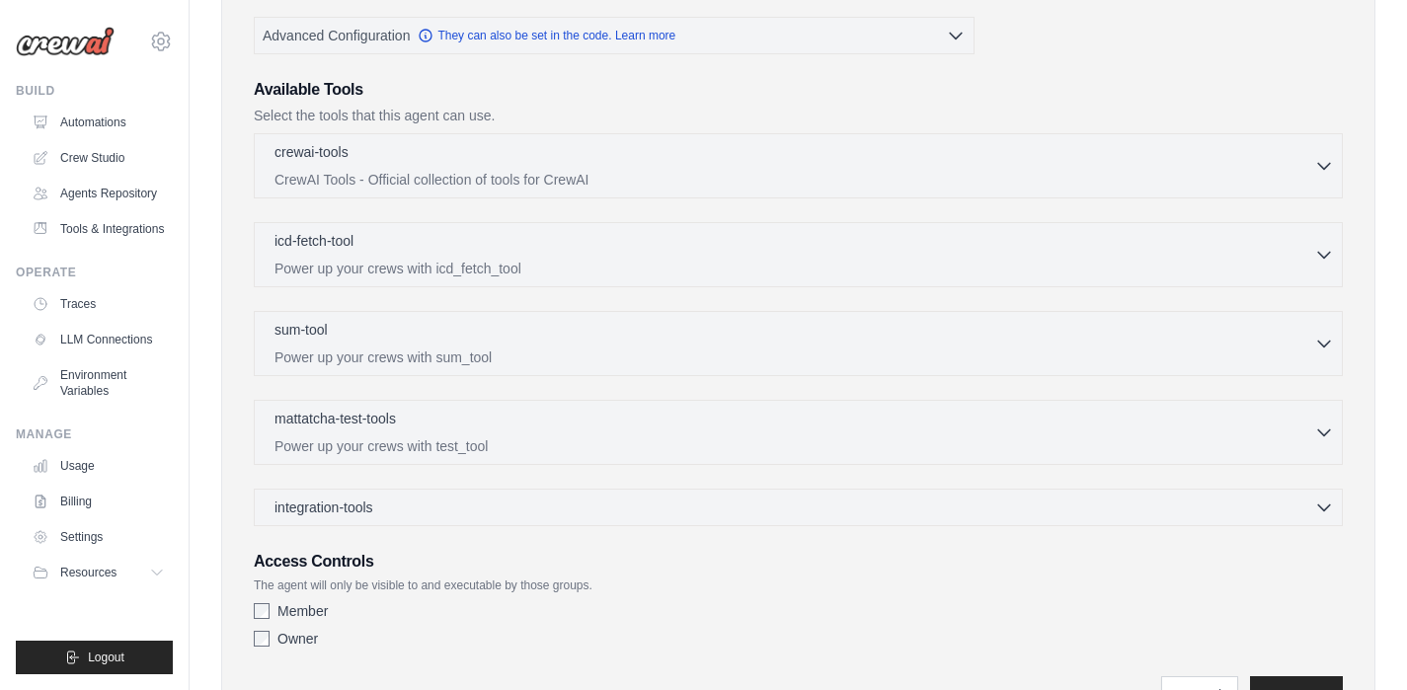
scroll to position [0, 0]
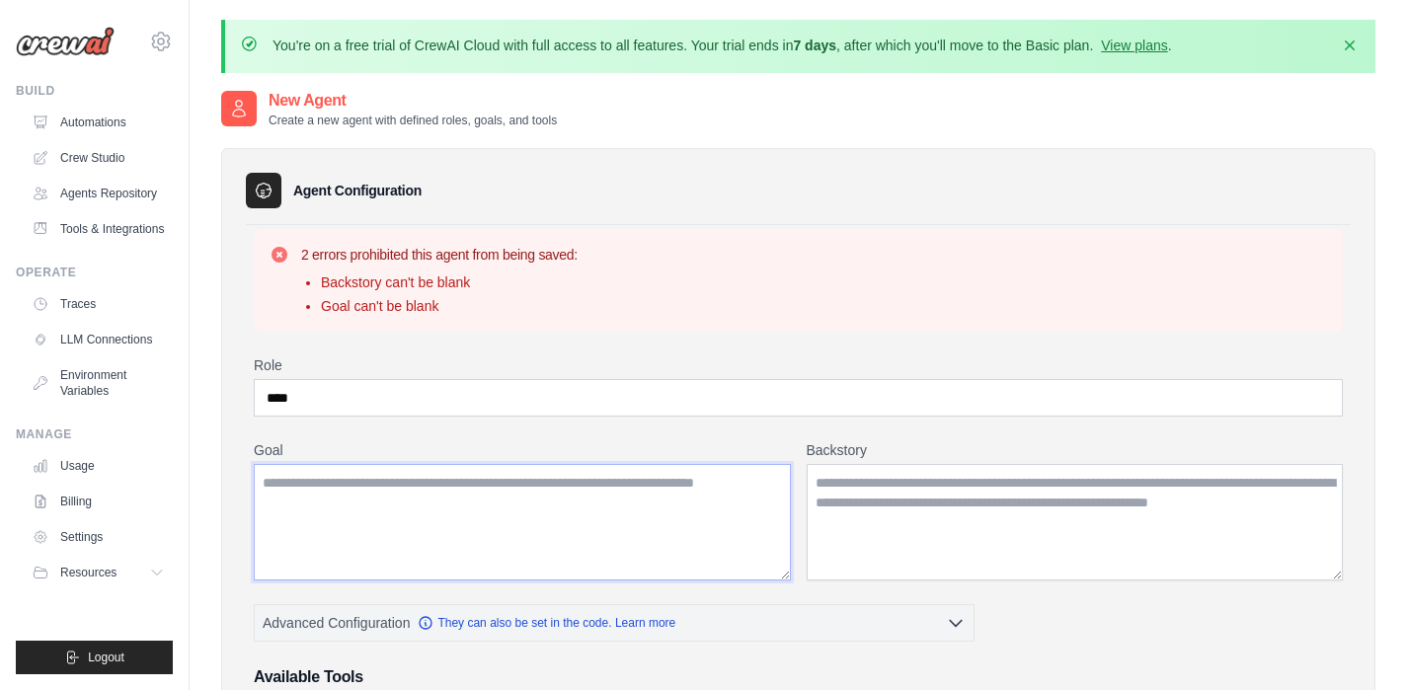
click at [344, 490] on textarea "Goal" at bounding box center [522, 522] width 537 height 117
type textarea "****"
click at [910, 484] on textarea "Backstory" at bounding box center [1075, 522] width 537 height 117
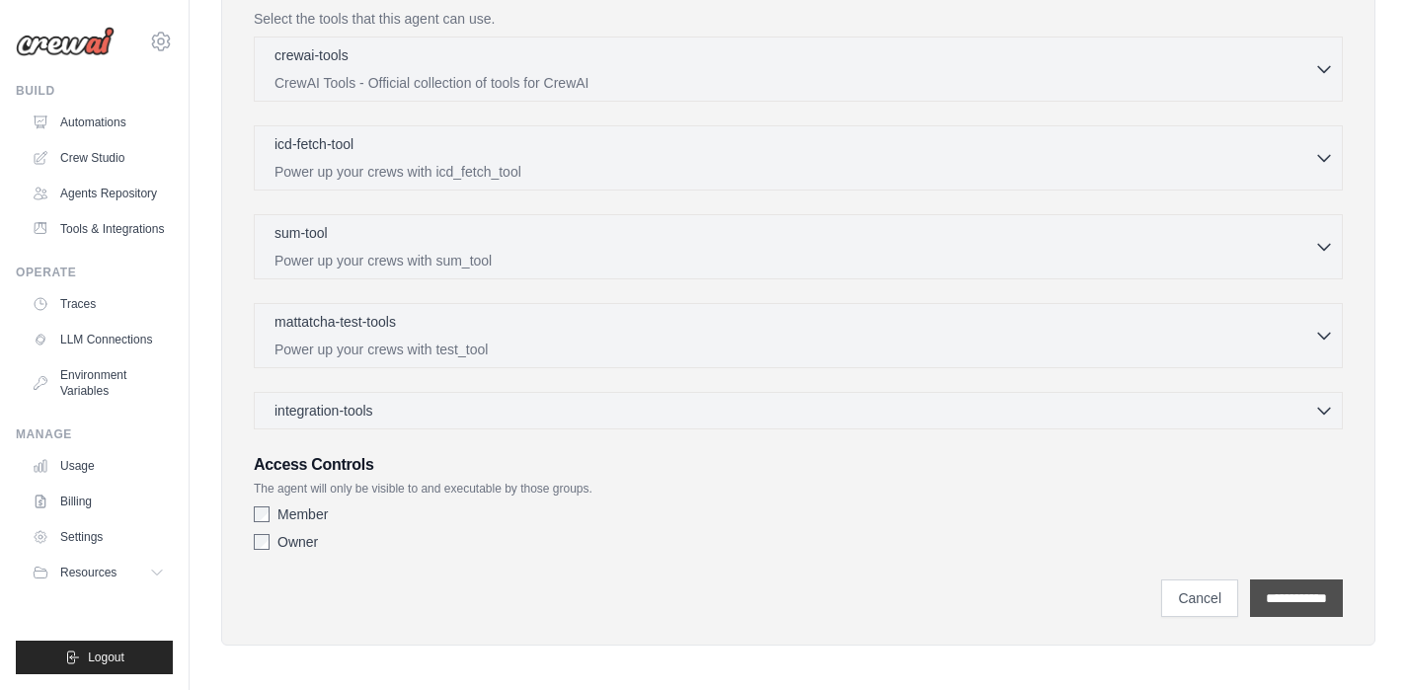
scroll to position [690, 0]
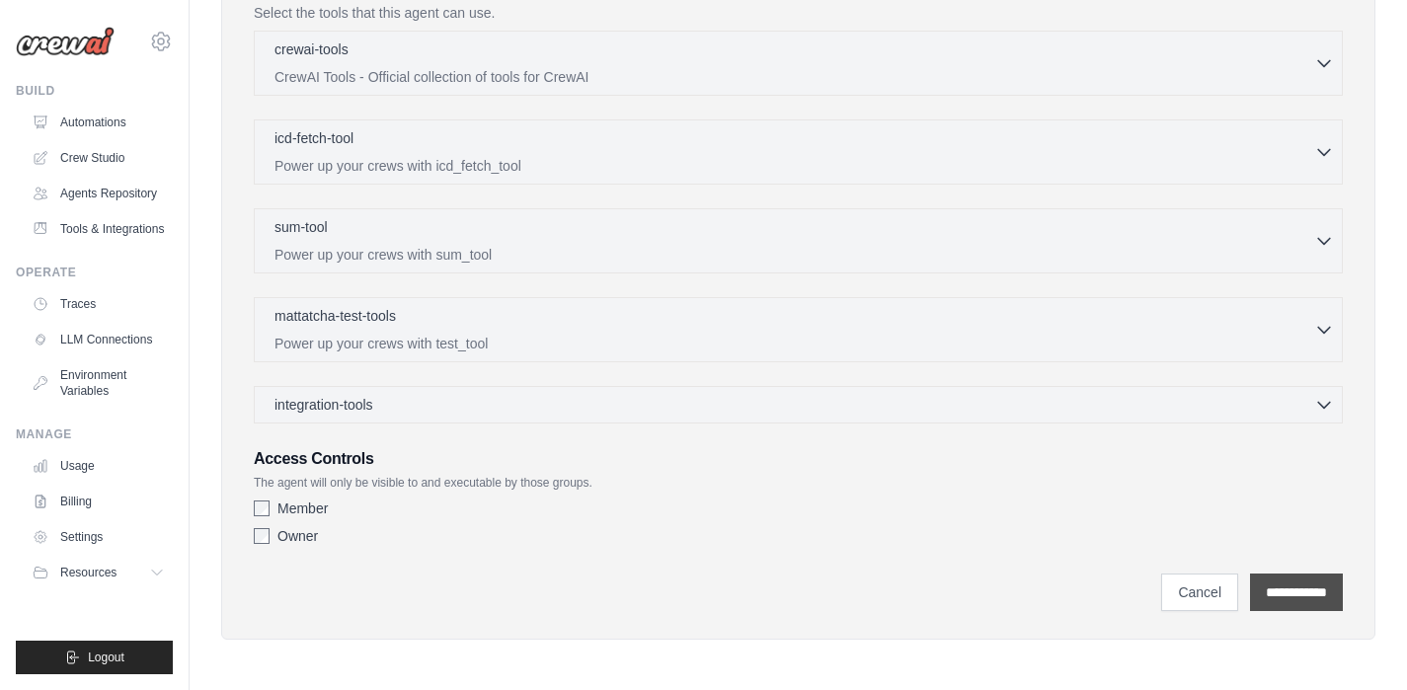
type textarea "****"
click at [1303, 600] on input "**********" at bounding box center [1296, 593] width 93 height 38
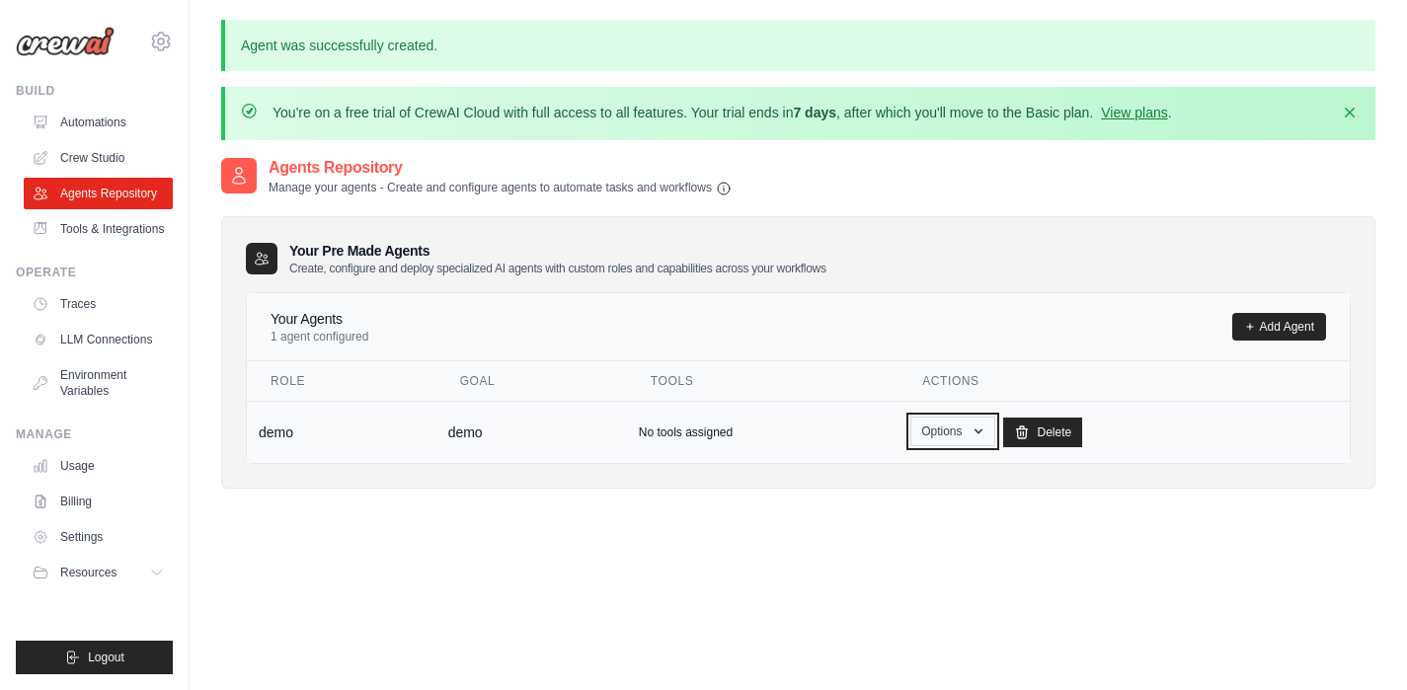
click at [967, 432] on button "Options" at bounding box center [952, 432] width 84 height 30
click at [880, 511] on link "Edit" at bounding box center [924, 513] width 142 height 36
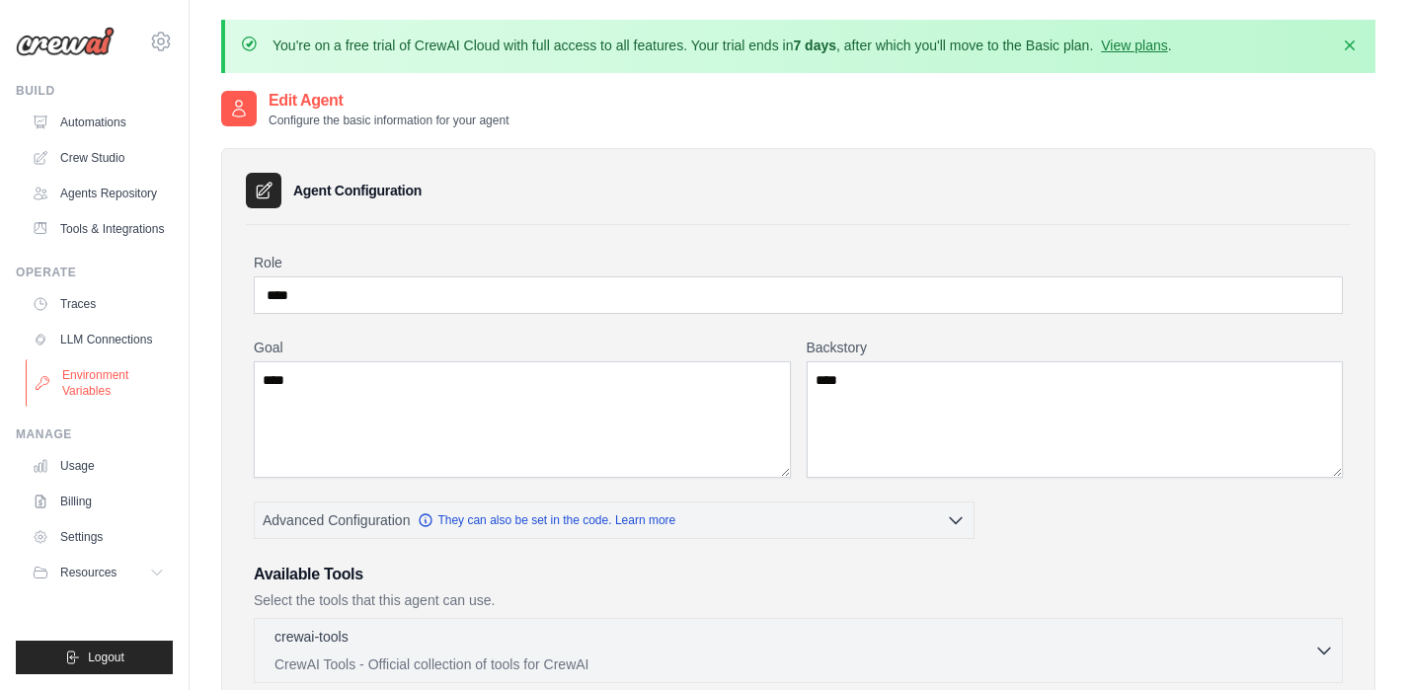
click at [107, 382] on link "Environment Variables" at bounding box center [100, 382] width 149 height 47
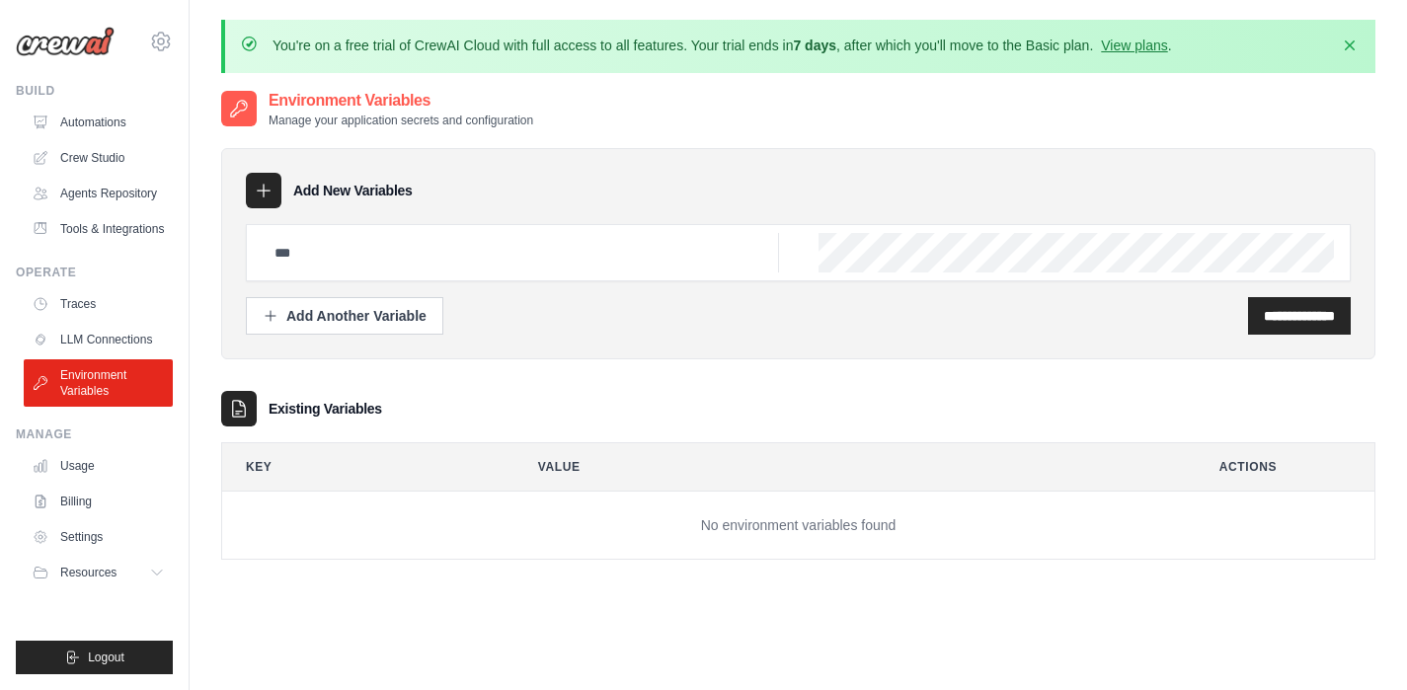
click at [76, 44] on img at bounding box center [65, 42] width 99 height 30
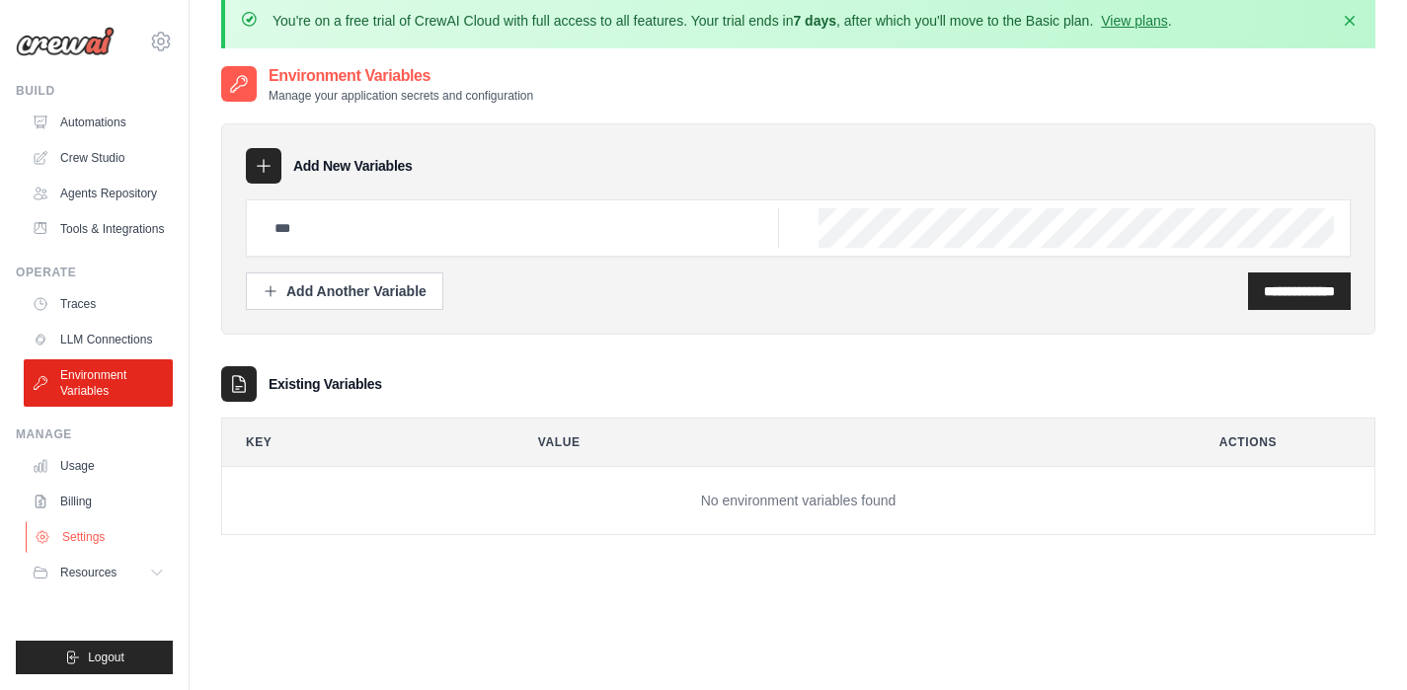
scroll to position [108, 0]
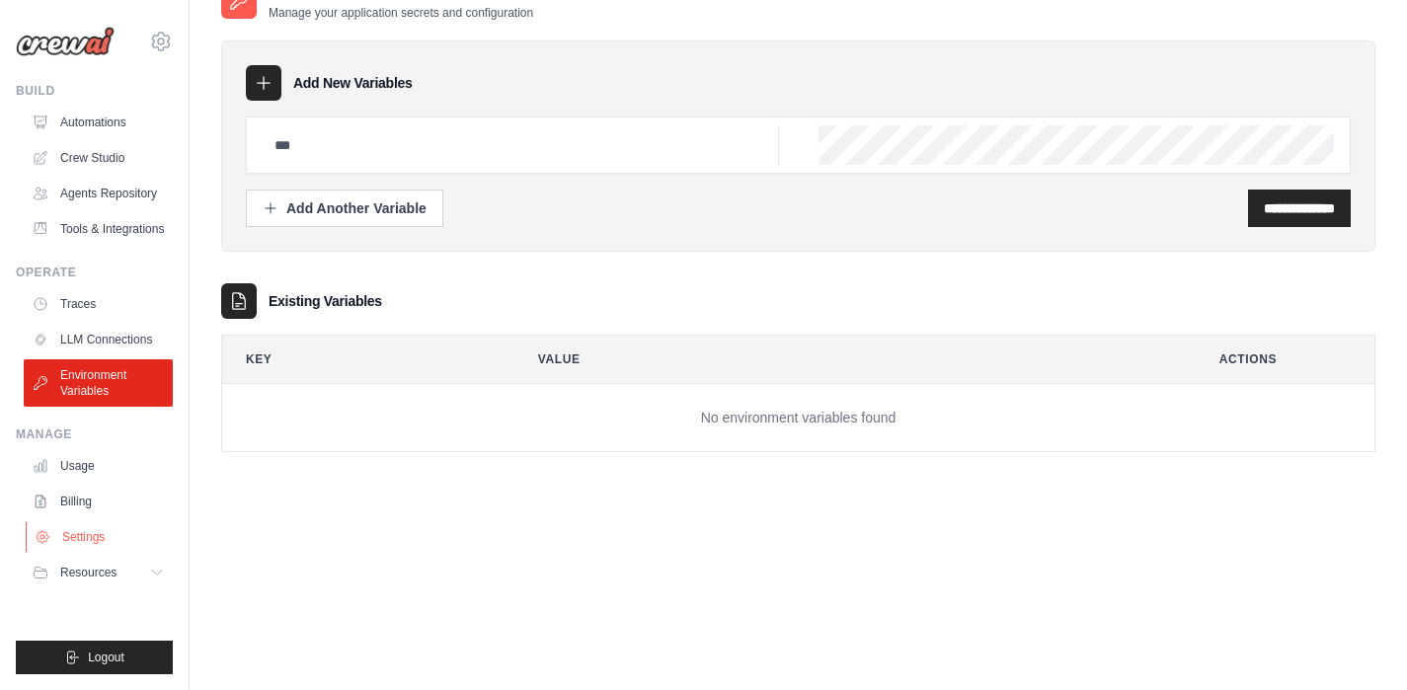
click at [73, 528] on link "Settings" at bounding box center [100, 537] width 149 height 32
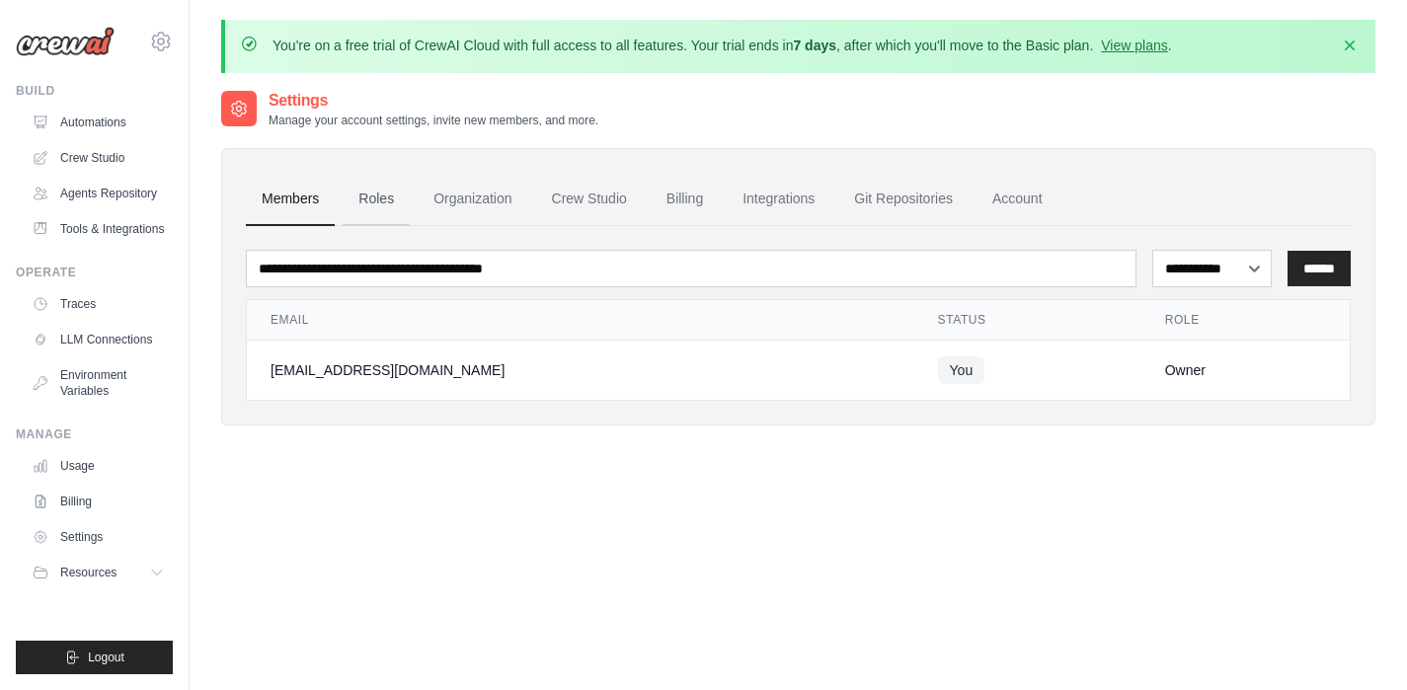
click at [367, 196] on link "Roles" at bounding box center [376, 199] width 67 height 53
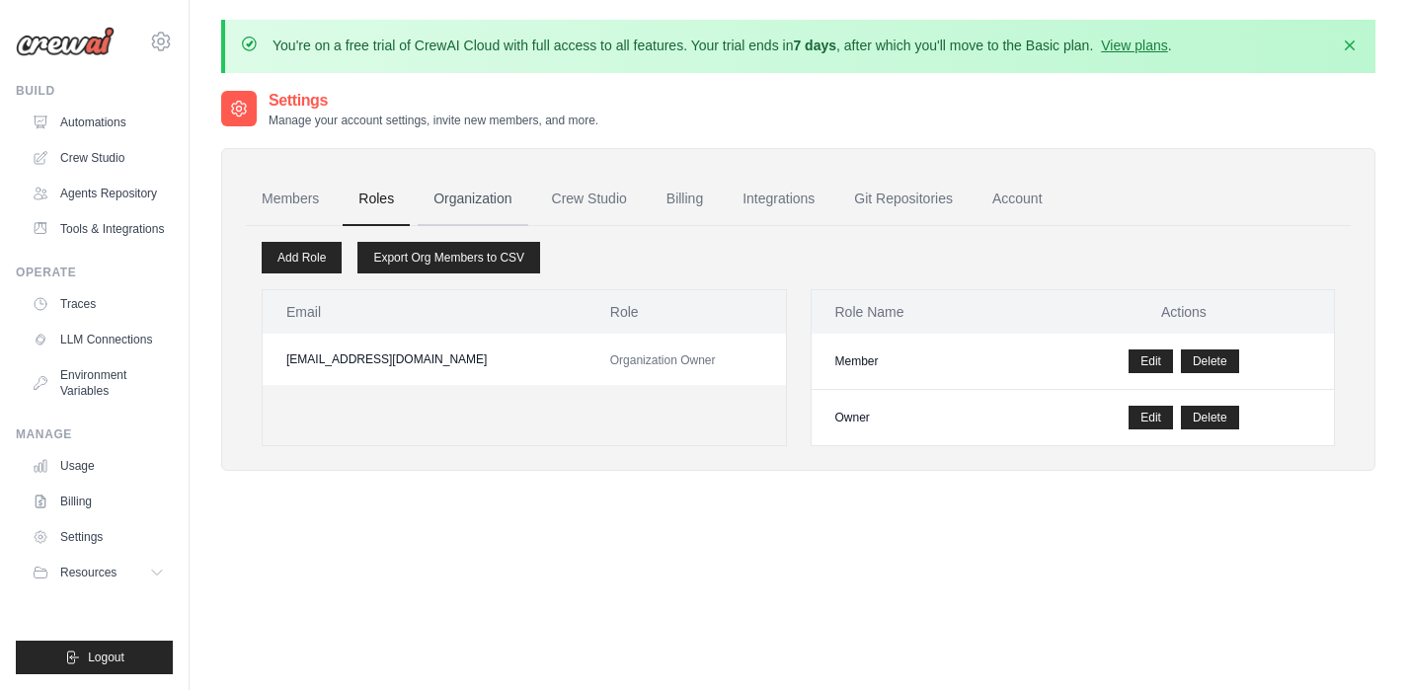
click at [491, 205] on link "Organization" at bounding box center [473, 199] width 110 height 53
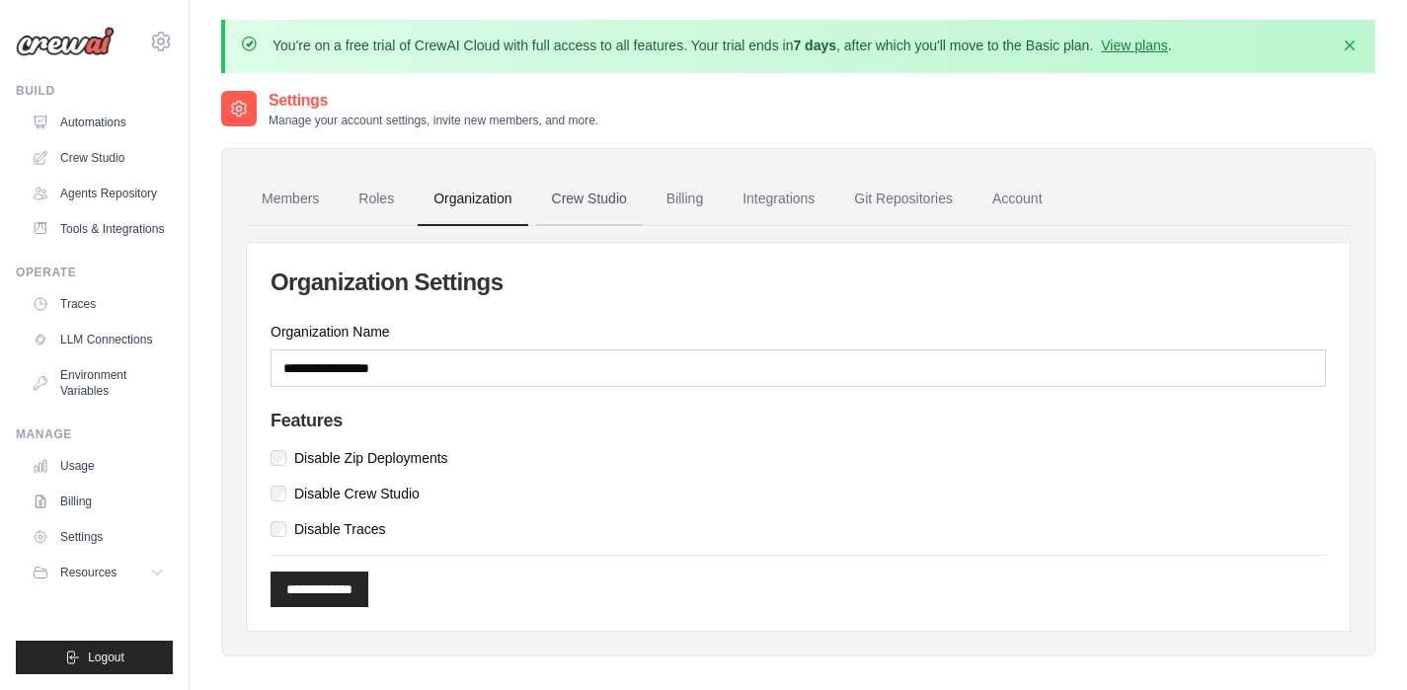
click at [600, 201] on link "Crew Studio" at bounding box center [589, 199] width 107 height 53
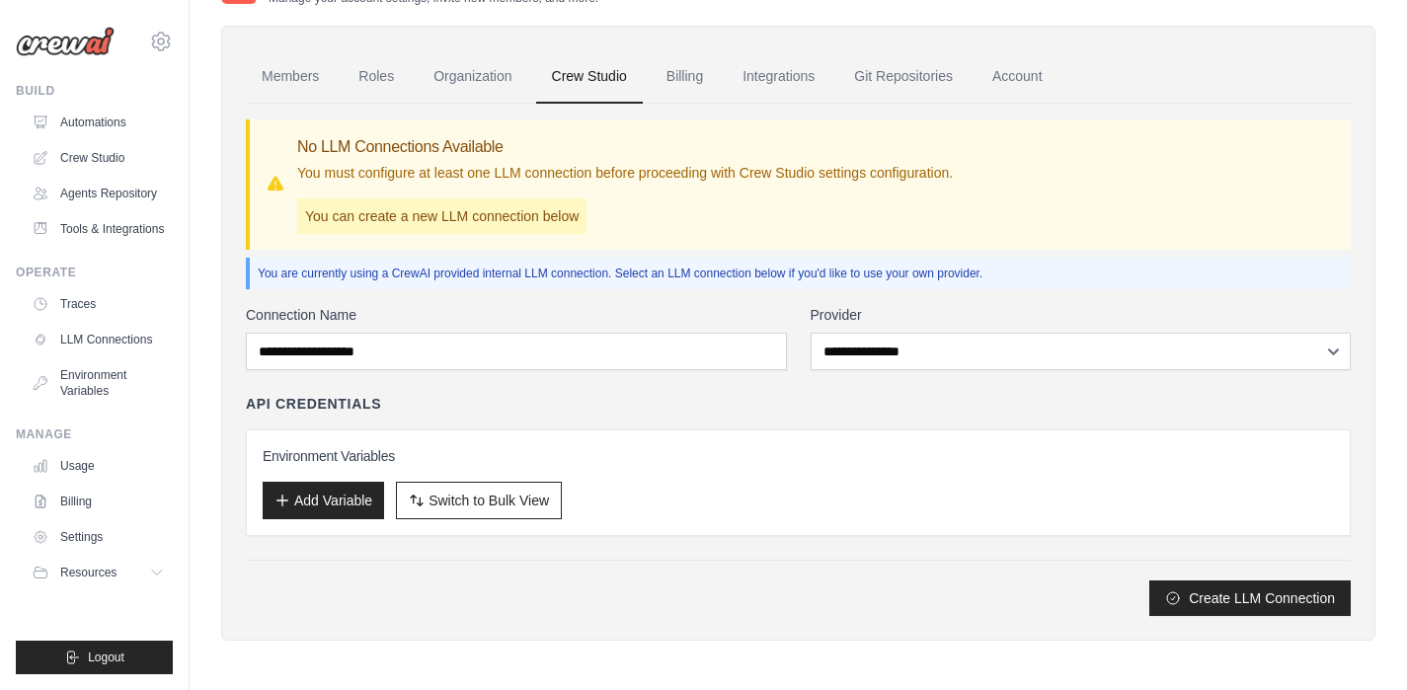
scroll to position [123, 0]
click at [332, 510] on button "Add Variable" at bounding box center [323, 499] width 121 height 38
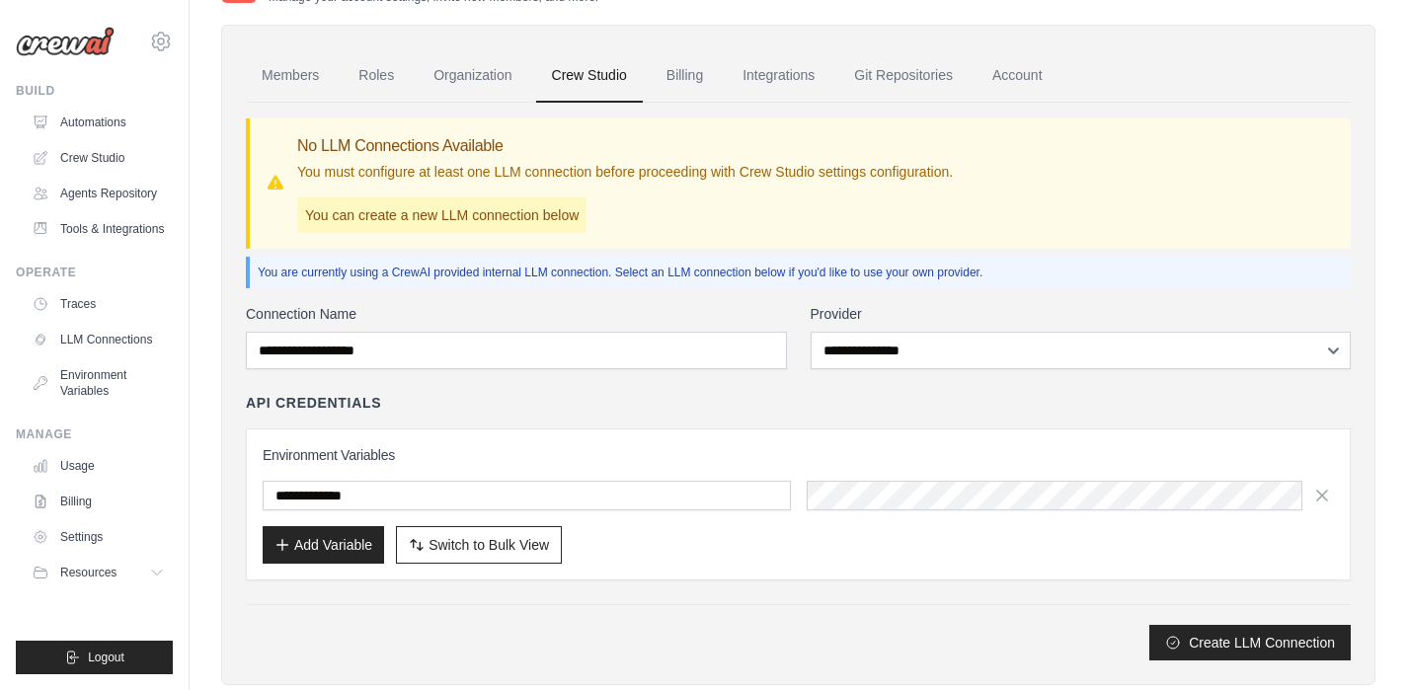
click at [484, 497] on input "text" at bounding box center [527, 496] width 528 height 30
drag, startPoint x: 484, startPoint y: 497, endPoint x: 248, endPoint y: 481, distance: 236.5
click at [248, 481] on div "Environment Variables Add Variable Switch to Bulk View Switch to Table View" at bounding box center [798, 505] width 1105 height 152
drag, startPoint x: 325, startPoint y: 486, endPoint x: 19, endPoint y: 460, distance: 307.2
click at [19, 460] on body "nadris.xhhj@gmail.com Settings Build Automations" at bounding box center [703, 307] width 1407 height 860
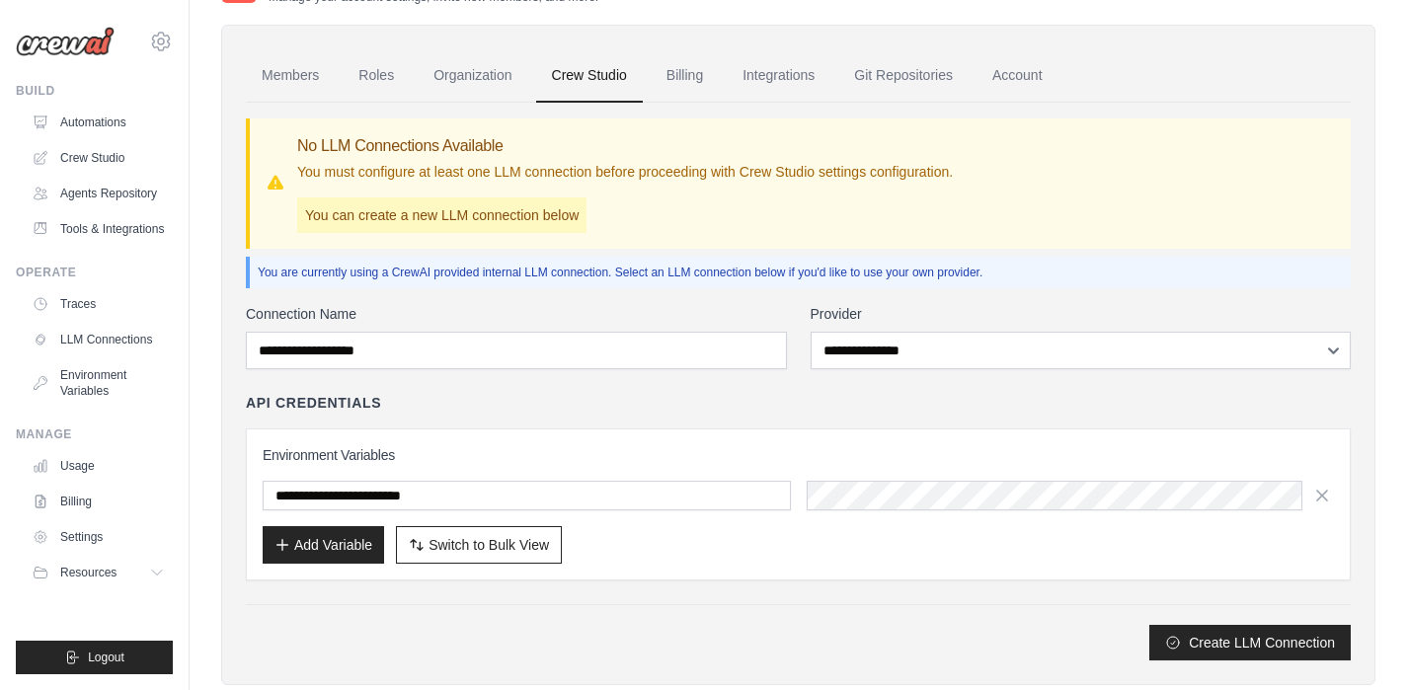
click at [675, 426] on div "API Credentials Environment Variables Add Variable Switch to Bulk View Switch t…" at bounding box center [798, 487] width 1105 height 188
click at [405, 472] on div "Environment Variables Add Variable Switch to Bulk View Switch to Table View" at bounding box center [798, 504] width 1071 height 118
click at [675, 73] on link "Billing" at bounding box center [685, 75] width 68 height 53
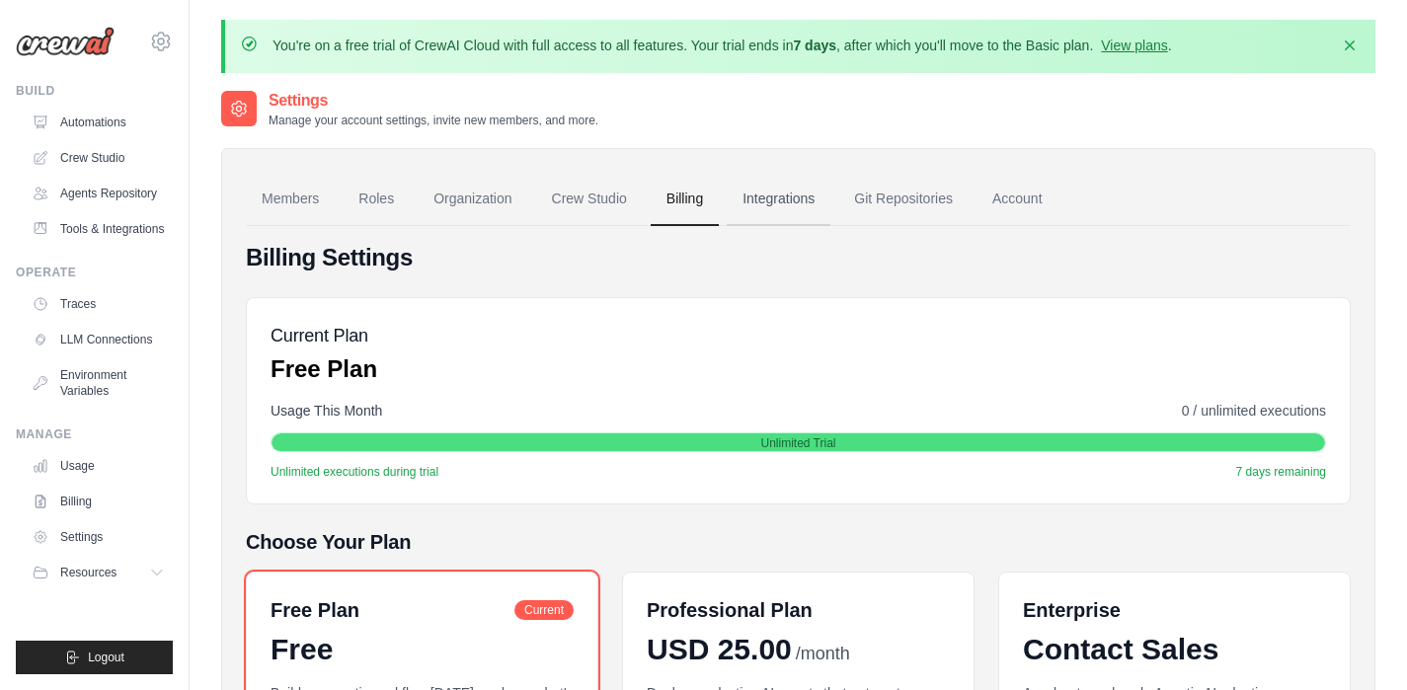
click at [756, 200] on link "Integrations" at bounding box center [779, 199] width 104 height 53
click at [785, 196] on link "Integrations" at bounding box center [779, 199] width 104 height 53
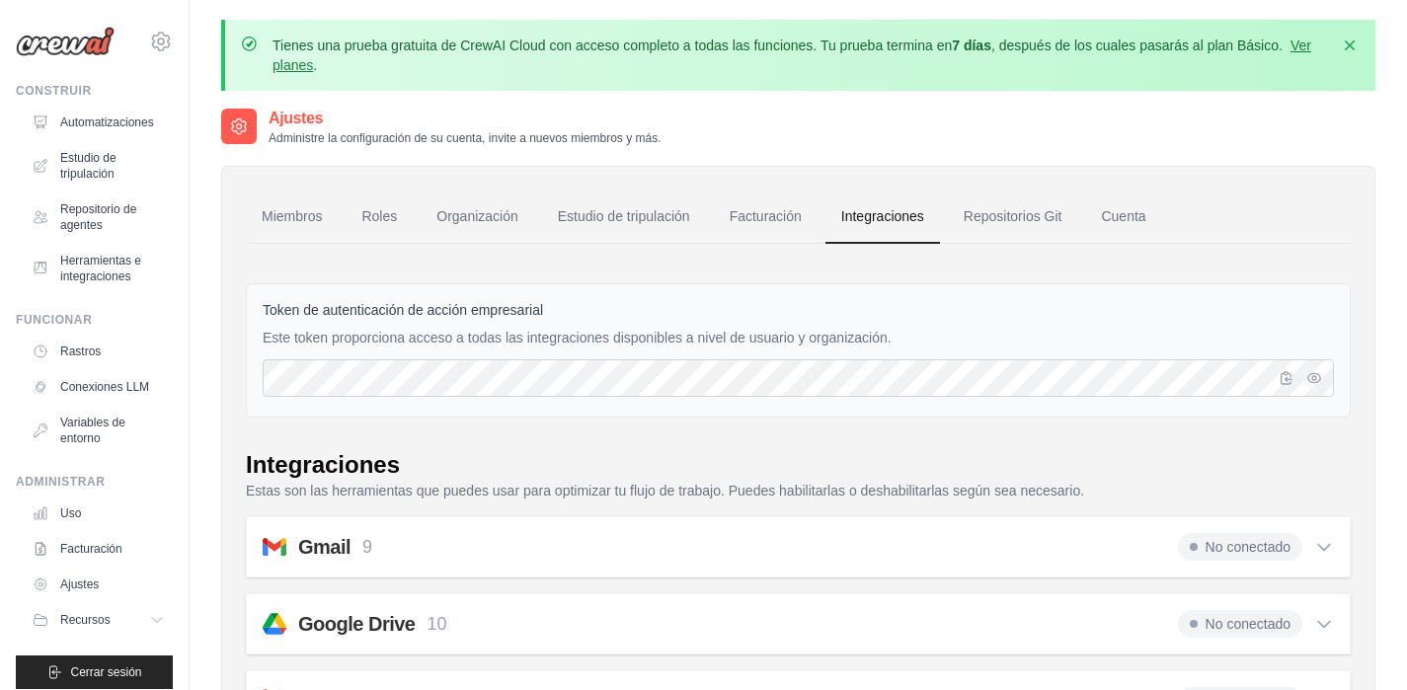
click at [978, 229] on link "Repositorios Git" at bounding box center [1013, 217] width 130 height 53
